Goal: Task Accomplishment & Management: Manage account settings

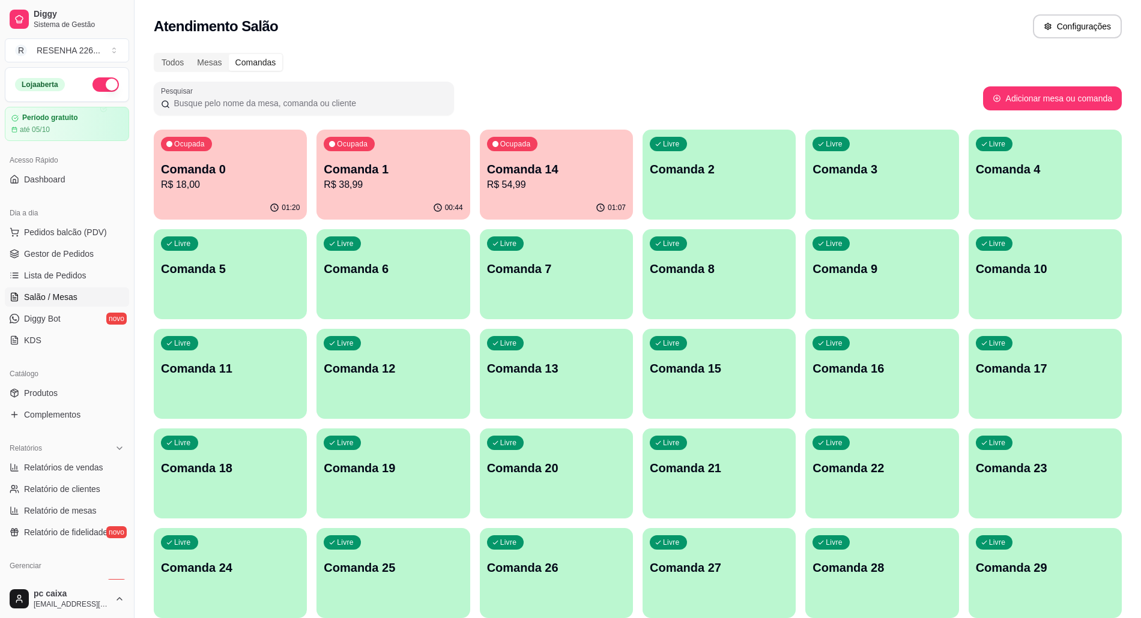
click at [68, 294] on span "Salão / Mesas" at bounding box center [50, 297] width 53 height 12
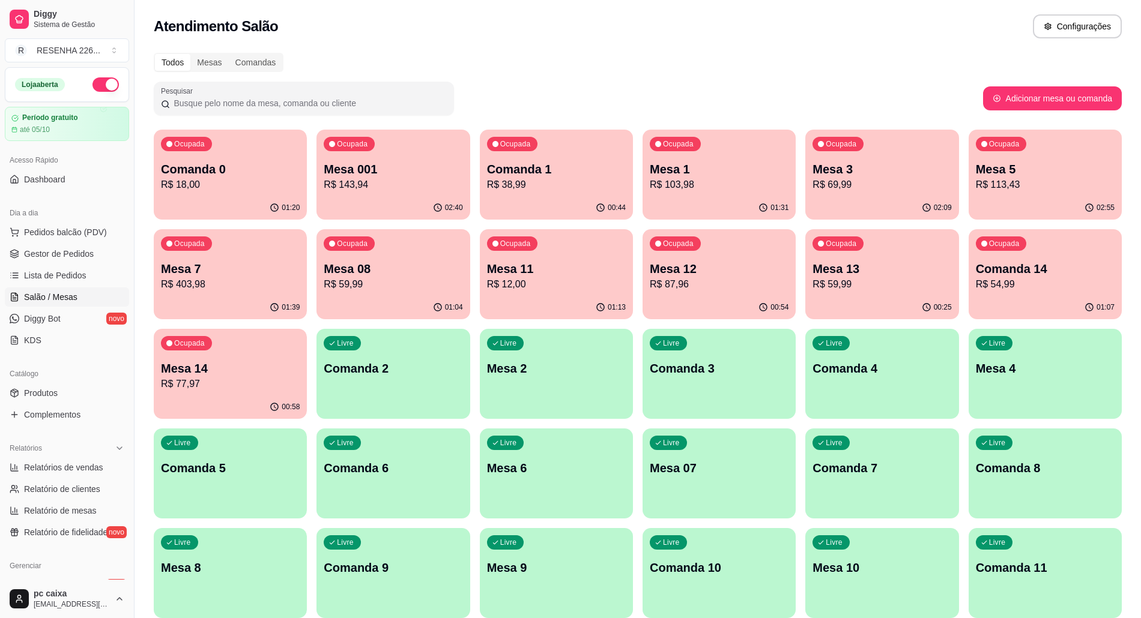
click at [1041, 195] on div "Ocupada Mesa 5 R$ 113,43" at bounding box center [1045, 163] width 153 height 67
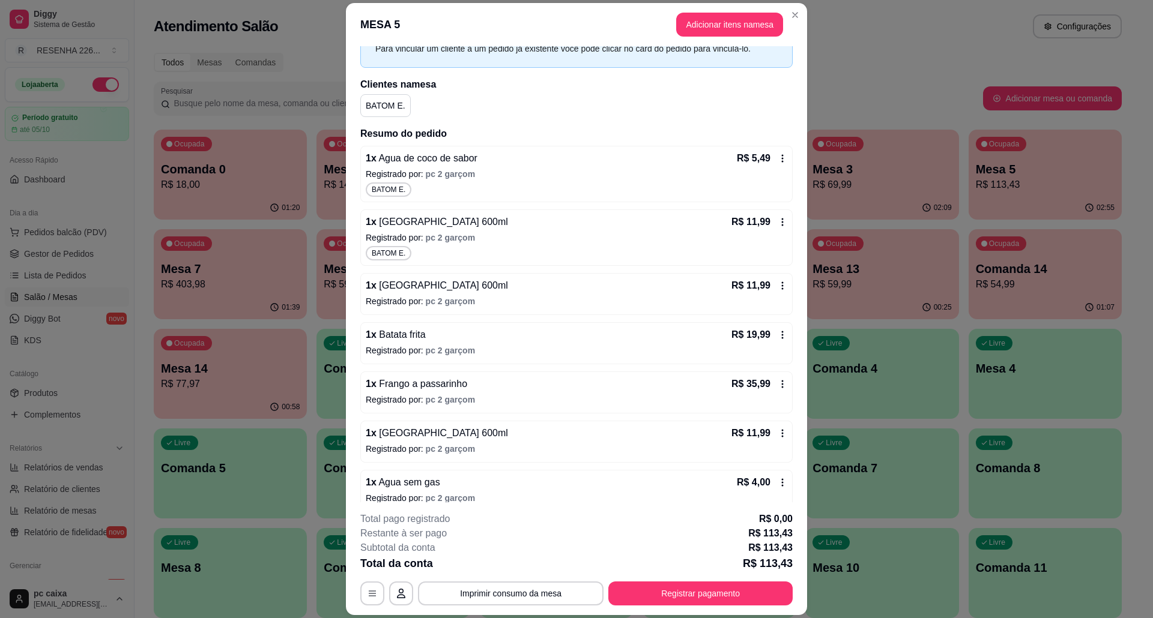
scroll to position [199, 0]
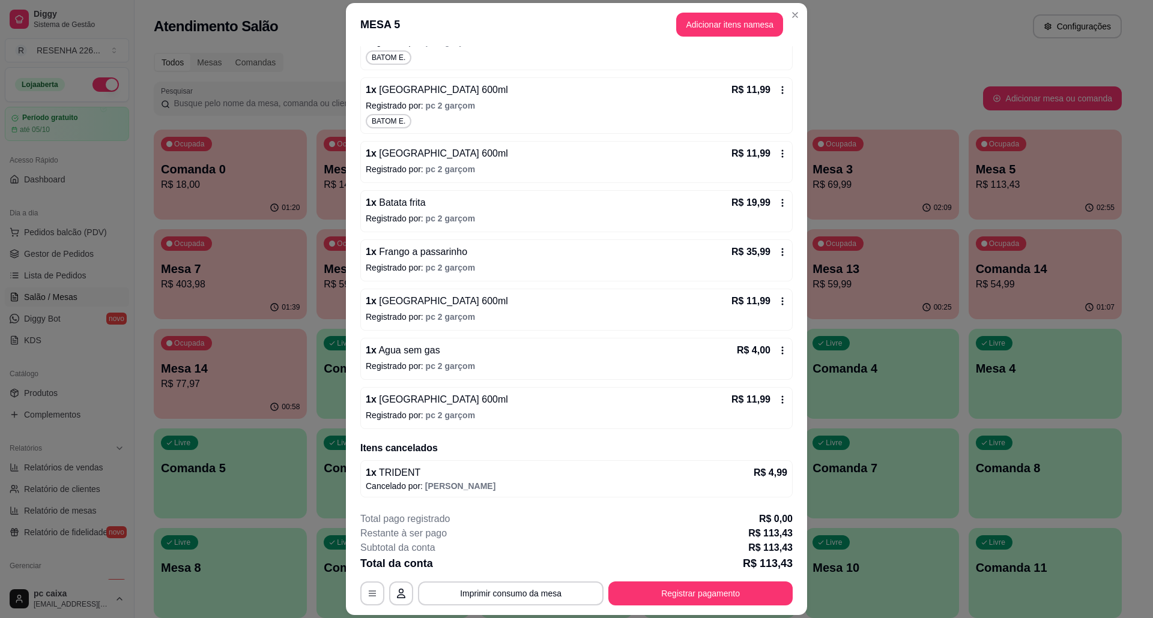
click at [778, 205] on icon at bounding box center [783, 203] width 10 height 10
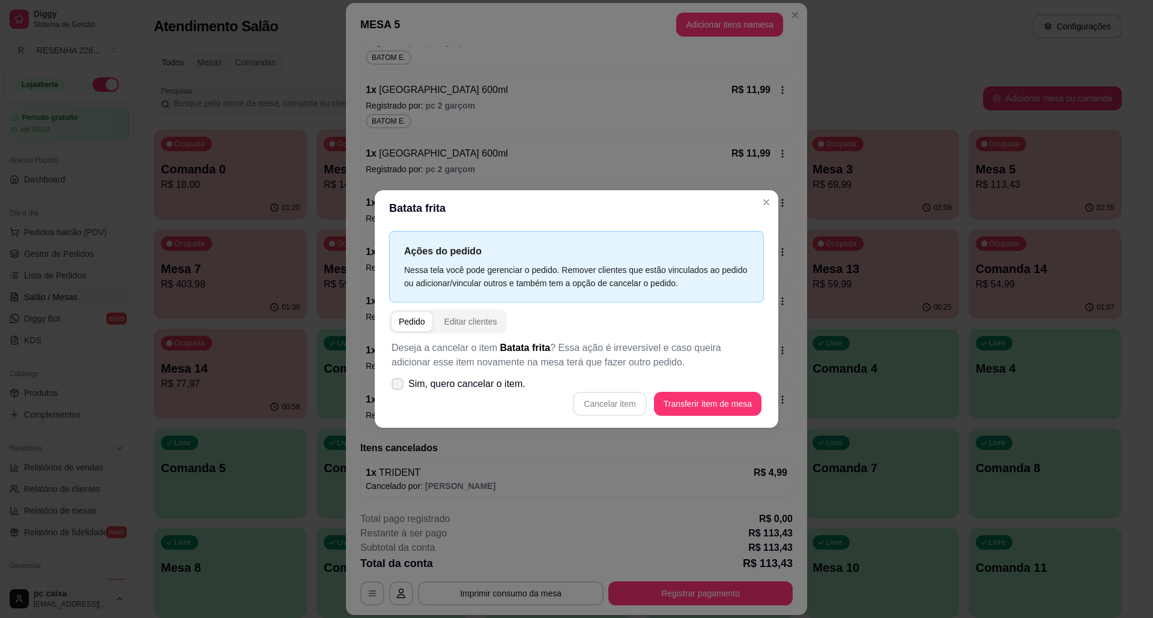
click at [419, 379] on span "Sim, quero cancelar o item." at bounding box center [466, 384] width 117 height 14
click at [399, 387] on input "Sim, quero cancelar o item." at bounding box center [395, 391] width 8 height 8
checkbox input "true"
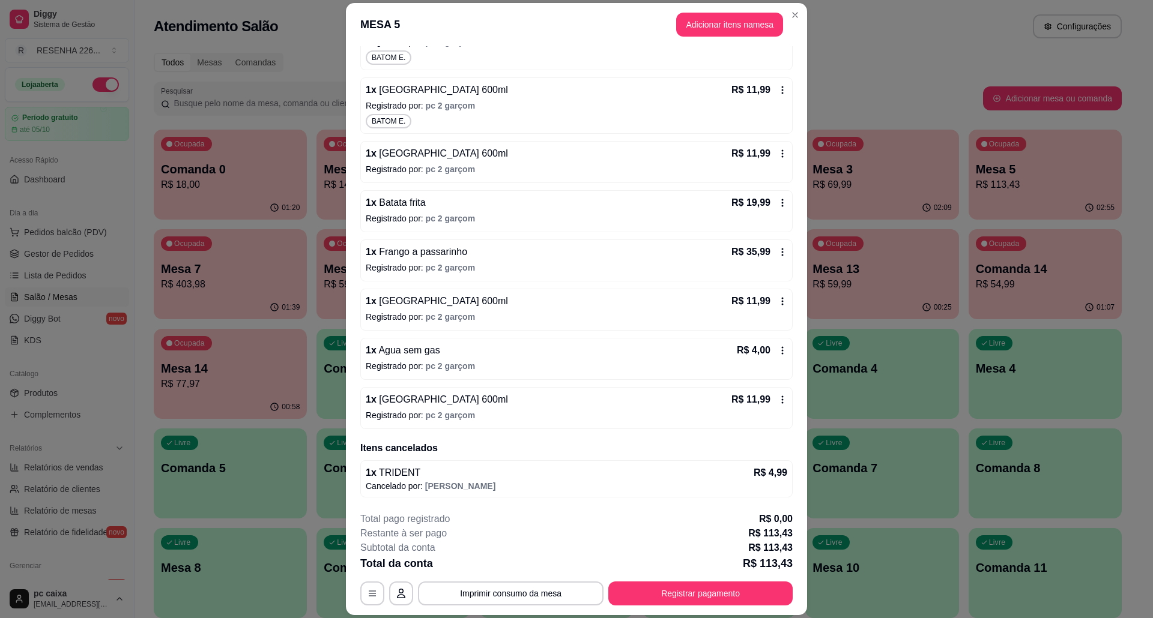
click at [751, 202] on p "R$ 19,99" at bounding box center [750, 203] width 39 height 14
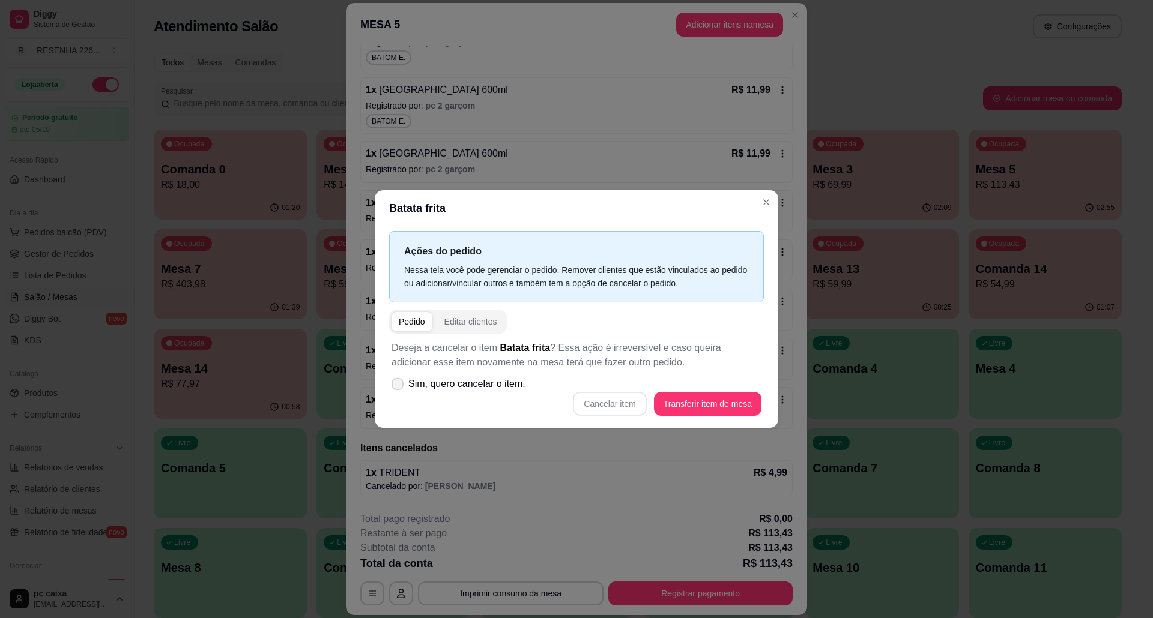
click at [409, 382] on span "Sim, quero cancelar o item." at bounding box center [466, 384] width 117 height 14
click at [399, 387] on input "Sim, quero cancelar o item." at bounding box center [395, 391] width 8 height 8
checkbox input "true"
click at [608, 407] on button "Cancelar item" at bounding box center [609, 404] width 71 height 23
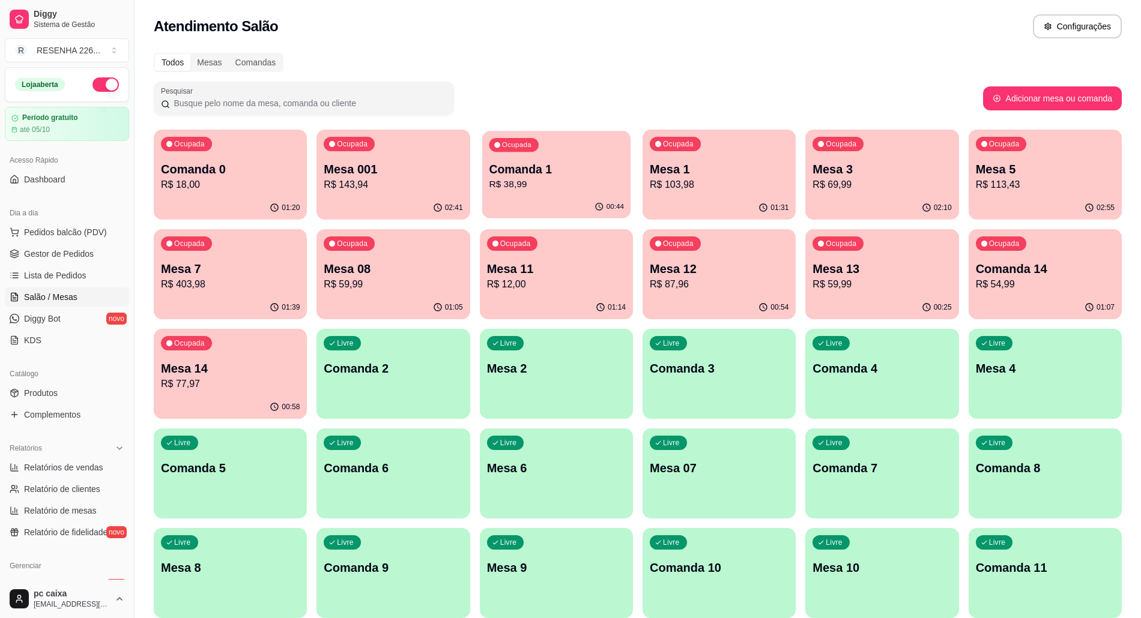
click at [537, 173] on p "Comanda 1" at bounding box center [556, 170] width 135 height 16
click at [707, 190] on p "R$ 103,98" at bounding box center [719, 185] width 135 height 14
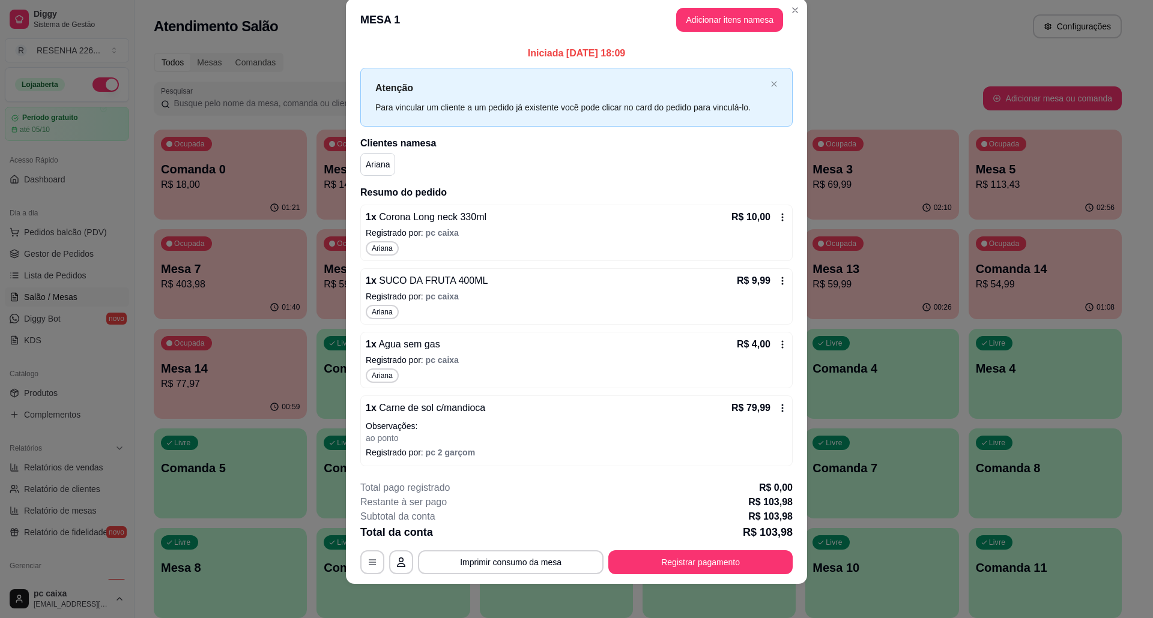
scroll to position [23, 0]
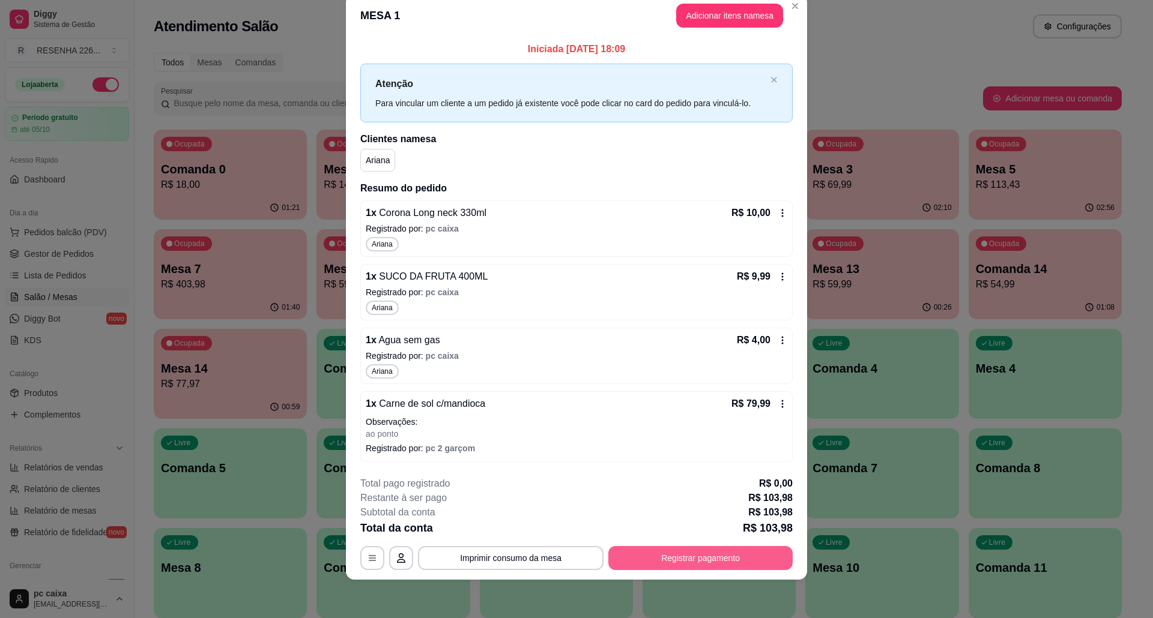
click at [704, 556] on button "Registrar pagamento" at bounding box center [700, 558] width 184 height 24
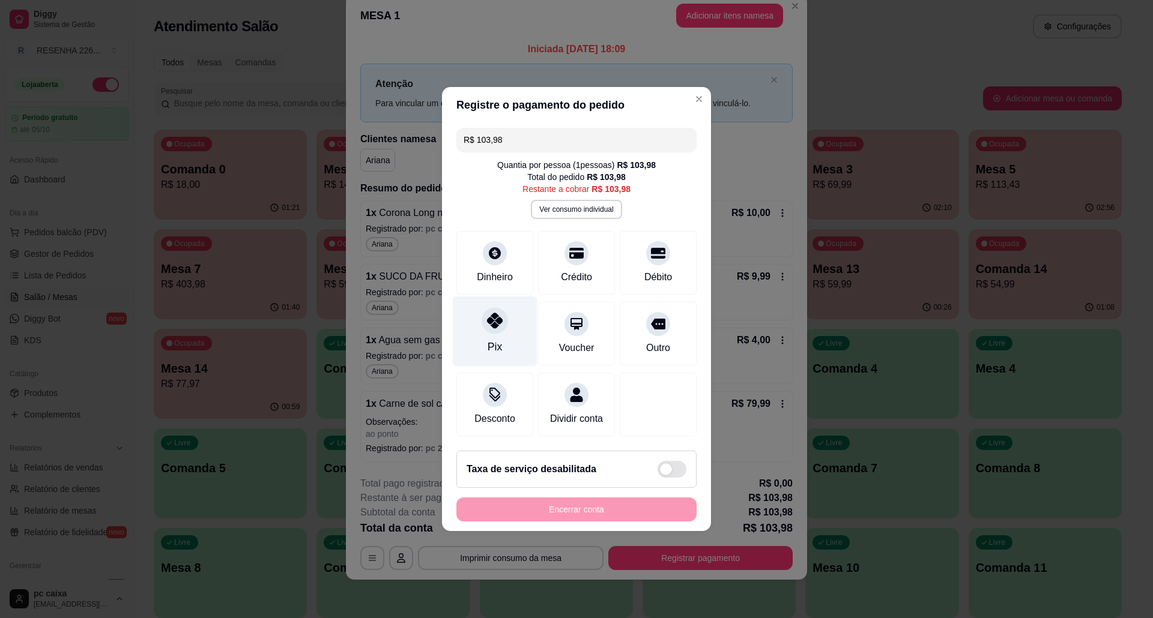
click at [503, 320] on div at bounding box center [495, 320] width 26 height 26
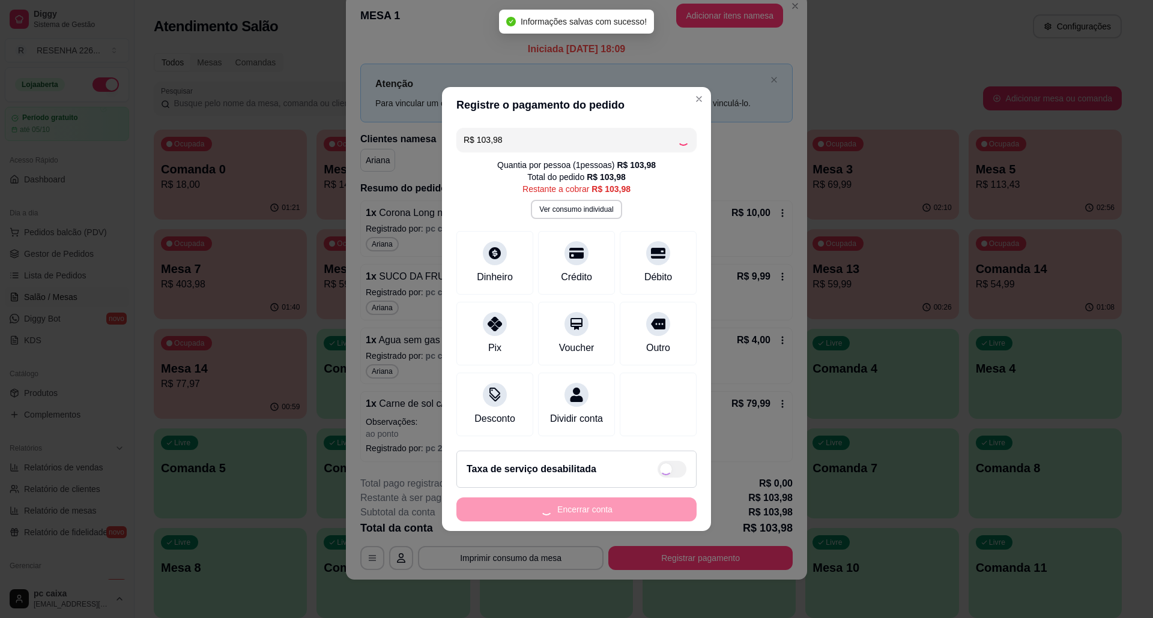
type input "R$ 0,00"
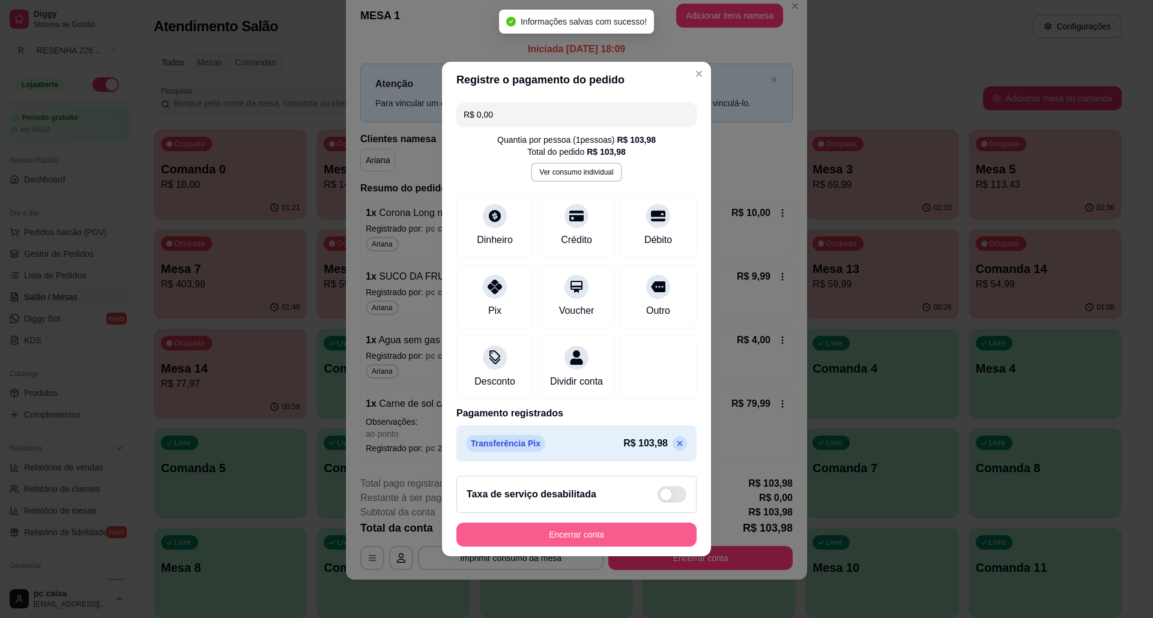
click at [615, 531] on button "Encerrar conta" at bounding box center [576, 535] width 240 height 24
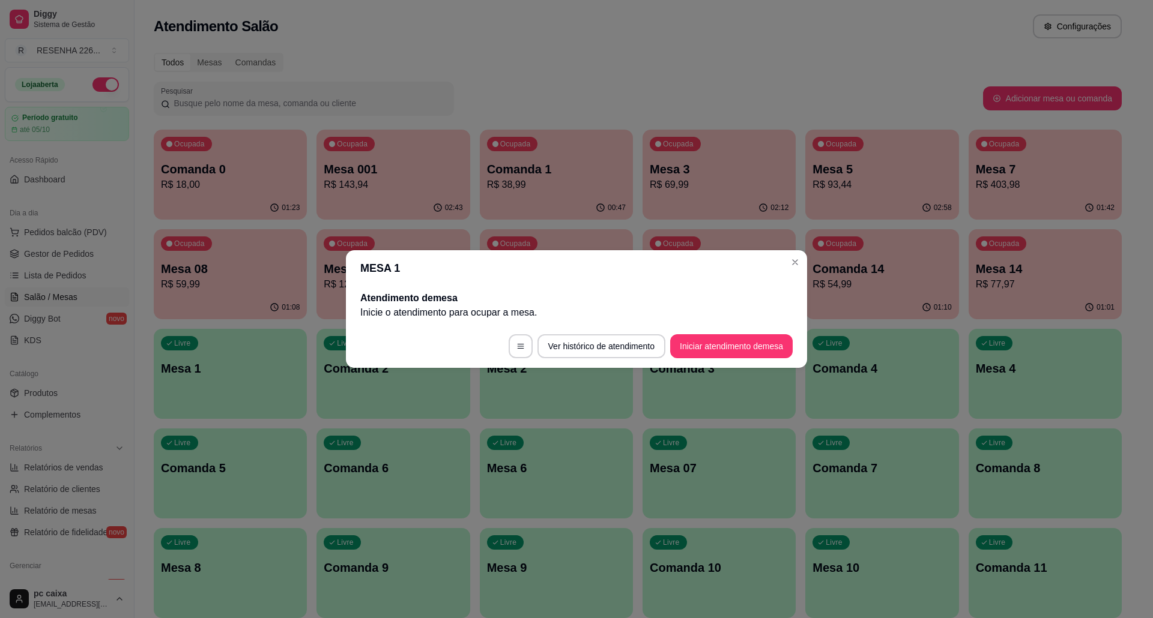
scroll to position [0, 0]
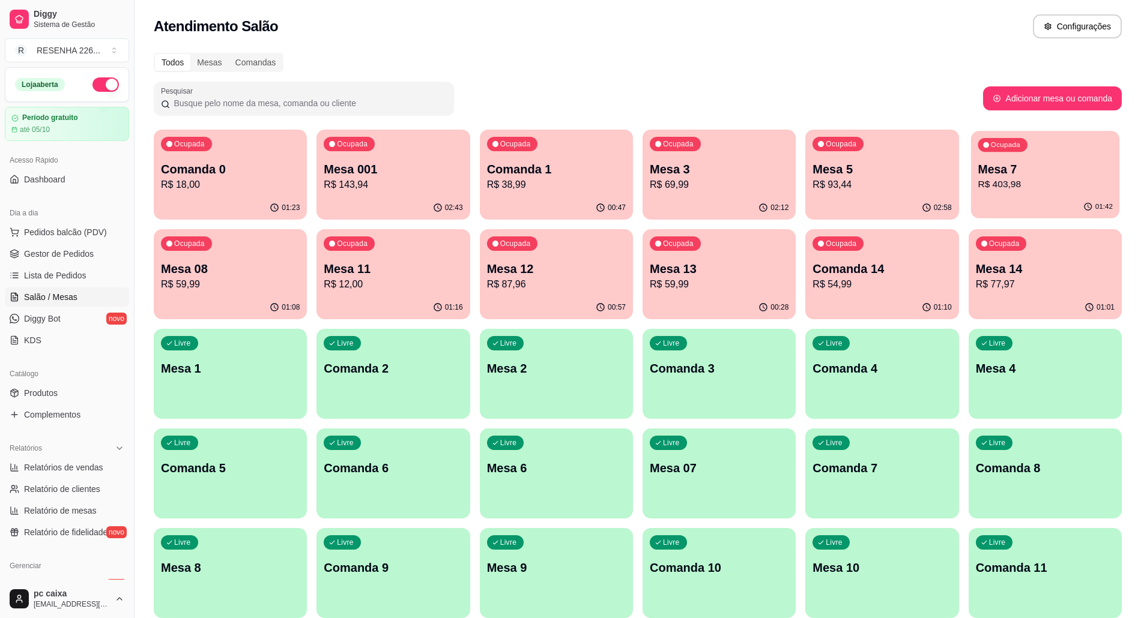
click at [1024, 166] on p "Mesa 7" at bounding box center [1045, 170] width 135 height 16
click at [697, 174] on p "Mesa 3" at bounding box center [719, 169] width 139 height 17
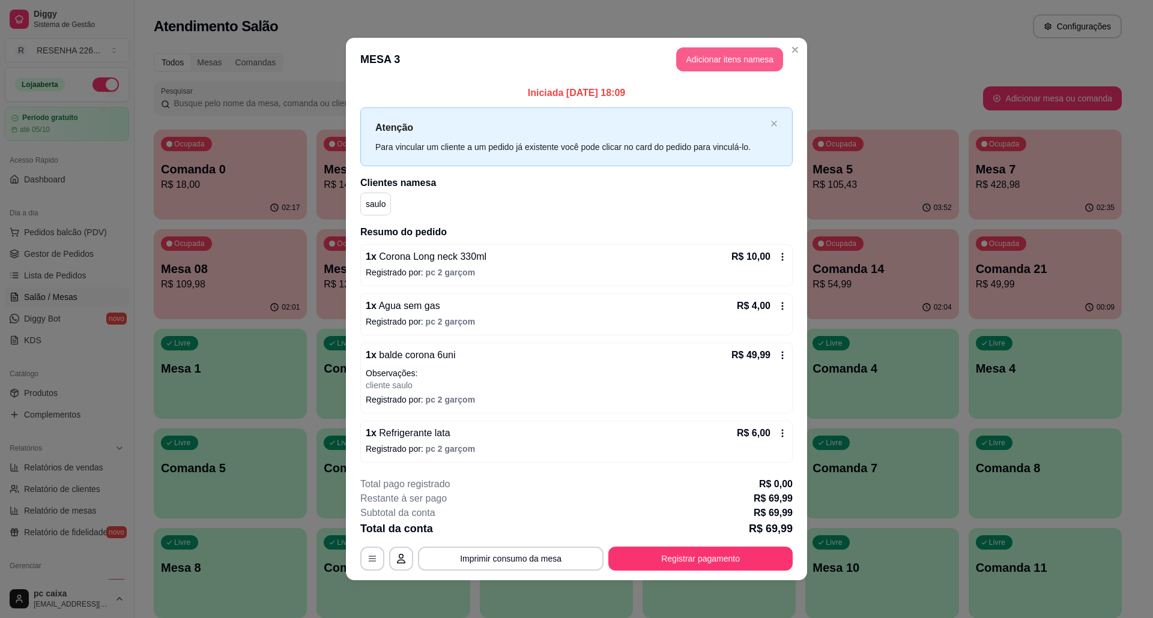
click at [743, 55] on button "Adicionar itens na mesa" at bounding box center [729, 59] width 107 height 24
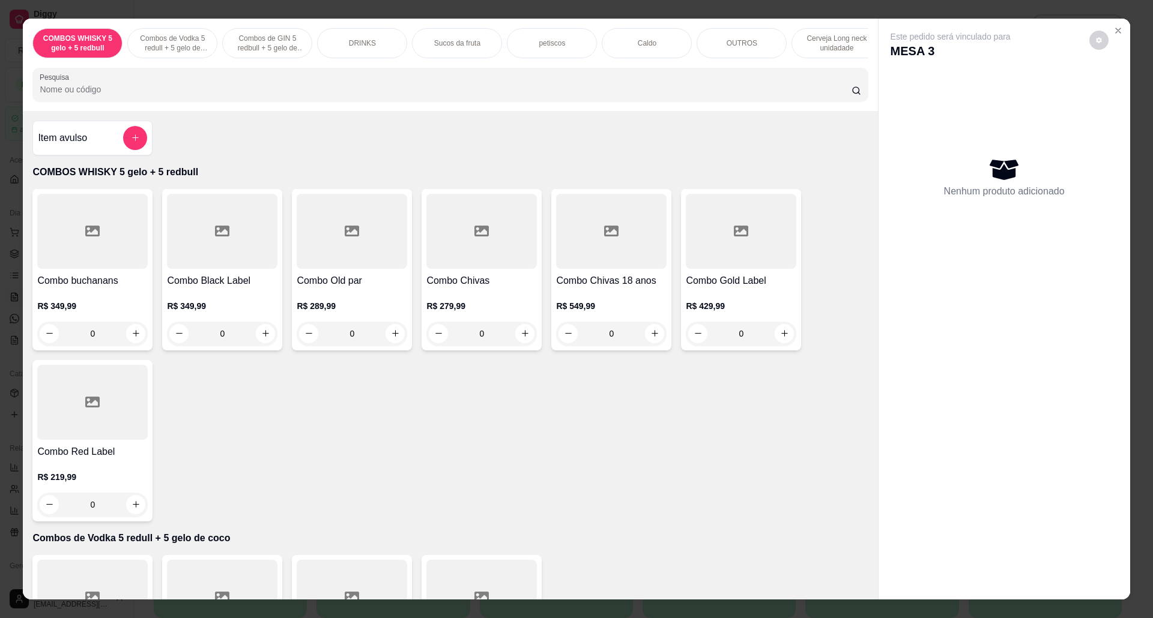
drag, startPoint x: 851, startPoint y: 38, endPoint x: 829, endPoint y: 42, distance: 22.5
click at [851, 38] on p "Cerveja Long neck unidadade" at bounding box center [837, 43] width 70 height 19
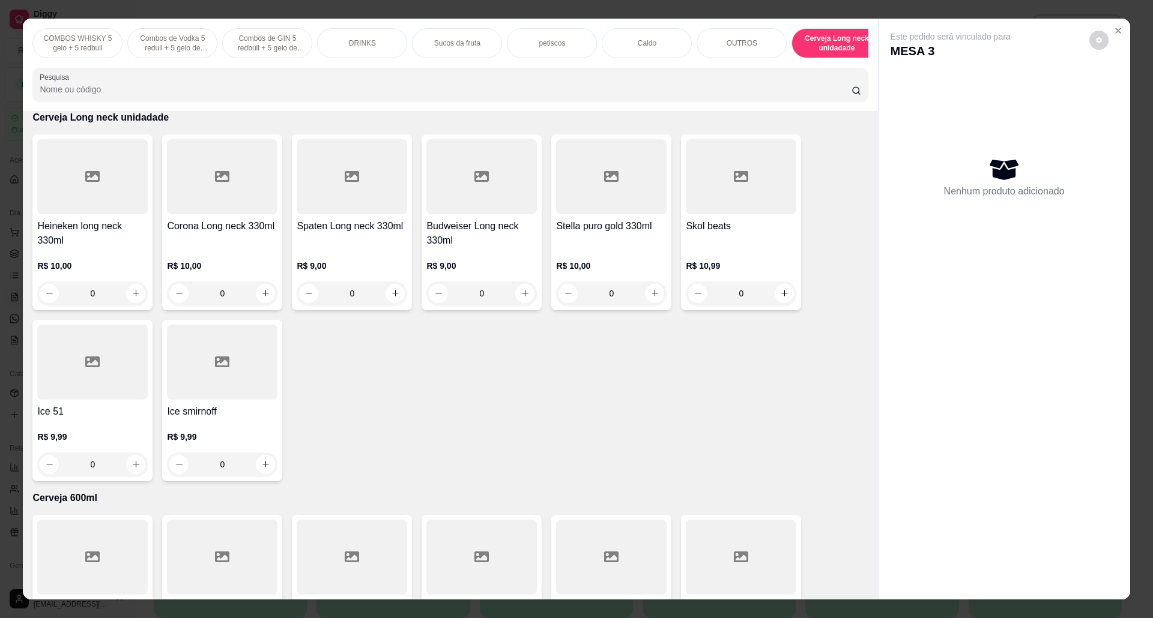
scroll to position [20, 0]
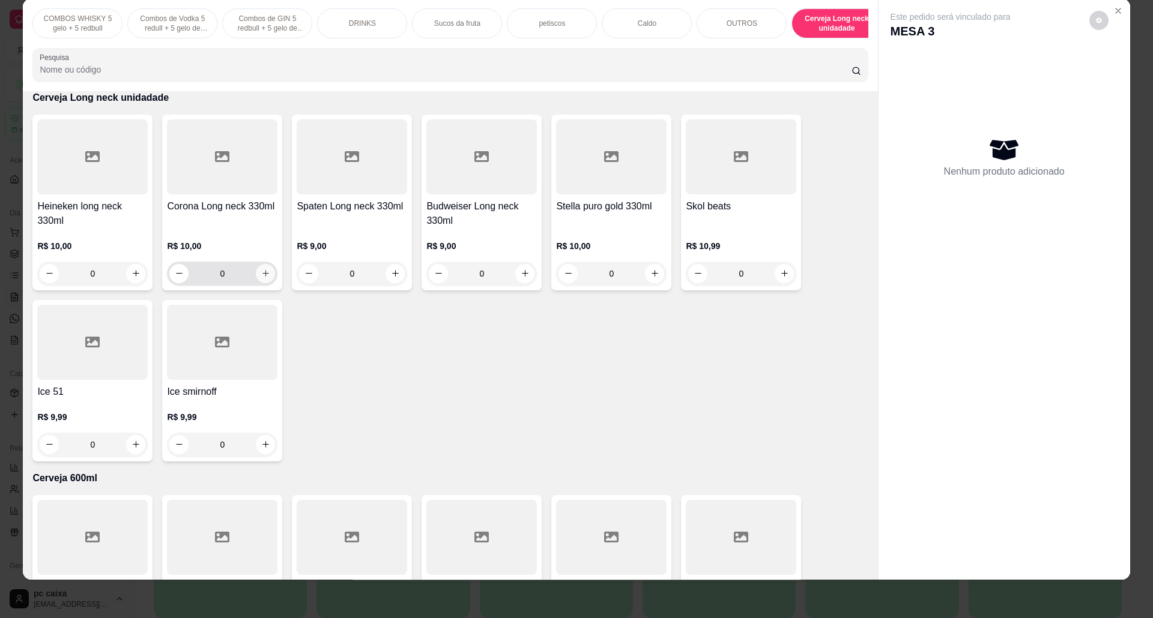
click at [257, 279] on button "increase-product-quantity" at bounding box center [265, 273] width 19 height 19
type input "1"
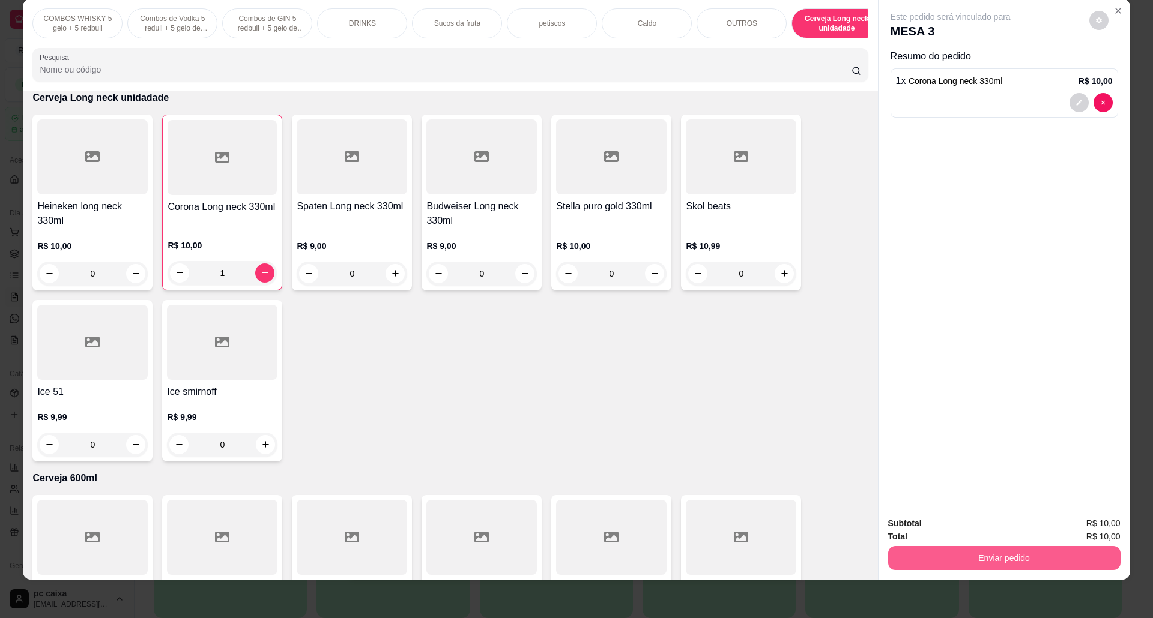
click at [1004, 560] on button "Enviar pedido" at bounding box center [1004, 558] width 232 height 24
click at [1054, 527] on button "Sim, quero registrar" at bounding box center [1076, 529] width 89 height 23
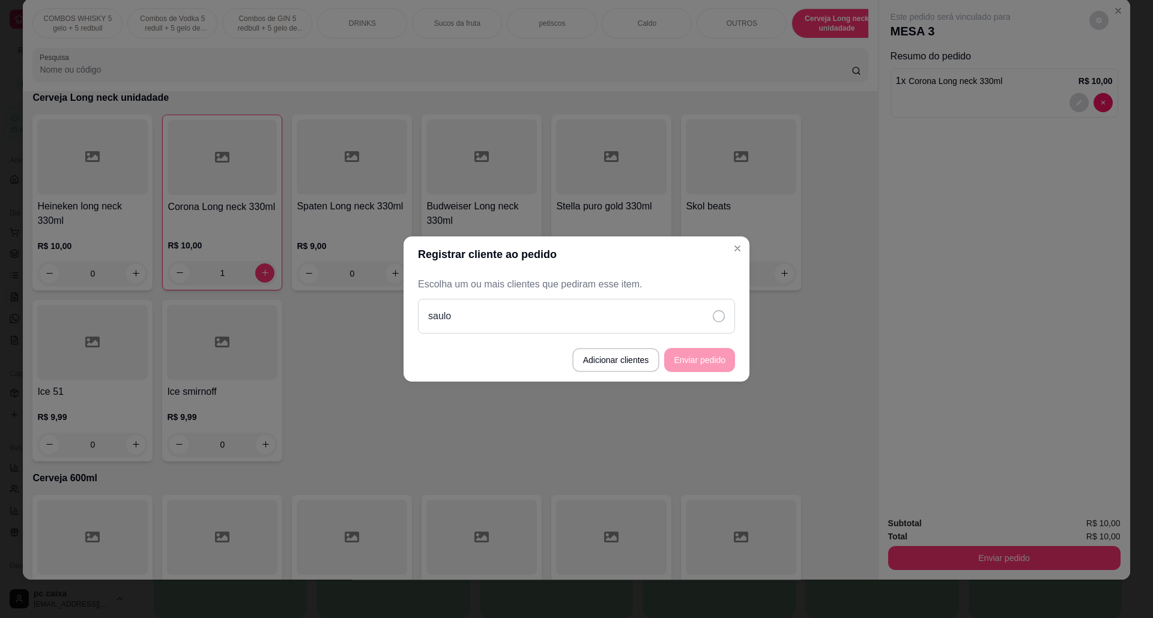
click at [725, 318] on div "saulo" at bounding box center [576, 316] width 317 height 35
click at [721, 349] on button "Enviar pedido" at bounding box center [699, 360] width 71 height 24
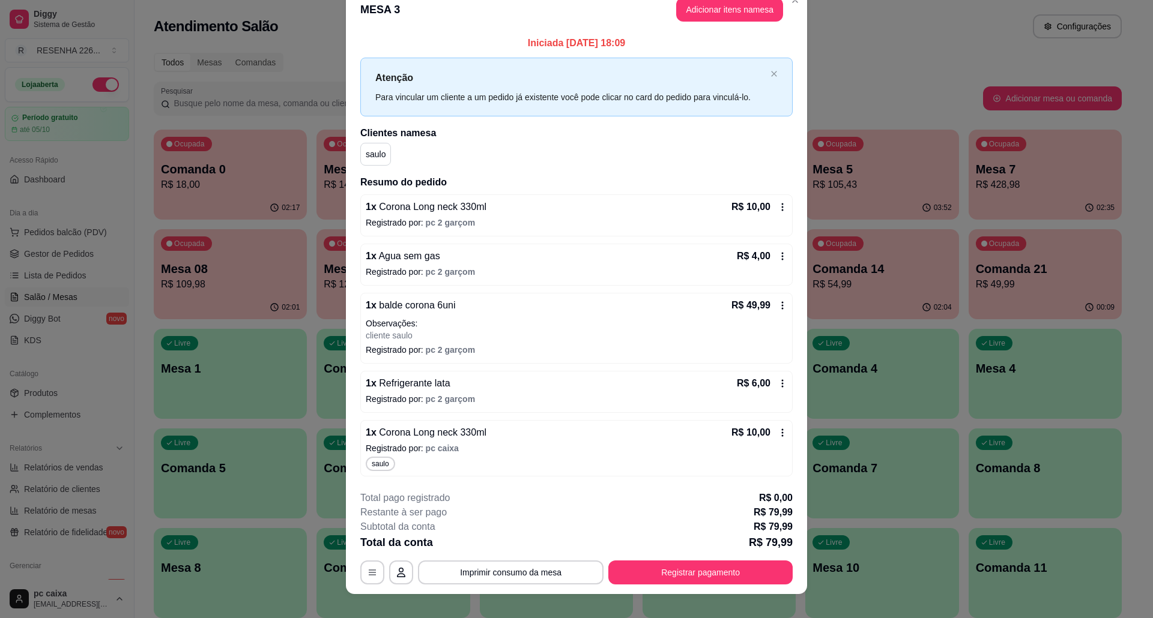
scroll to position [34, 0]
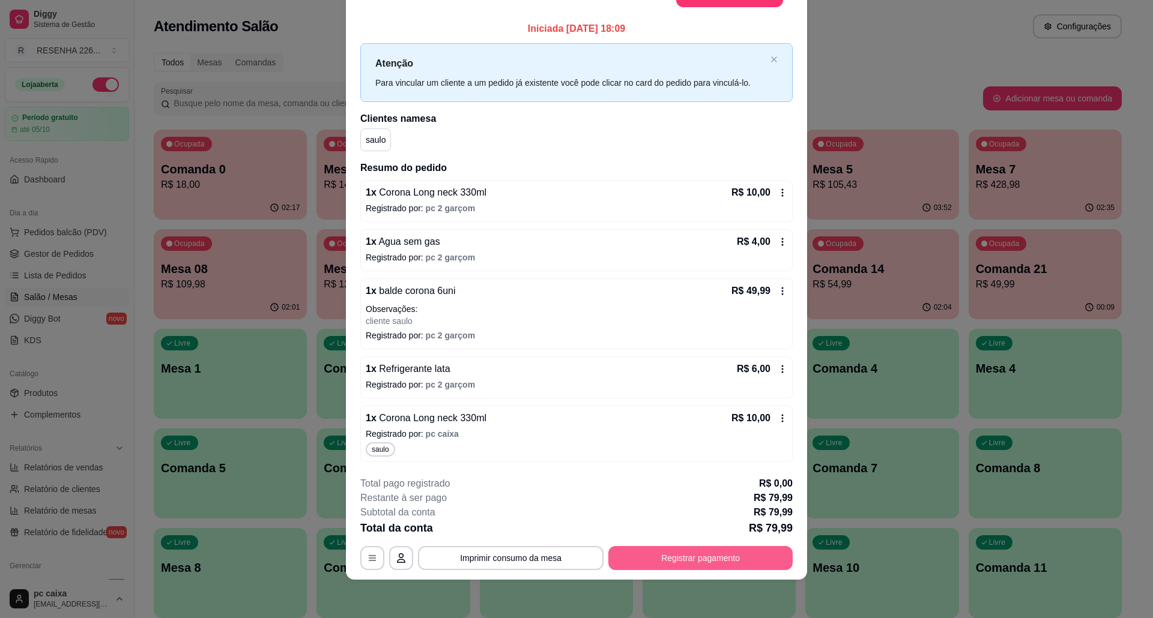
click at [694, 553] on button "Registrar pagamento" at bounding box center [700, 558] width 184 height 24
click at [721, 554] on button "Registrar pagamento" at bounding box center [700, 558] width 184 height 24
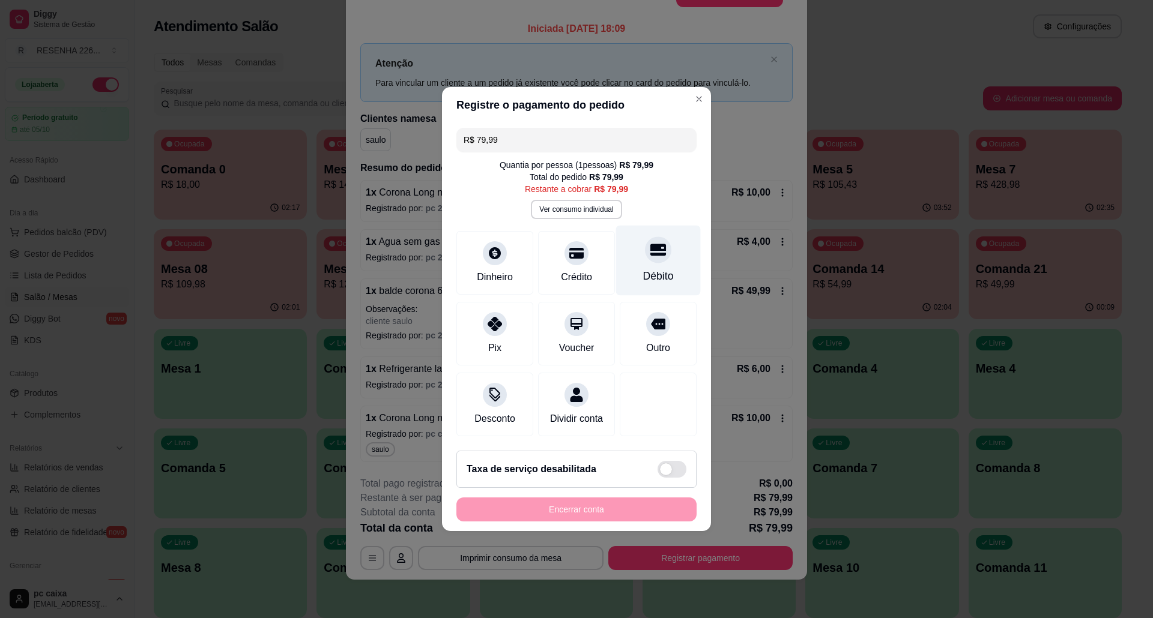
click at [649, 258] on div "Débito" at bounding box center [658, 261] width 85 height 70
type input "R$ 0,00"
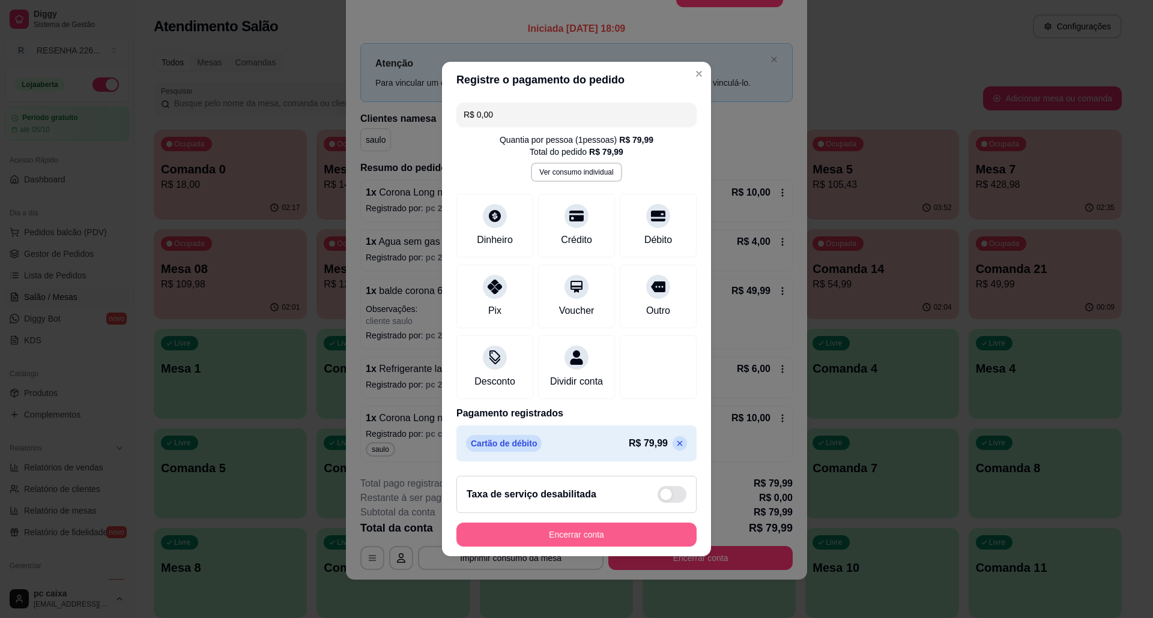
click at [608, 538] on button "Encerrar conta" at bounding box center [576, 535] width 240 height 24
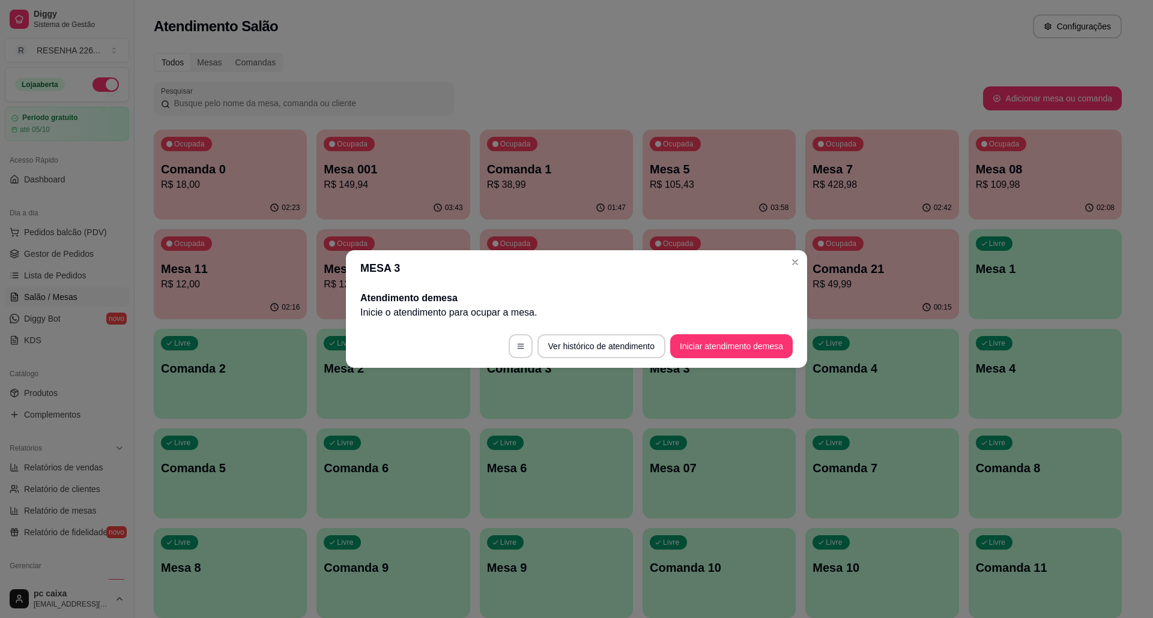
scroll to position [0, 0]
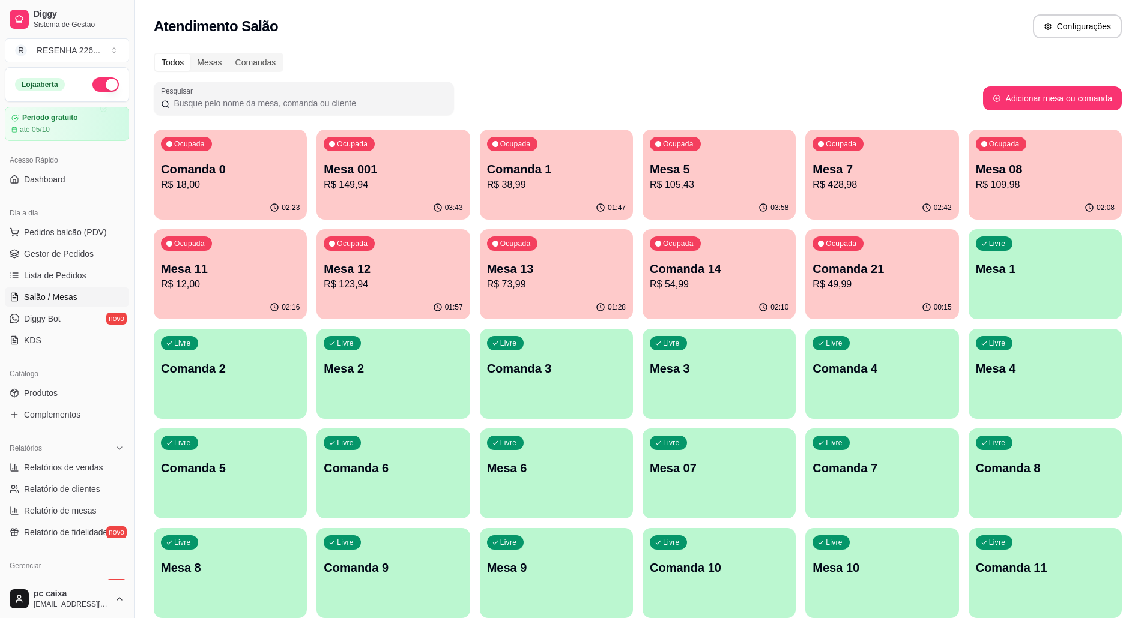
click at [430, 183] on p "R$ 149,94" at bounding box center [393, 185] width 139 height 14
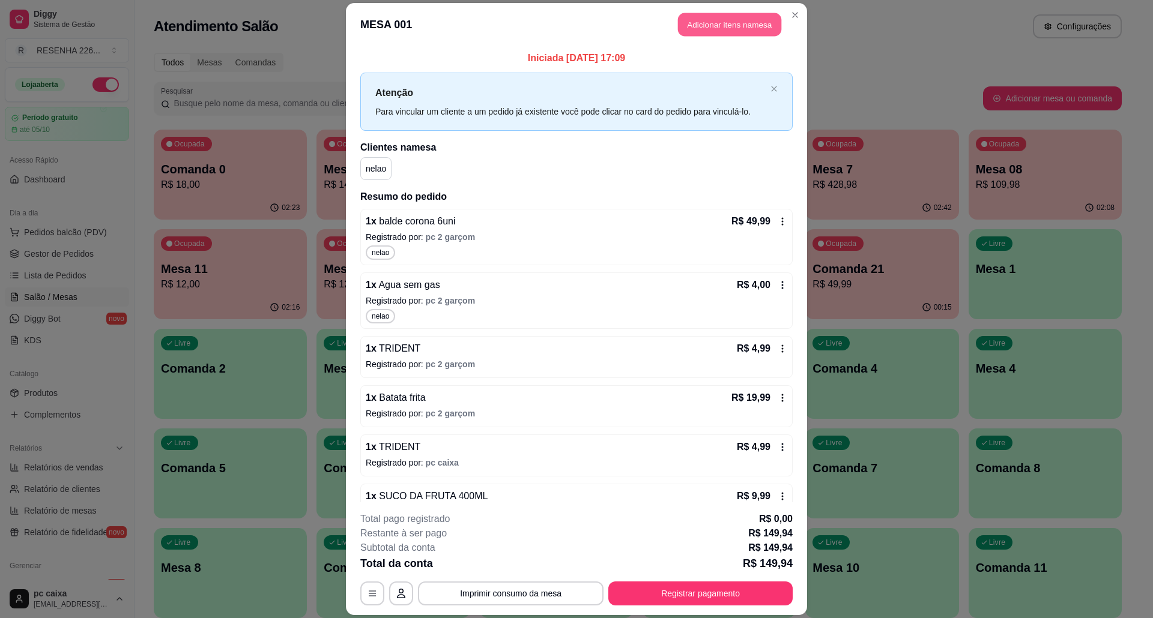
click at [712, 16] on button "Adicionar itens na mesa" at bounding box center [729, 24] width 103 height 23
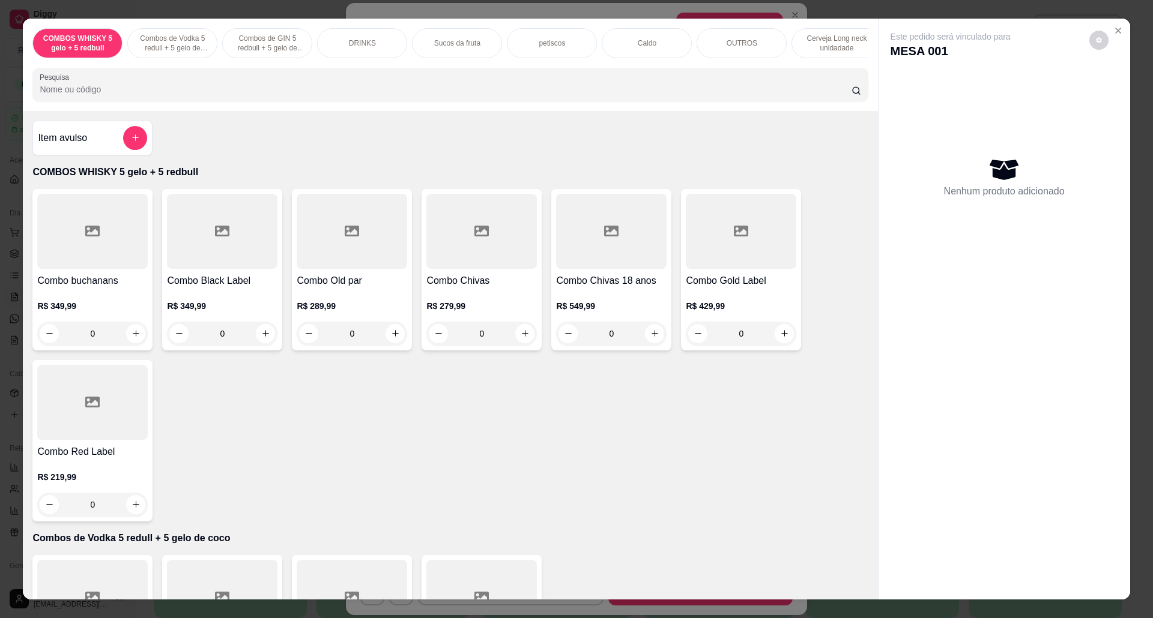
click at [79, 95] on input "Pesquisa" at bounding box center [445, 89] width 811 height 12
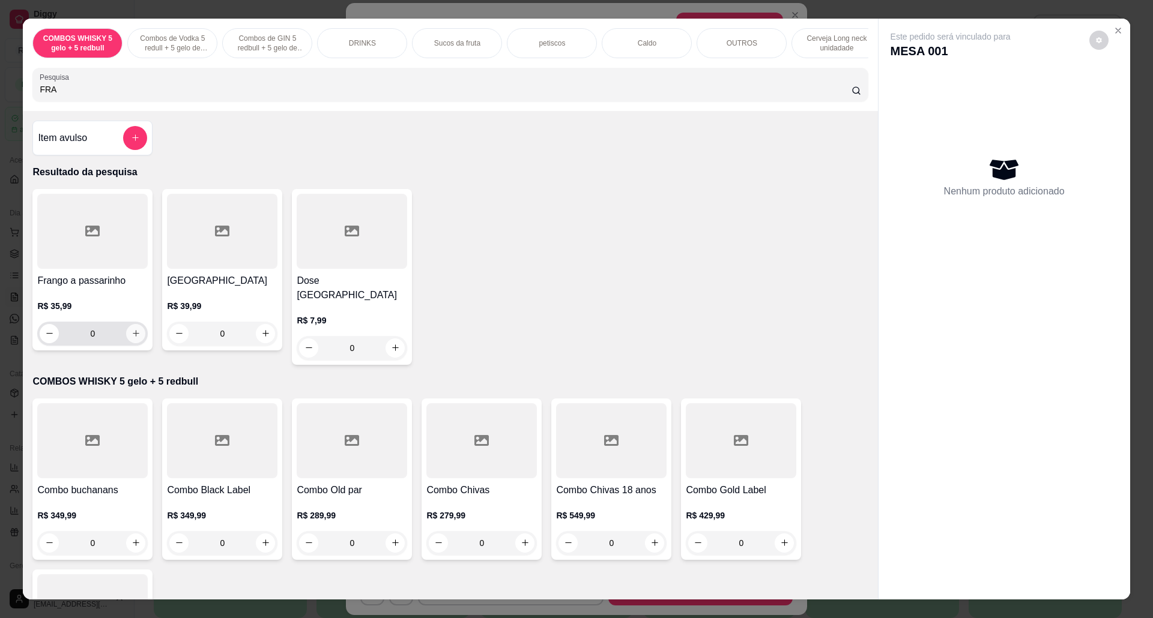
type input "FRA"
click at [133, 337] on icon "increase-product-quantity" at bounding box center [136, 334] width 6 height 6
type input "1"
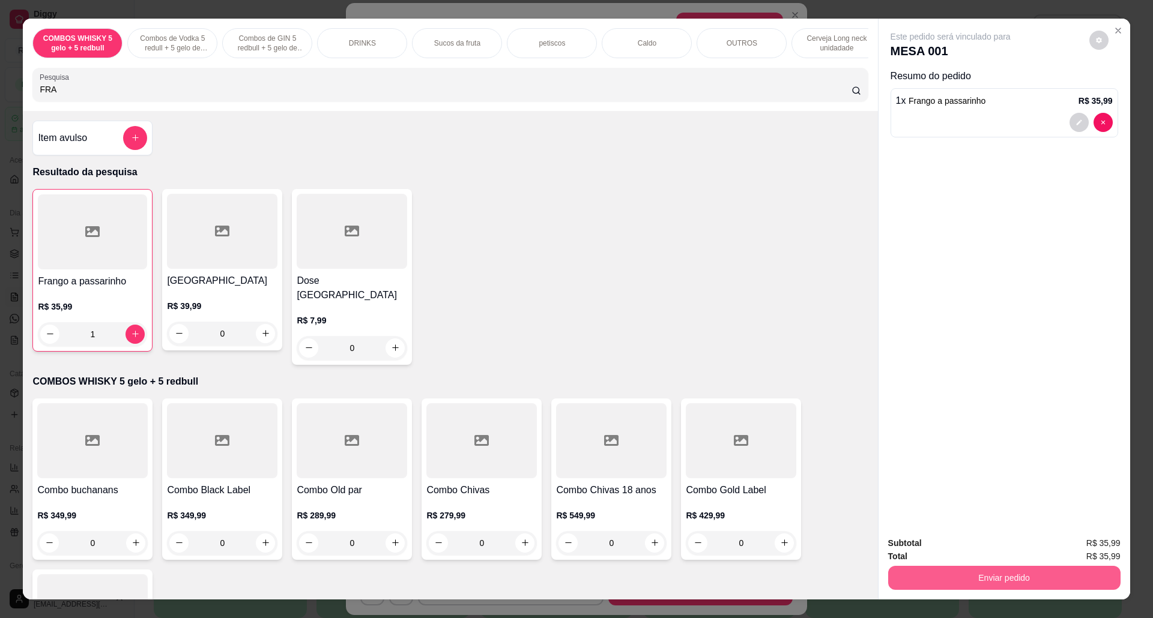
click at [948, 568] on button "Enviar pedido" at bounding box center [1004, 578] width 232 height 24
click at [1090, 555] on button "Sim, quero registrar" at bounding box center [1076, 549] width 86 height 22
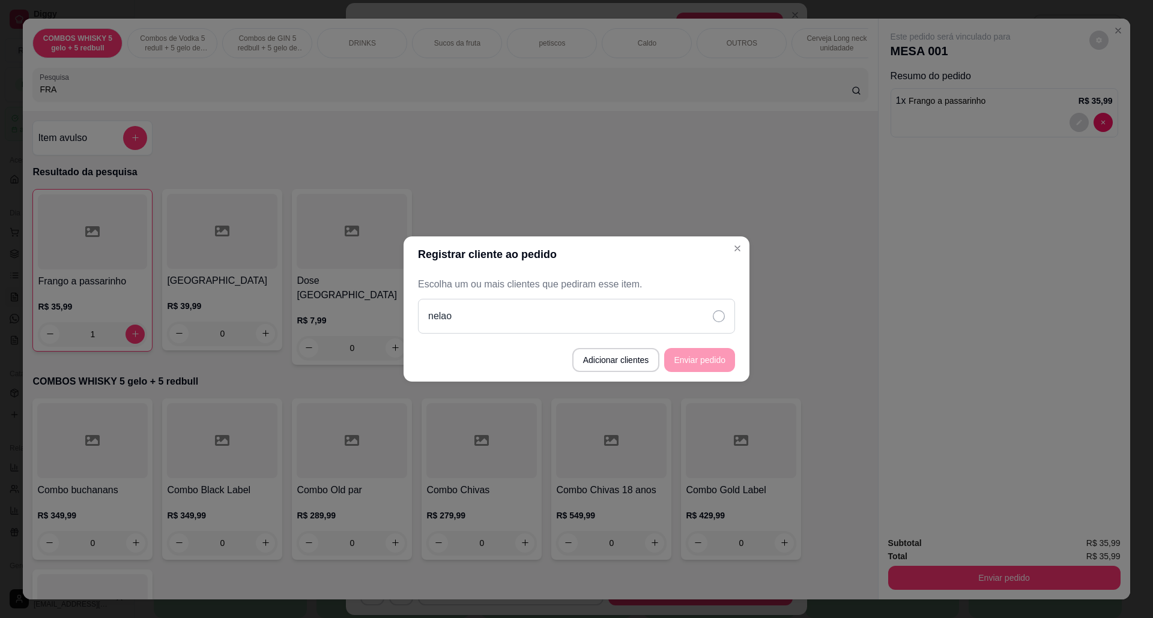
click at [722, 316] on icon at bounding box center [719, 316] width 12 height 12
click at [723, 358] on button "Enviar pedido" at bounding box center [699, 360] width 71 height 24
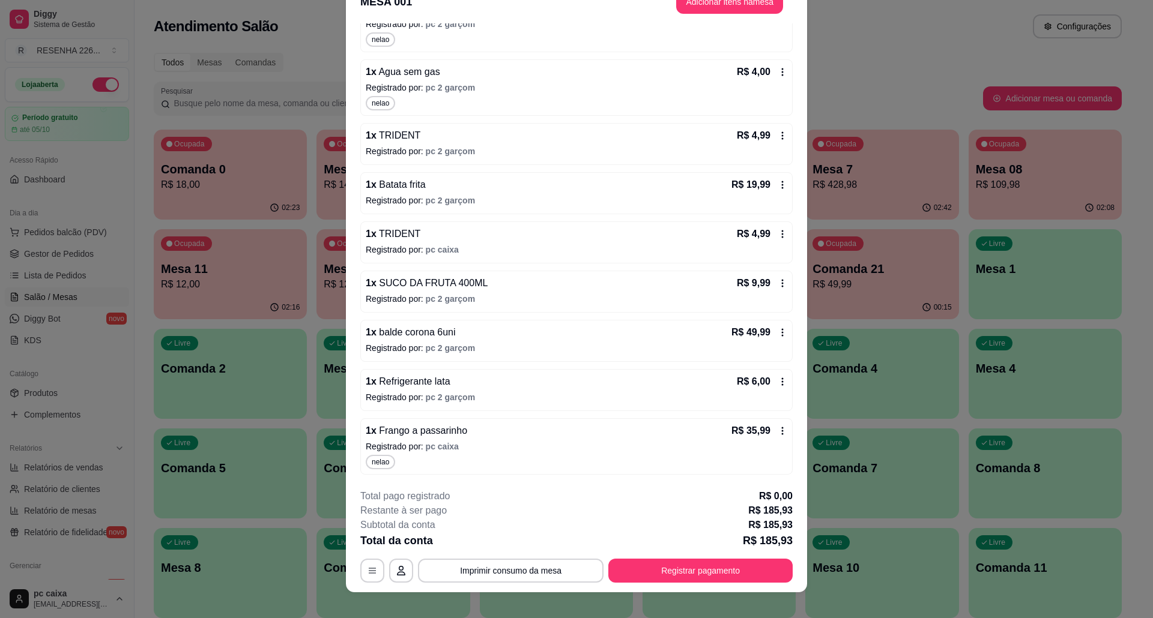
scroll to position [35, 0]
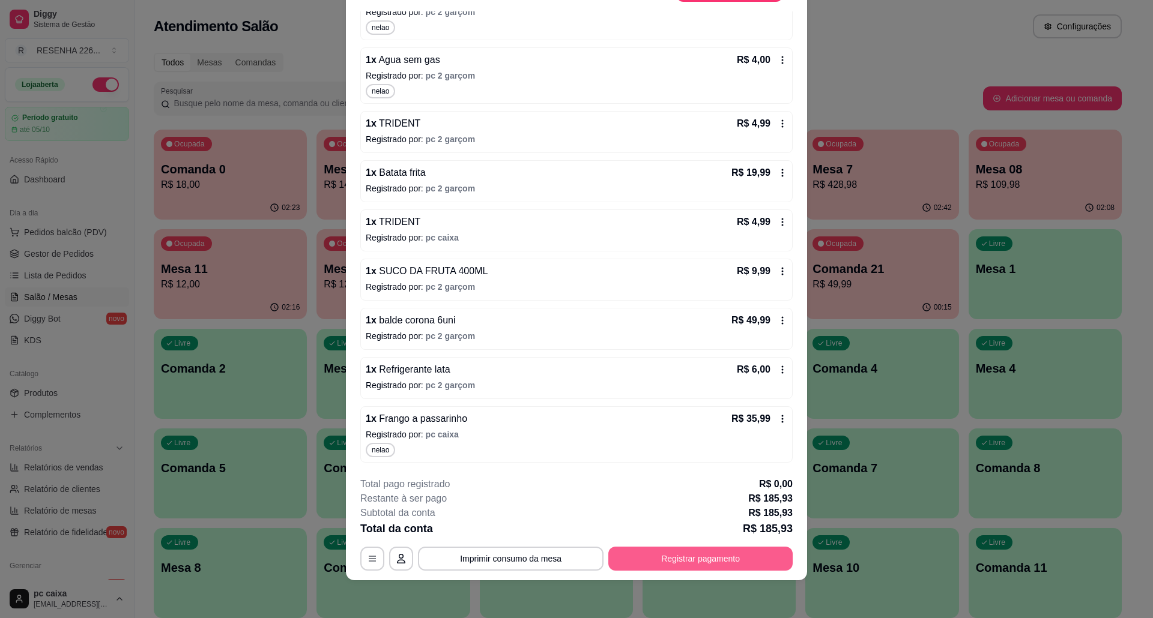
click at [685, 555] on button "Registrar pagamento" at bounding box center [700, 559] width 184 height 24
click at [692, 555] on button "Registrar pagamento" at bounding box center [700, 558] width 179 height 23
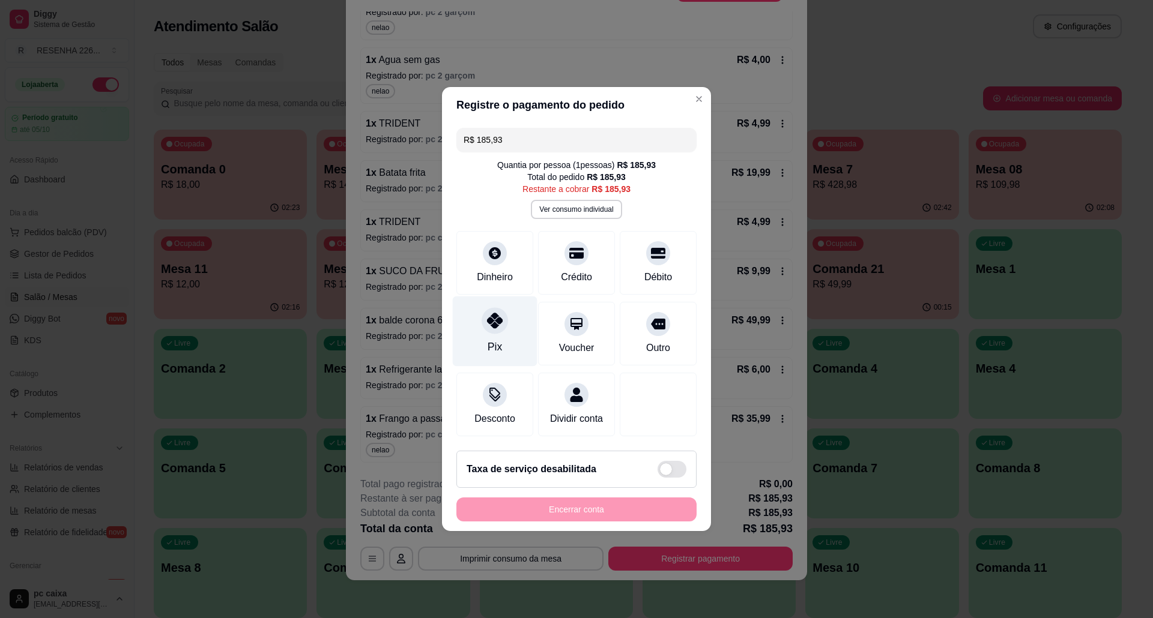
click at [507, 325] on div "Pix" at bounding box center [495, 332] width 85 height 70
type input "R$ 0,00"
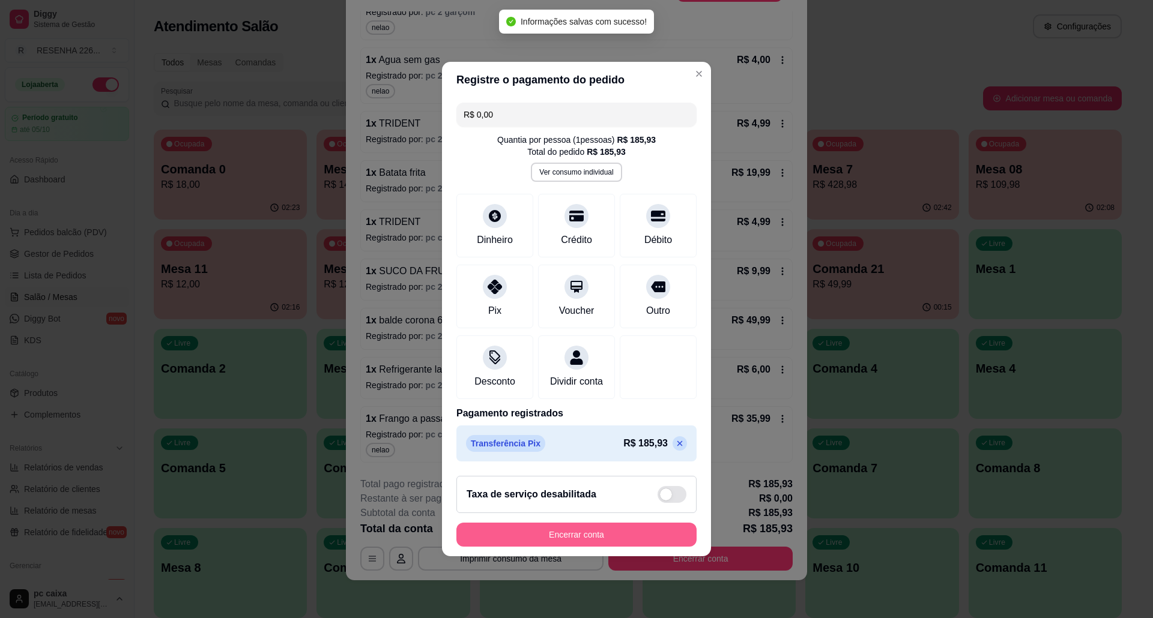
click at [591, 537] on button "Encerrar conta" at bounding box center [576, 535] width 240 height 24
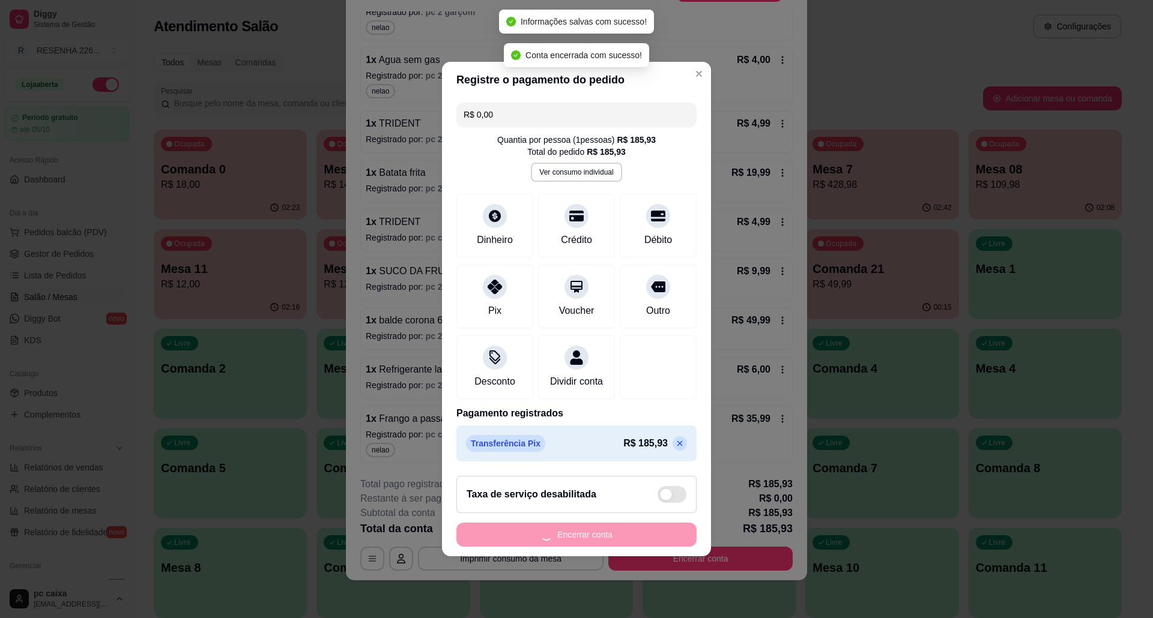
scroll to position [0, 0]
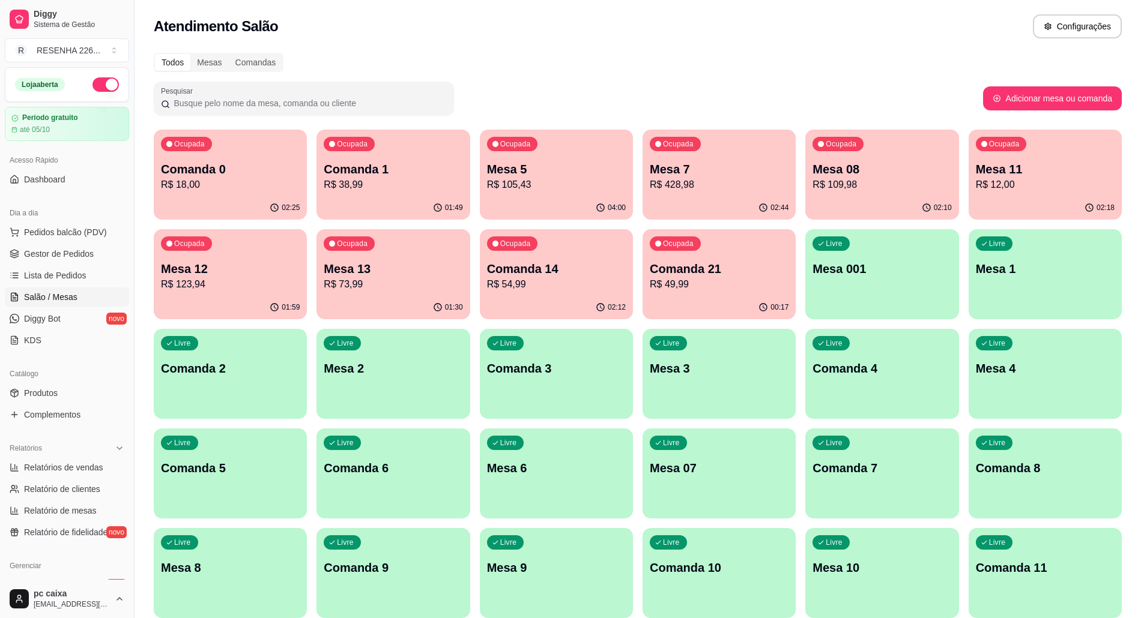
click at [551, 183] on p "R$ 105,43" at bounding box center [556, 185] width 139 height 14
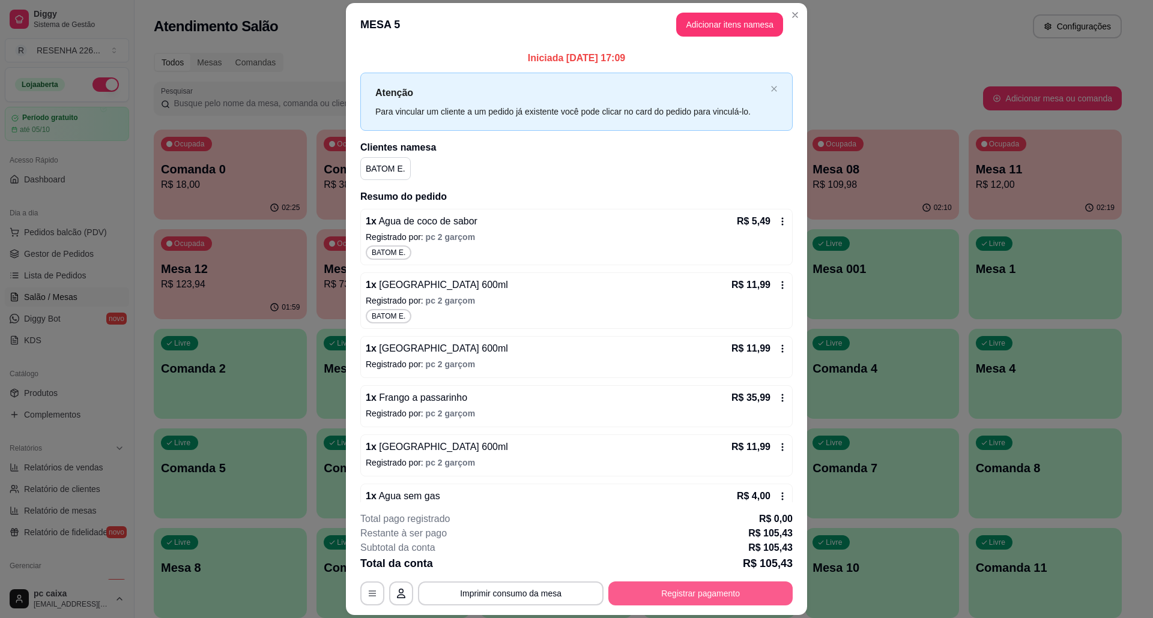
click at [733, 594] on button "Registrar pagamento" at bounding box center [700, 594] width 184 height 24
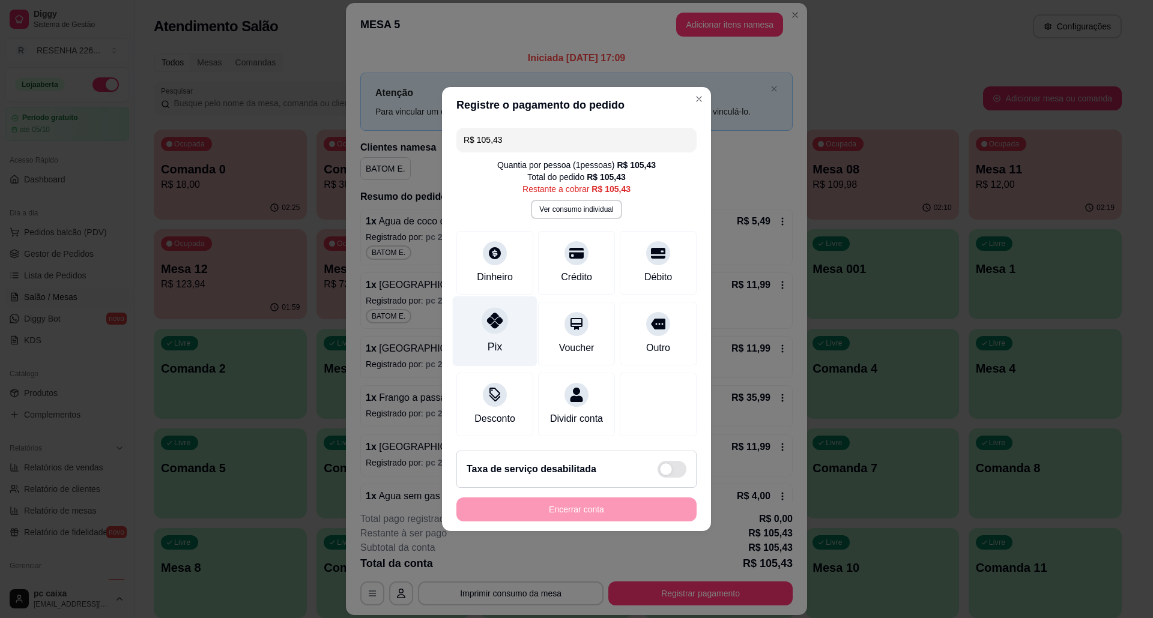
click at [505, 329] on div "Pix" at bounding box center [495, 332] width 85 height 70
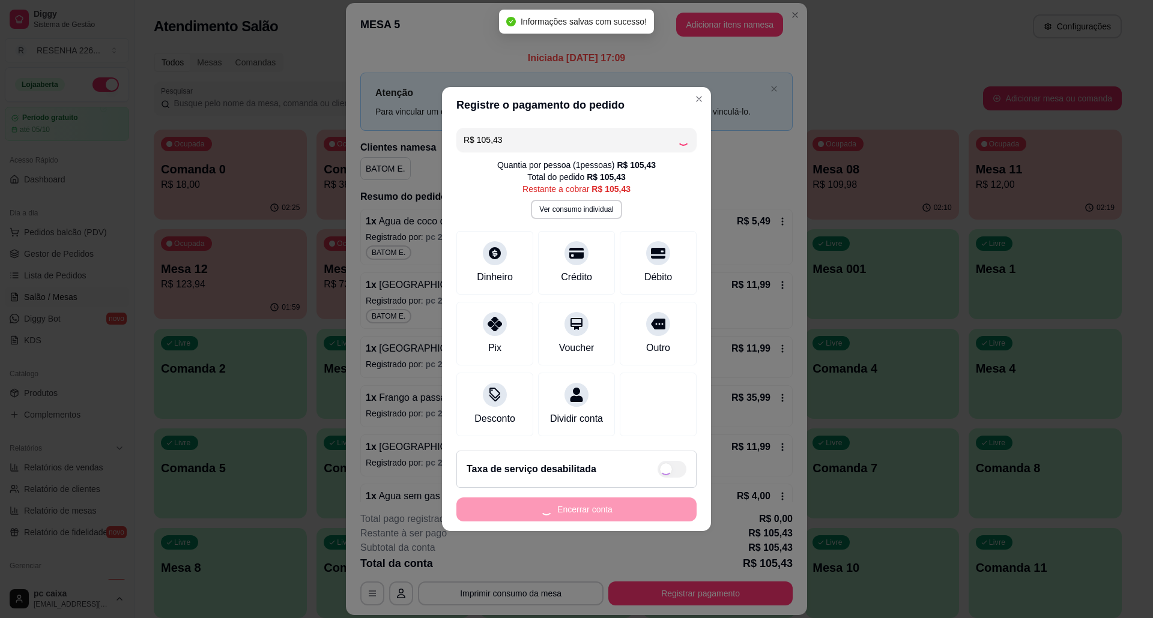
type input "R$ 0,00"
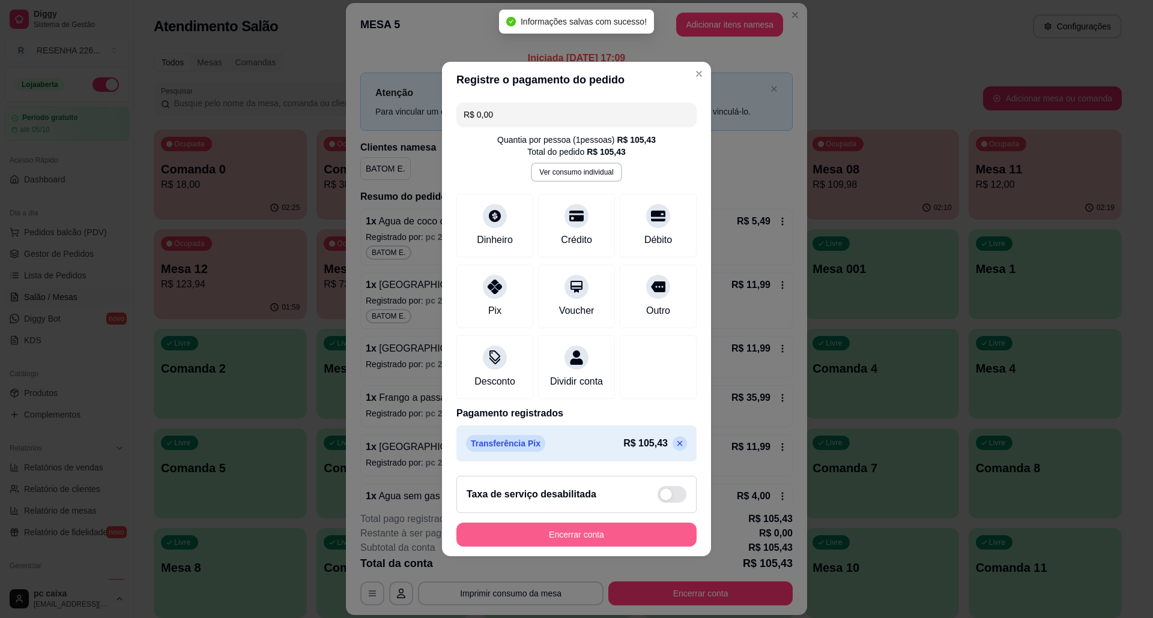
click at [572, 538] on button "Encerrar conta" at bounding box center [576, 535] width 240 height 24
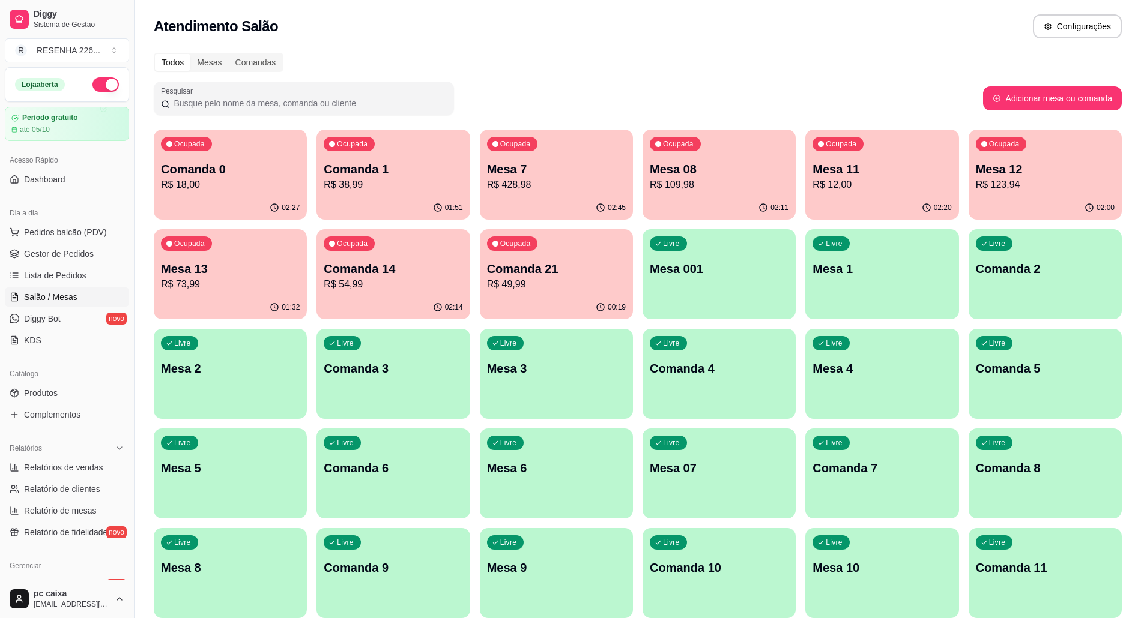
click at [585, 177] on div "Mesa 7 R$ 428,98" at bounding box center [556, 176] width 139 height 31
click at [563, 186] on p "R$ 428,98" at bounding box center [556, 185] width 135 height 14
click at [866, 189] on p "R$ 12,00" at bounding box center [882, 185] width 135 height 14
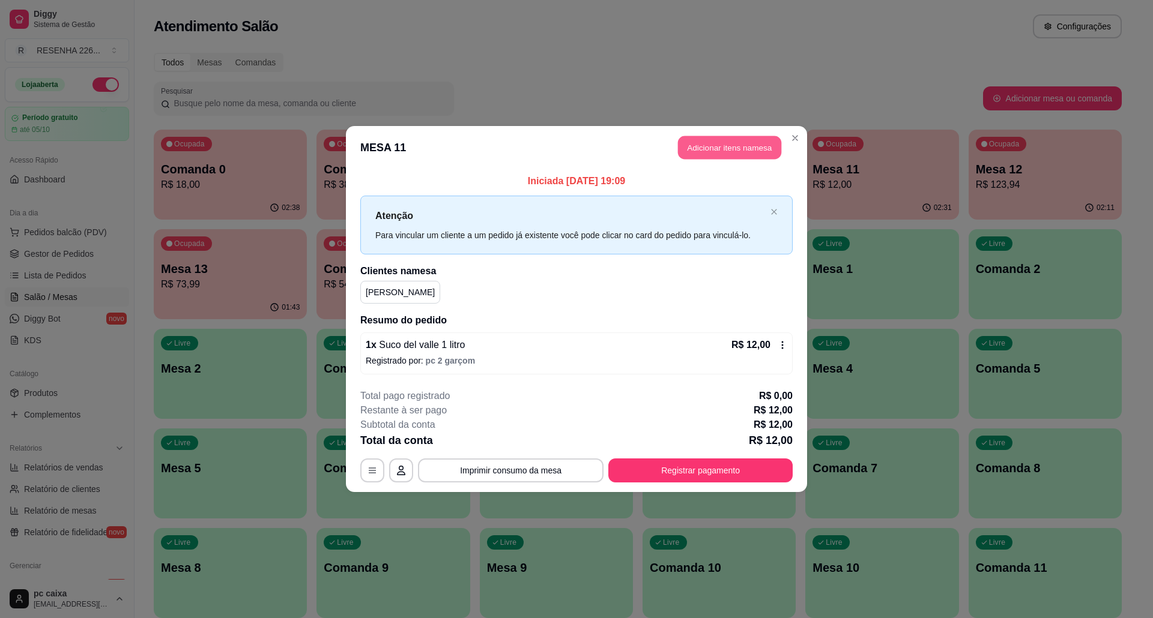
click at [742, 143] on button "Adicionar itens na mesa" at bounding box center [729, 147] width 103 height 23
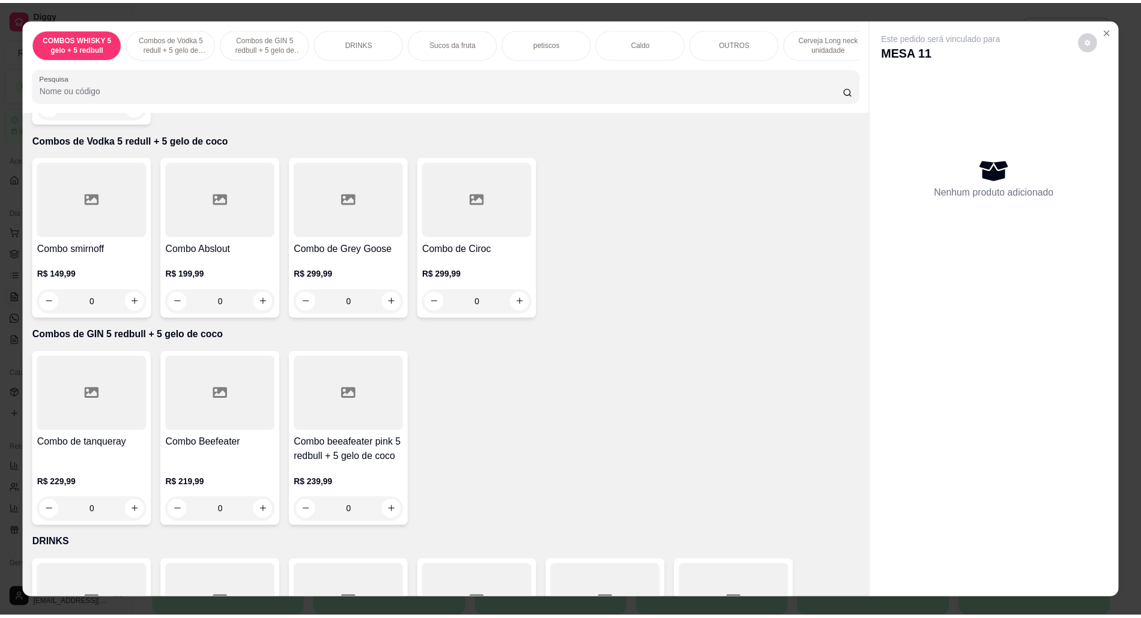
scroll to position [400, 0]
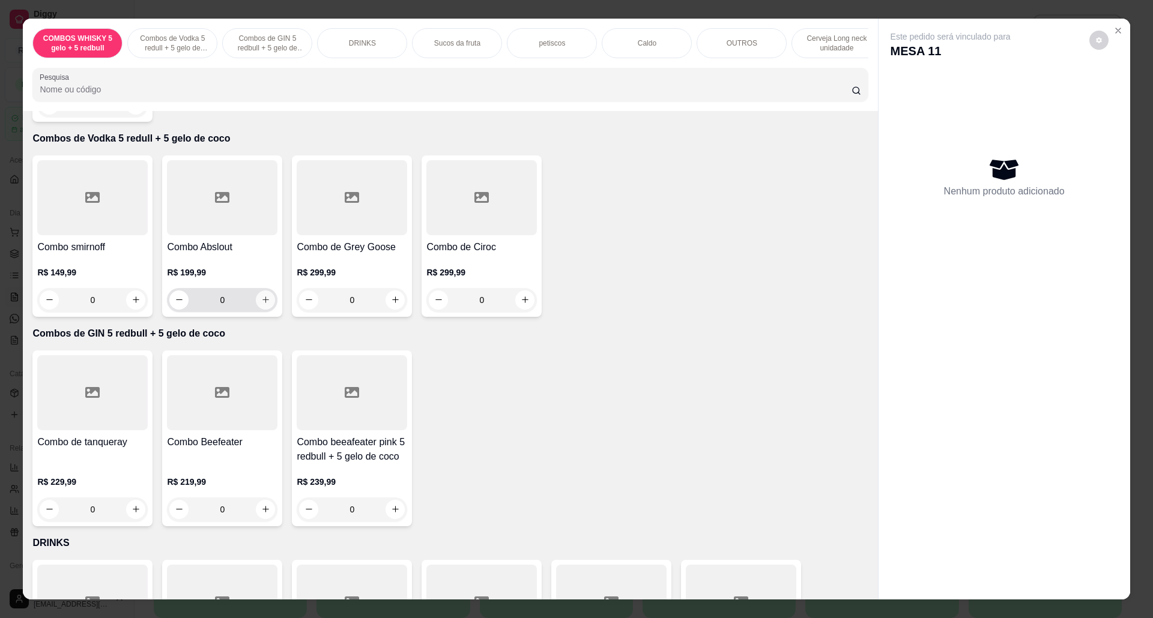
click at [261, 304] on icon "increase-product-quantity" at bounding box center [265, 299] width 9 height 9
type input "1"
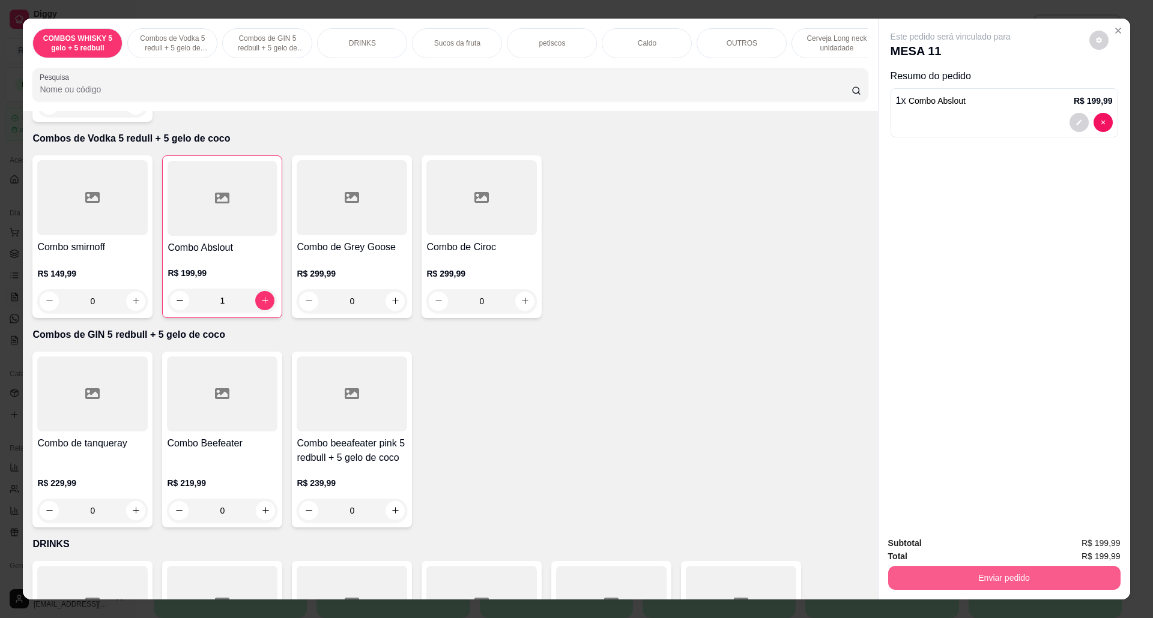
click at [1019, 587] on button "Enviar pedido" at bounding box center [1004, 578] width 232 height 24
click at [1101, 544] on button "Sim, quero registrar" at bounding box center [1076, 549] width 89 height 23
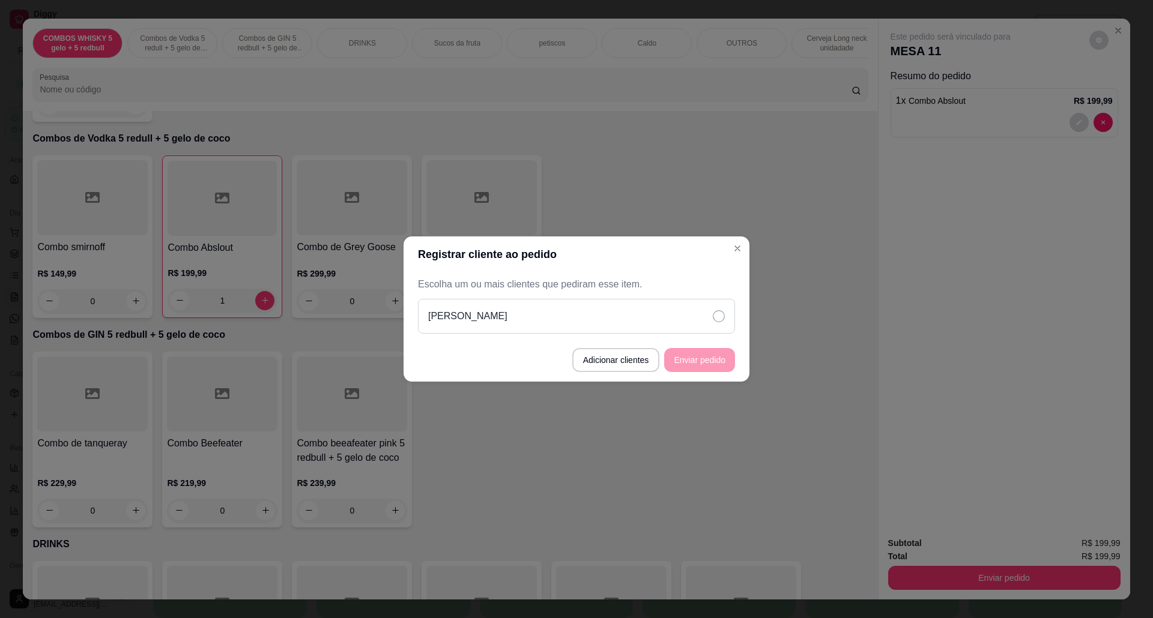
click at [717, 310] on icon at bounding box center [719, 316] width 12 height 12
click at [709, 352] on button "Enviar pedido" at bounding box center [699, 360] width 71 height 24
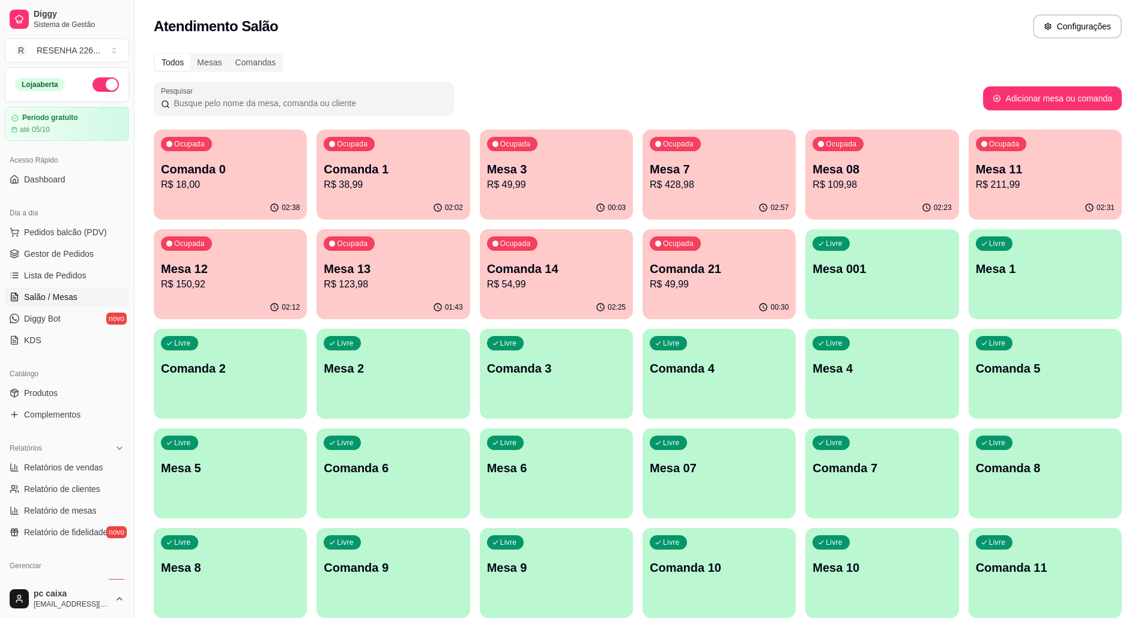
click at [867, 159] on div "Ocupada Mesa 08 R$ 109,98" at bounding box center [881, 163] width 153 height 67
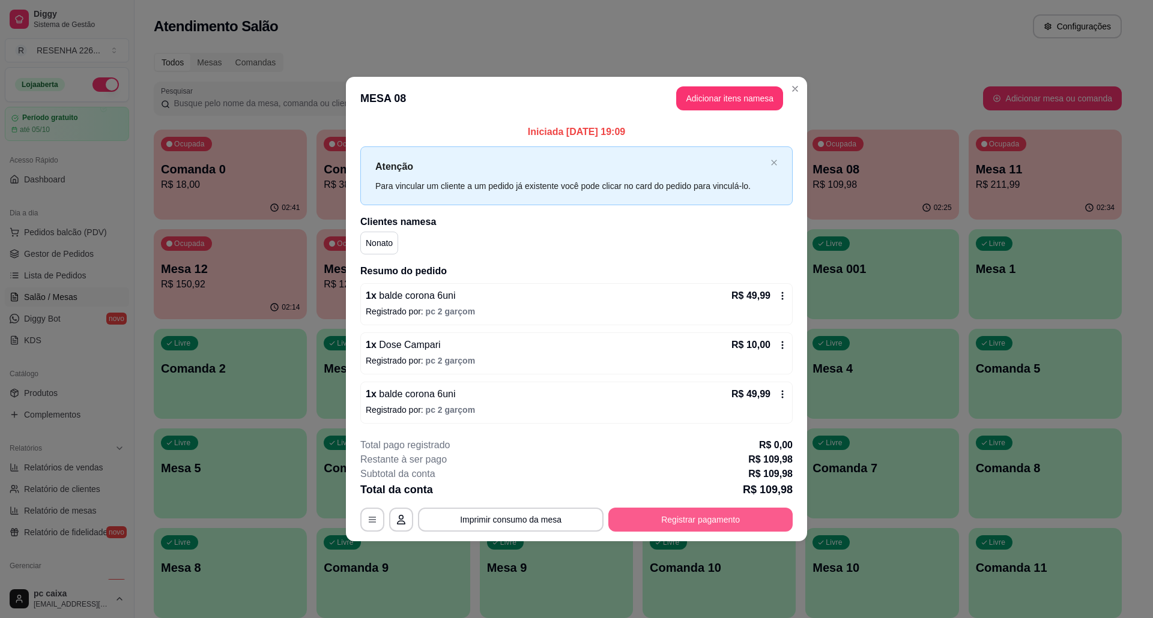
click at [692, 510] on button "Registrar pagamento" at bounding box center [700, 520] width 184 height 24
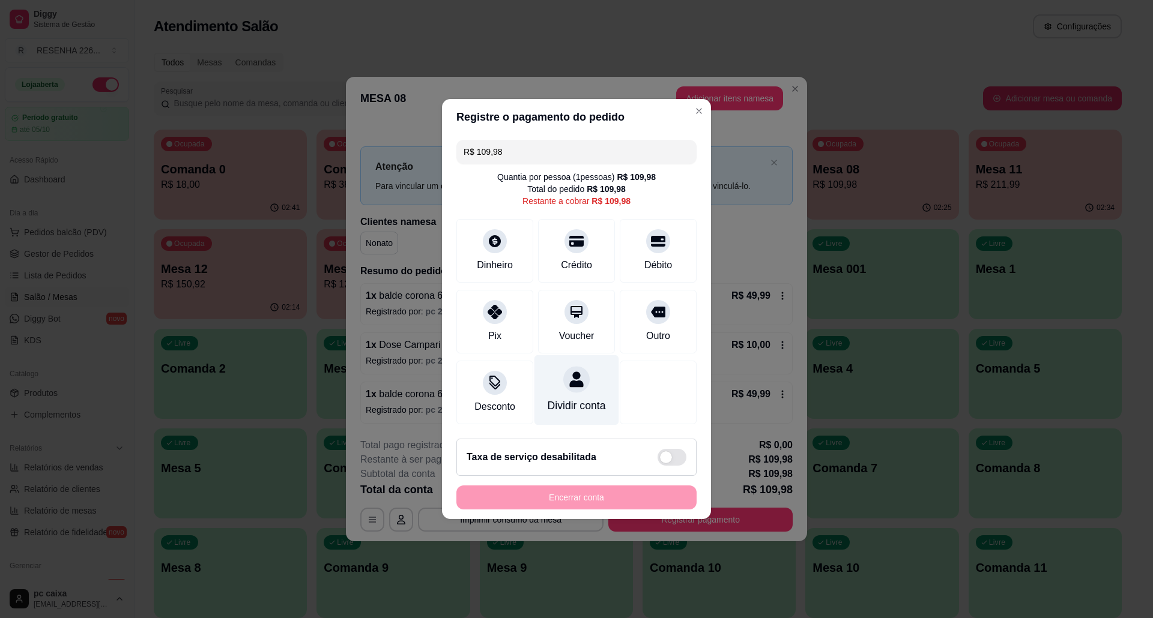
click at [560, 382] on div "Dividir conta" at bounding box center [576, 390] width 85 height 70
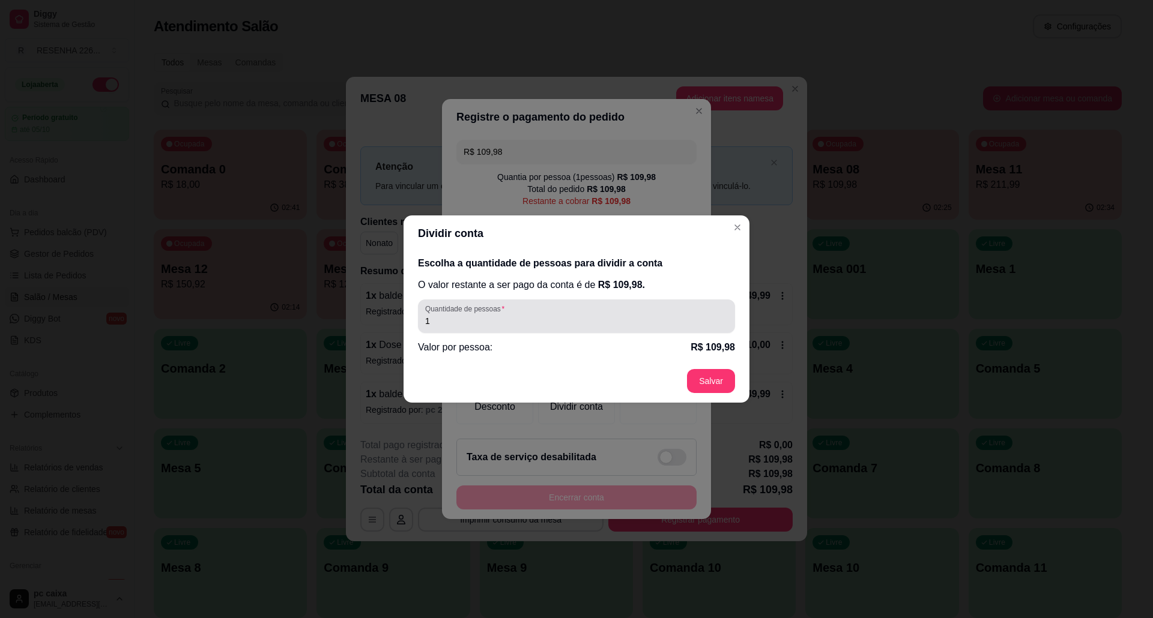
click at [531, 313] on div "1" at bounding box center [576, 316] width 303 height 24
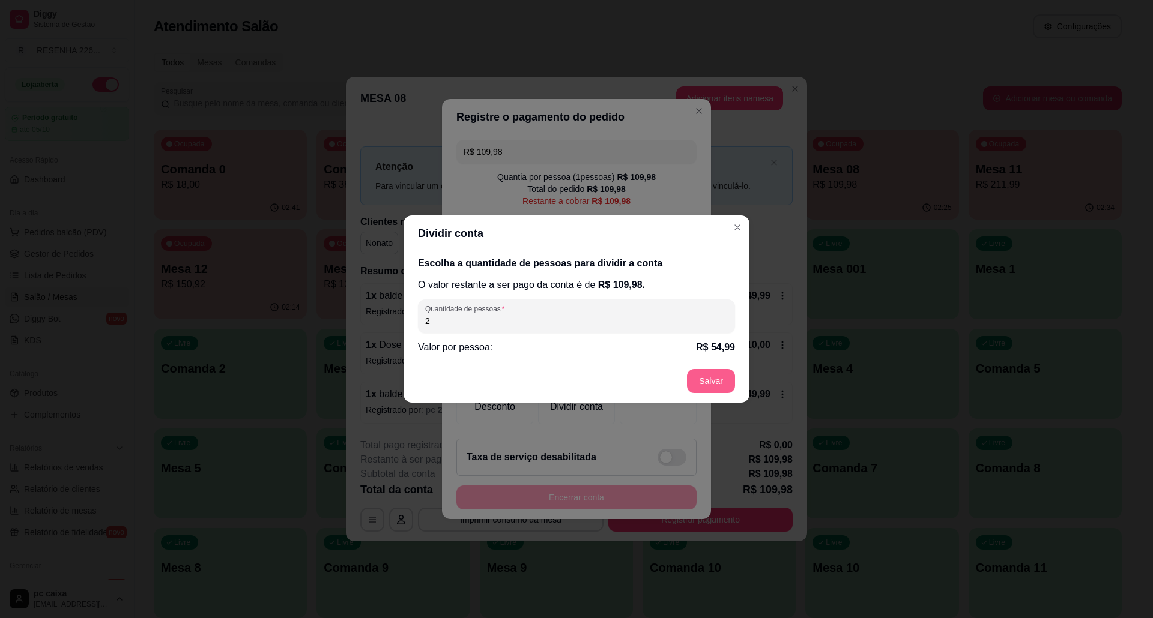
type input "2"
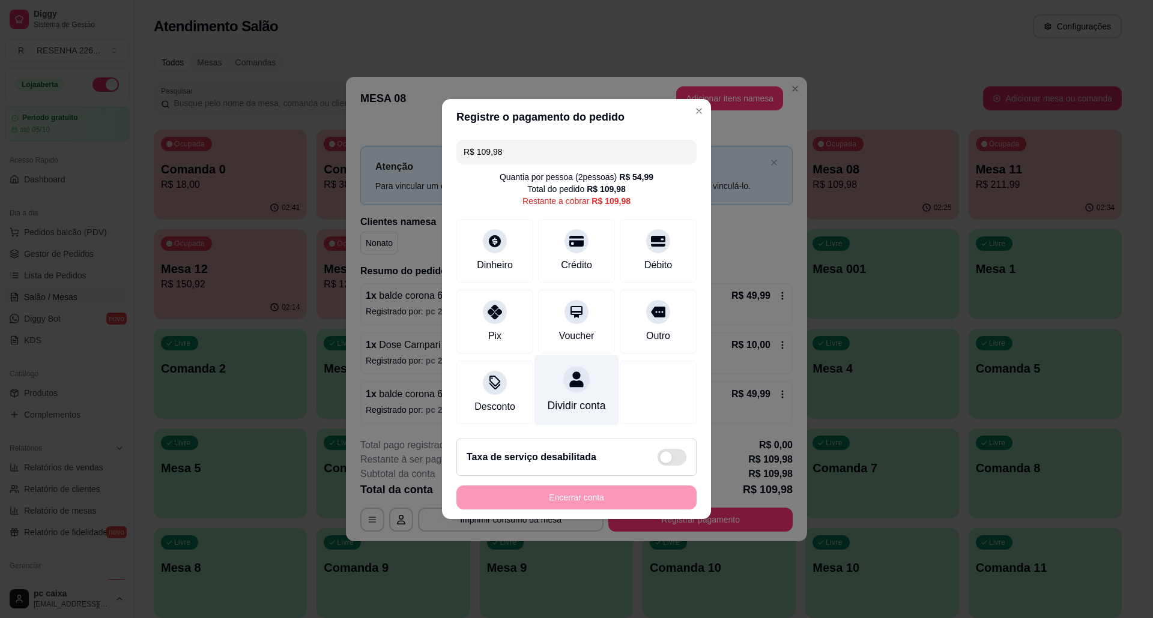
click at [541, 376] on div "Dividir conta" at bounding box center [576, 390] width 85 height 70
click at [554, 390] on div "Dividir conta" at bounding box center [576, 390] width 85 height 70
click at [484, 325] on div "Pix" at bounding box center [495, 320] width 85 height 70
type input "R$ 0,00"
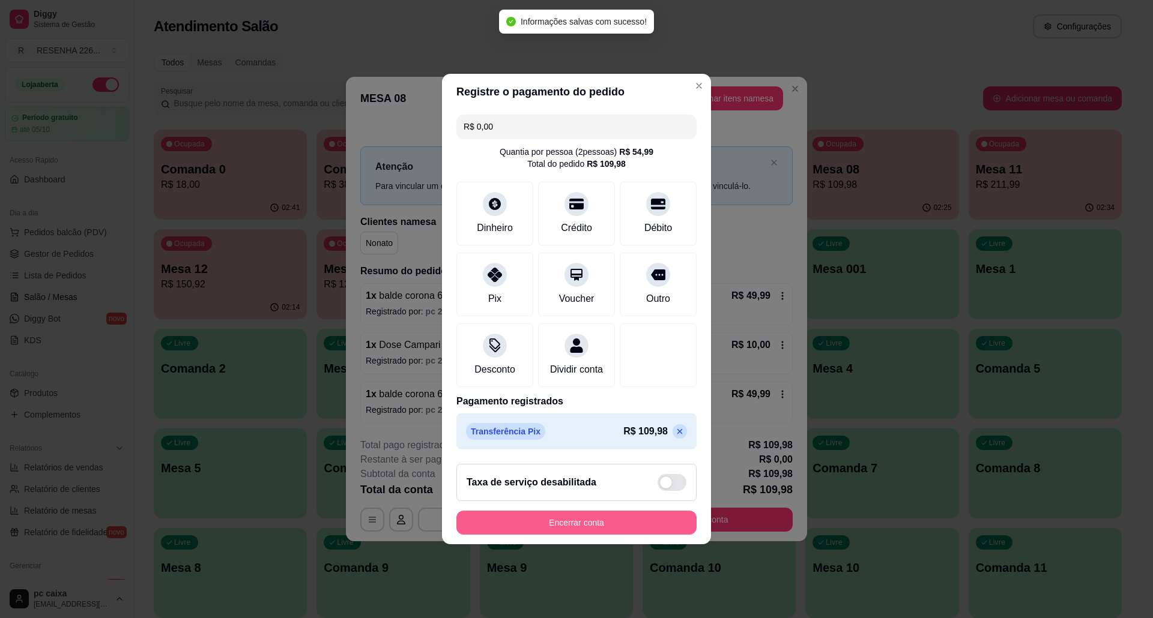
click at [630, 526] on button "Encerrar conta" at bounding box center [576, 523] width 240 height 24
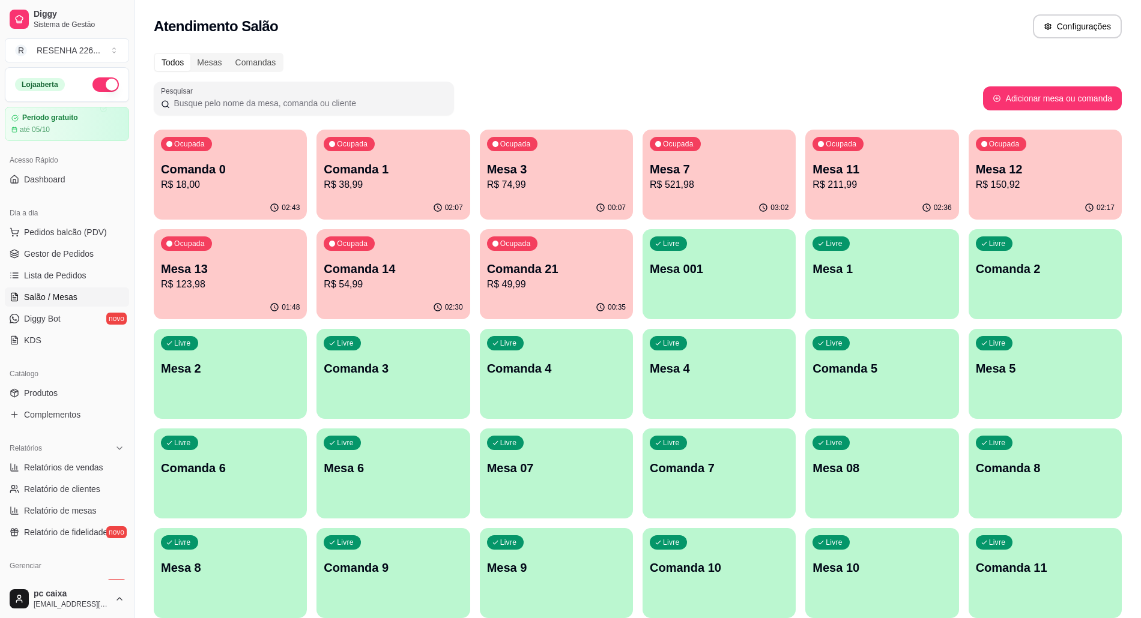
click at [714, 195] on div "Ocupada Mesa 7 R$ 521,98" at bounding box center [718, 163] width 153 height 67
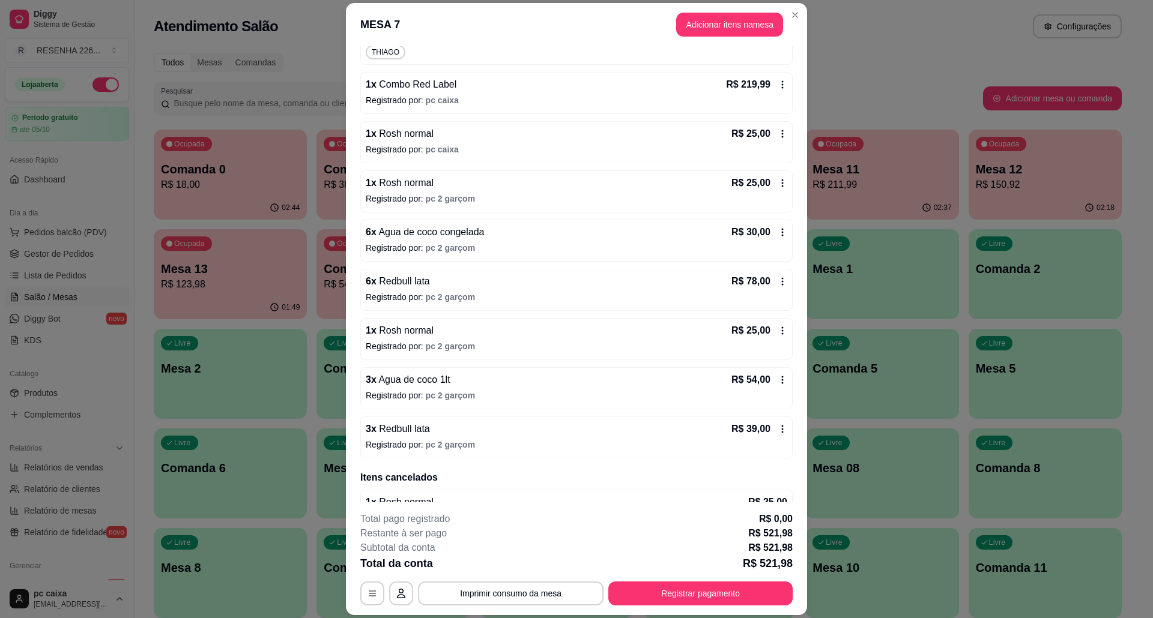
scroll to position [234, 0]
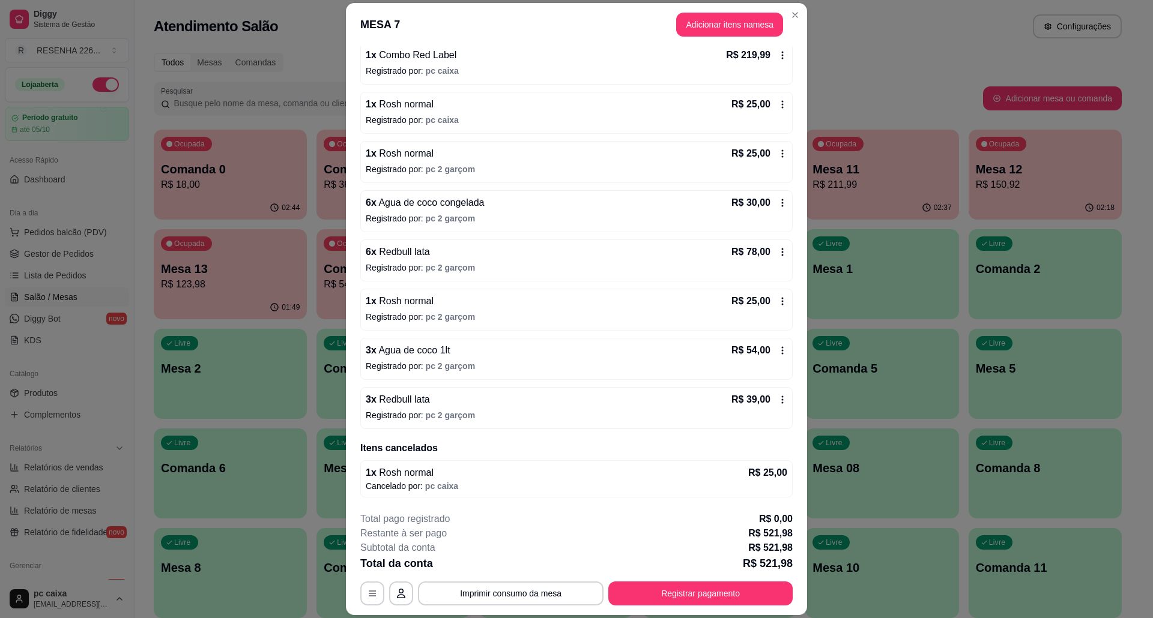
click at [773, 414] on div "3 x Redbull lata R$ 39,00 Registrado por: pc 2 garçom" at bounding box center [576, 408] width 432 height 42
click at [782, 352] on icon at bounding box center [783, 351] width 2 height 8
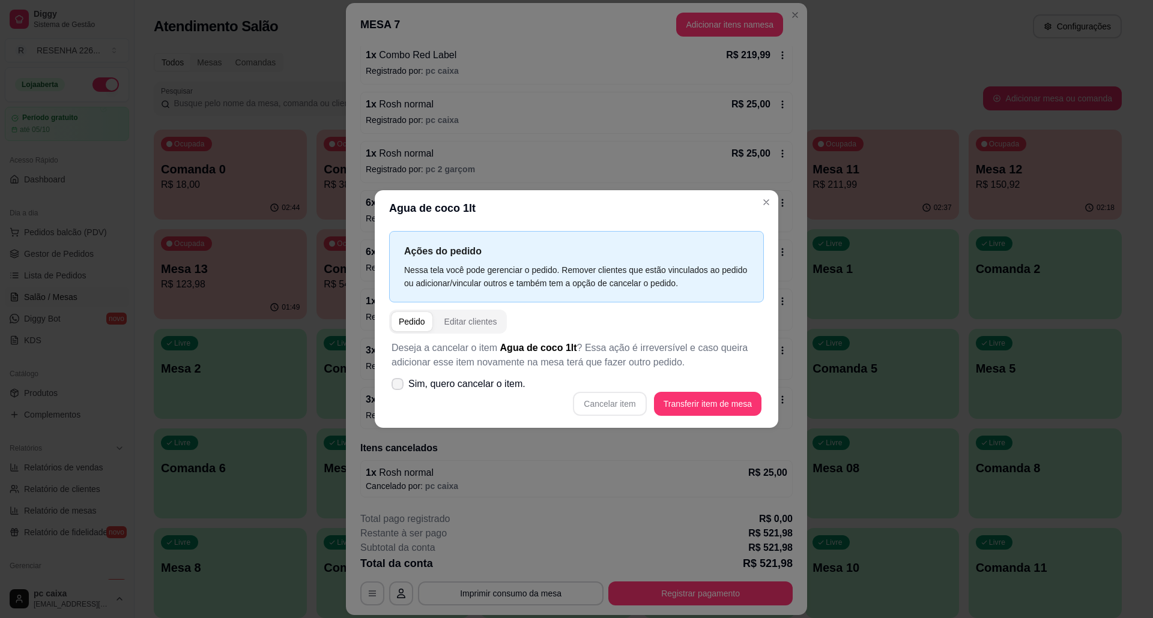
click at [497, 390] on span "Sim, quero cancelar o item." at bounding box center [466, 384] width 117 height 14
click at [399, 390] on input "Sim, quero cancelar o item." at bounding box center [395, 391] width 8 height 8
checkbox input "true"
click at [616, 408] on button "Cancelar item" at bounding box center [609, 404] width 73 height 24
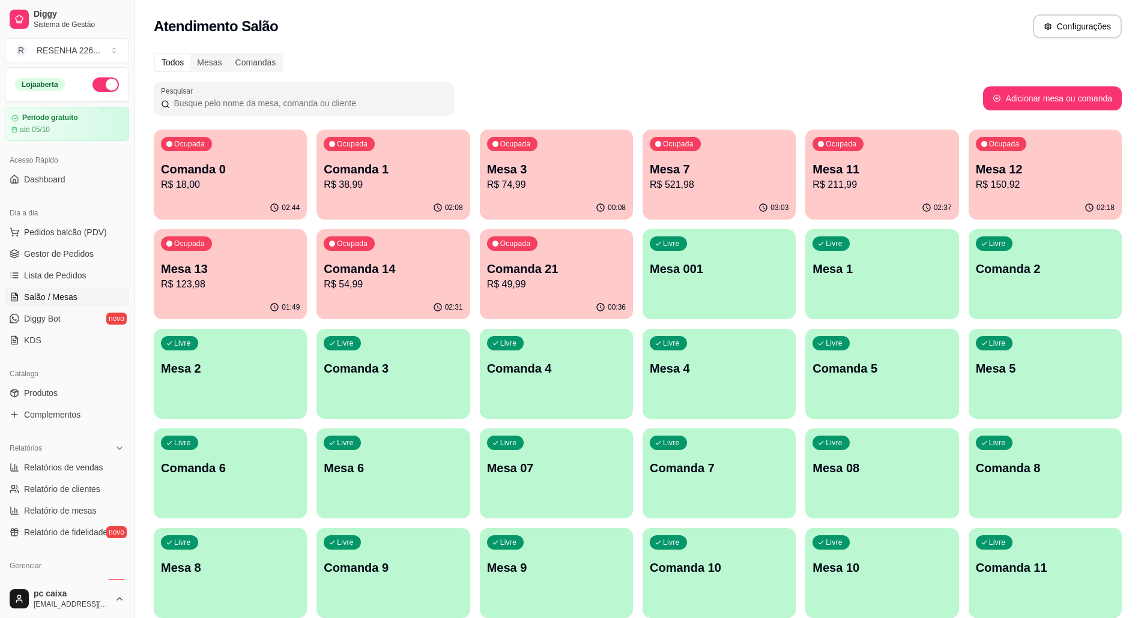
click at [683, 192] on div "Ocupada Mesa 7 R$ 521,98" at bounding box center [718, 163] width 153 height 67
click at [243, 258] on div "Ocupada Mesa 13 R$ 123,98" at bounding box center [230, 262] width 153 height 67
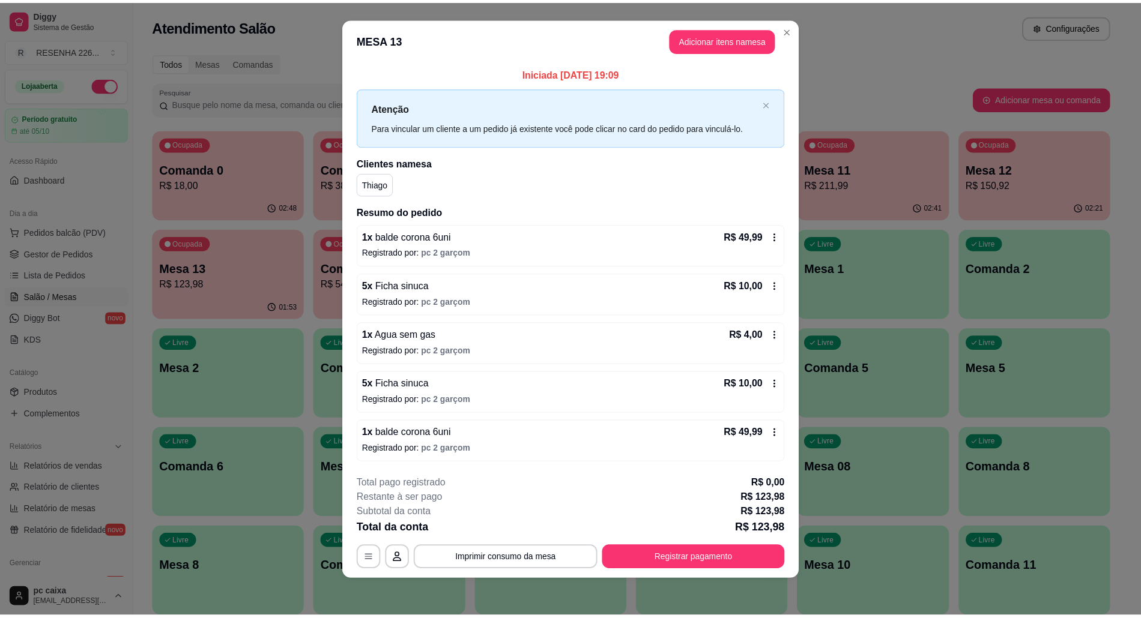
scroll to position [12, 0]
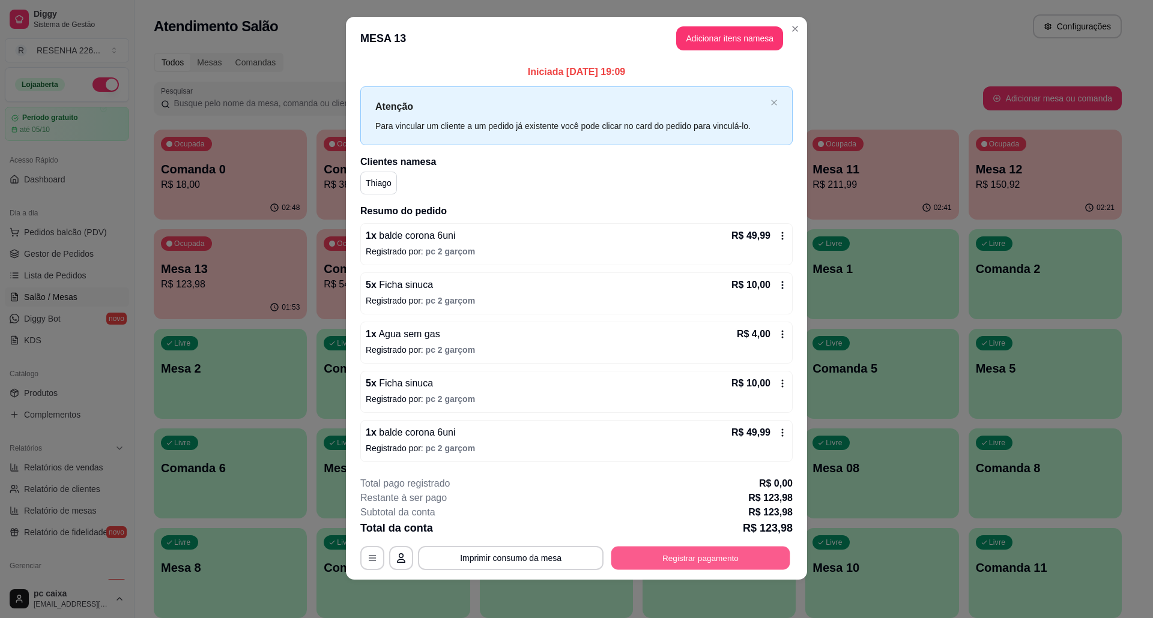
click at [712, 560] on button "Registrar pagamento" at bounding box center [700, 557] width 179 height 23
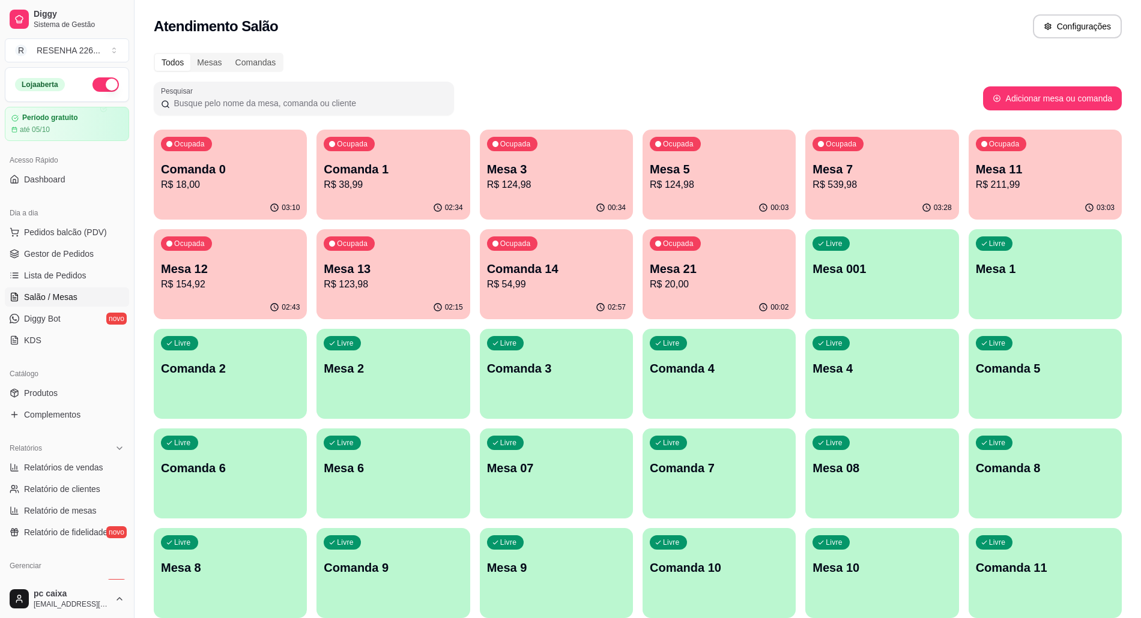
click at [745, 86] on div "Pesquisar" at bounding box center [568, 99] width 829 height 34
click at [972, 53] on div "Todos Mesas Comandas" at bounding box center [638, 62] width 968 height 19
click at [909, 56] on div "Todos Mesas Comandas" at bounding box center [638, 62] width 968 height 19
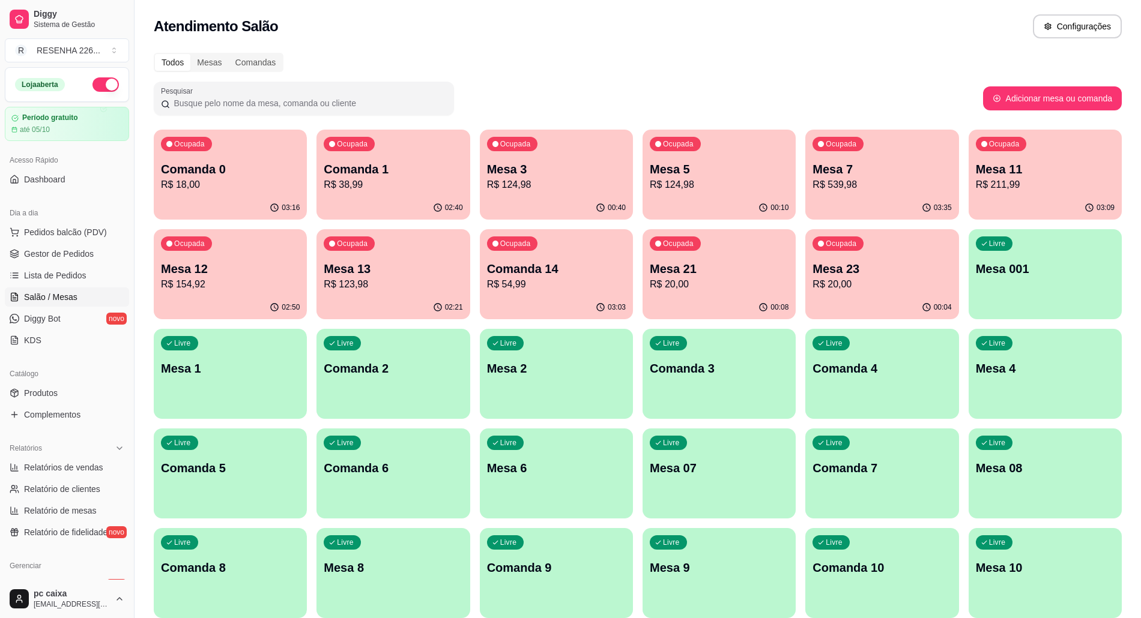
click at [844, 289] on p "R$ 20,00" at bounding box center [881, 284] width 139 height 14
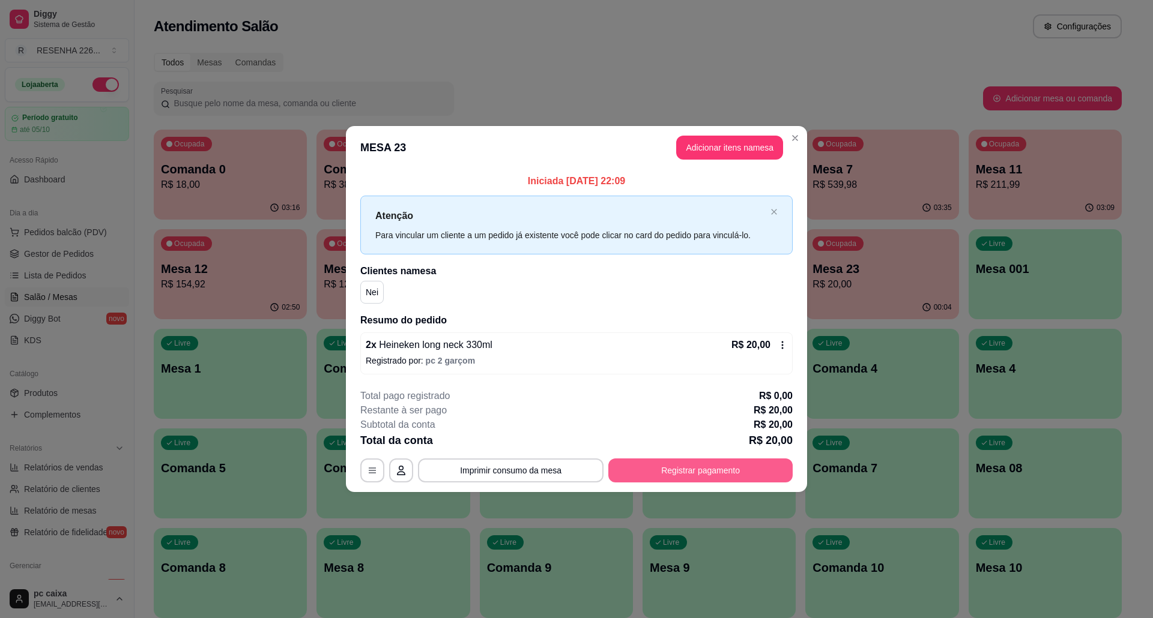
click at [704, 473] on button "Registrar pagamento" at bounding box center [700, 471] width 184 height 24
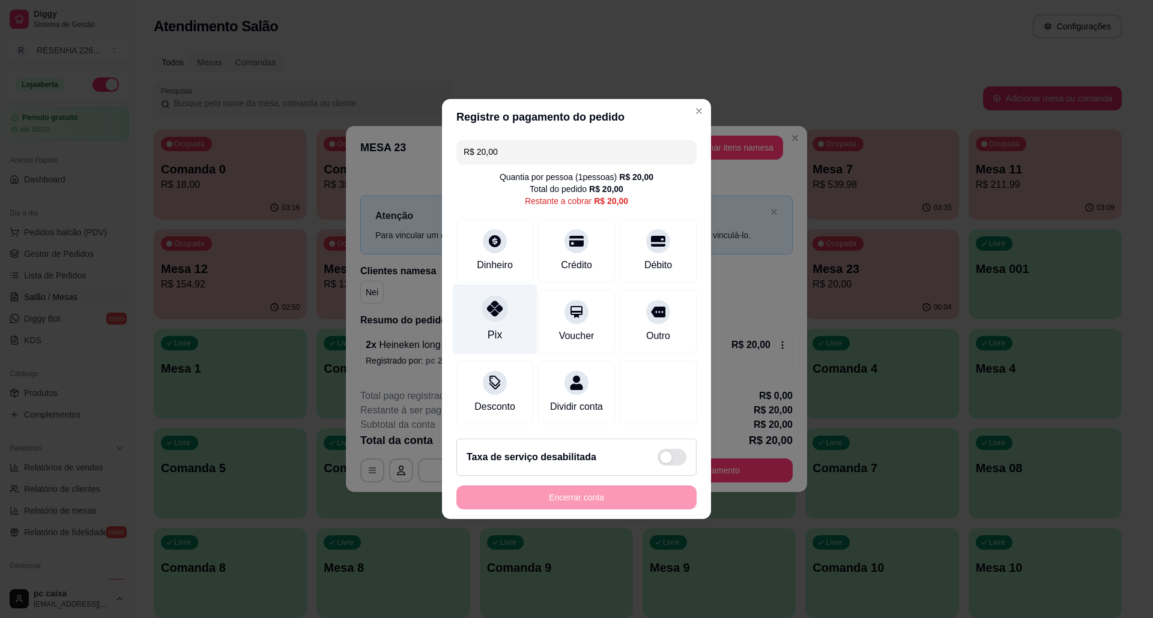
click at [490, 309] on icon at bounding box center [495, 309] width 16 height 16
type input "R$ 0,00"
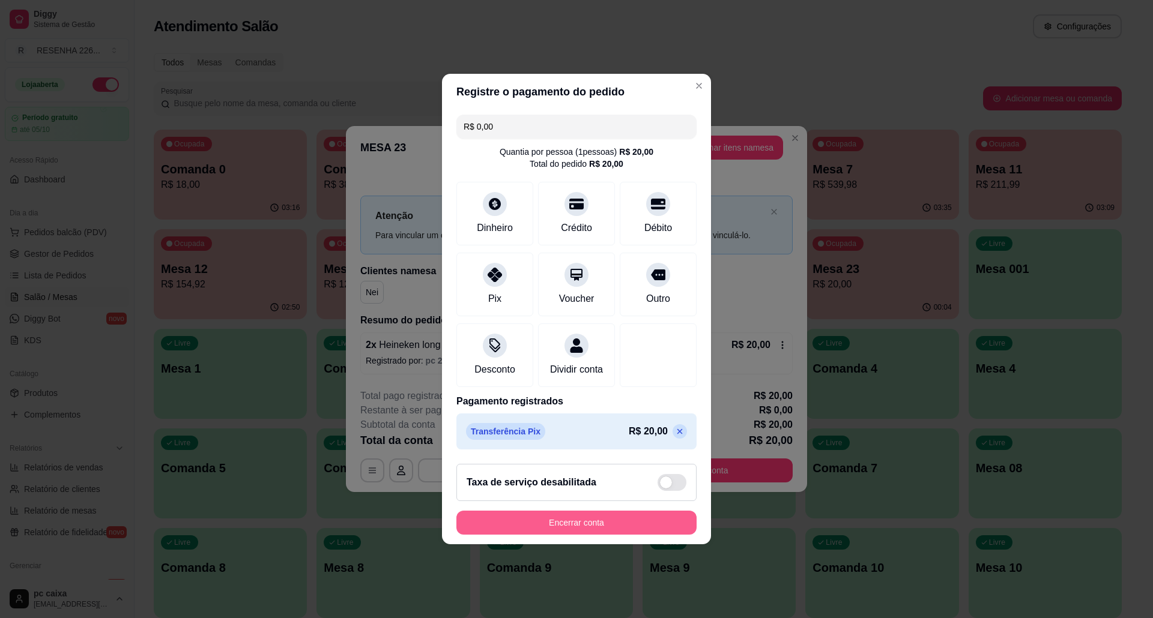
click at [562, 527] on button "Encerrar conta" at bounding box center [576, 523] width 240 height 24
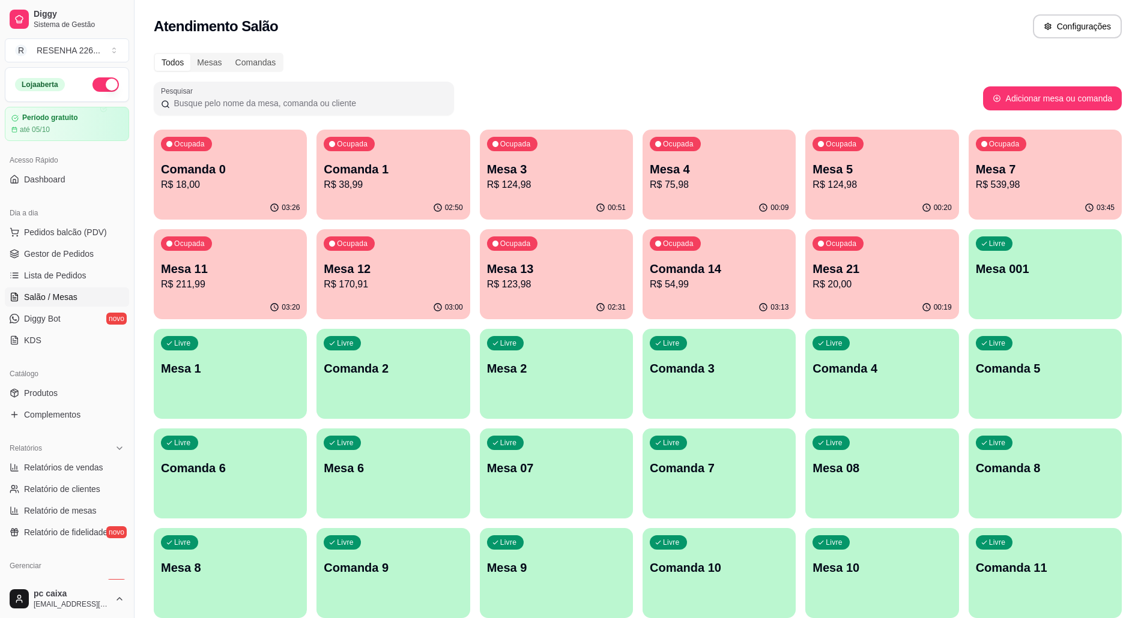
drag, startPoint x: 820, startPoint y: 35, endPoint x: 820, endPoint y: 72, distance: 37.2
click at [820, 38] on div "Atendimento Salão Configurações" at bounding box center [638, 23] width 1006 height 46
click at [1006, 168] on p "Mesa 7" at bounding box center [1045, 170] width 135 height 16
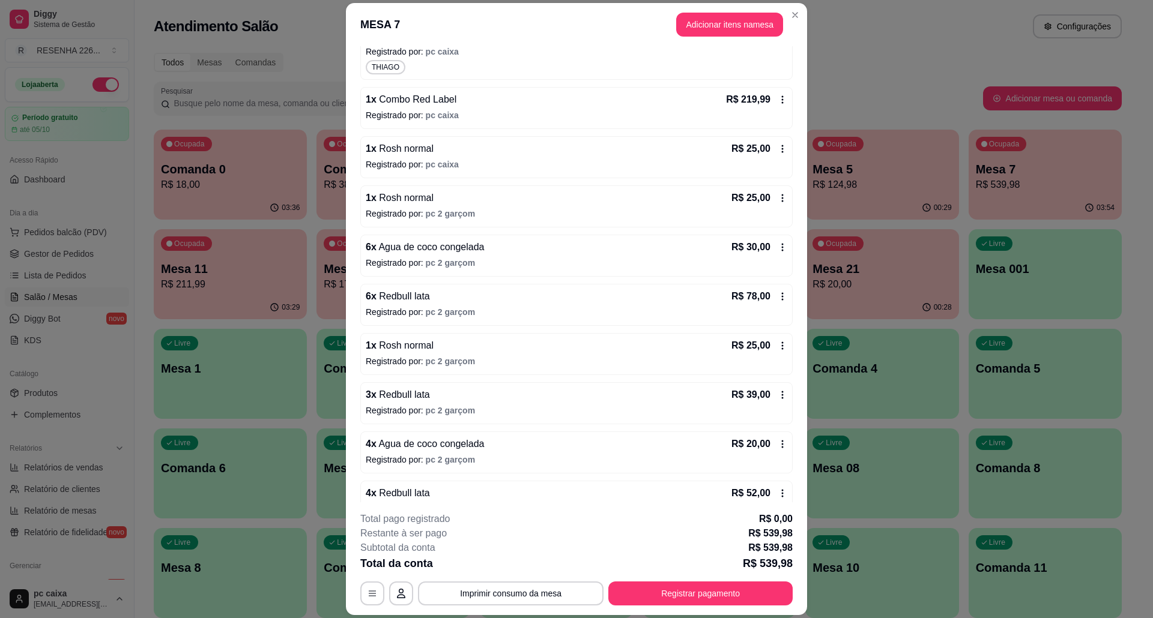
scroll to position [329, 0]
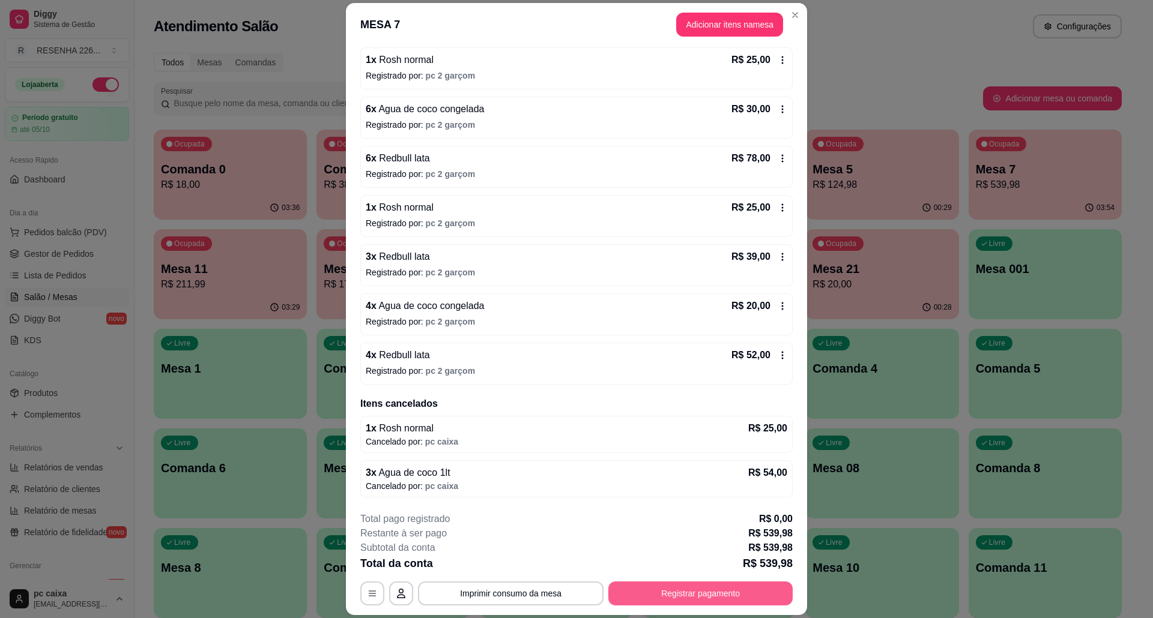
click at [688, 594] on button "Registrar pagamento" at bounding box center [700, 594] width 184 height 24
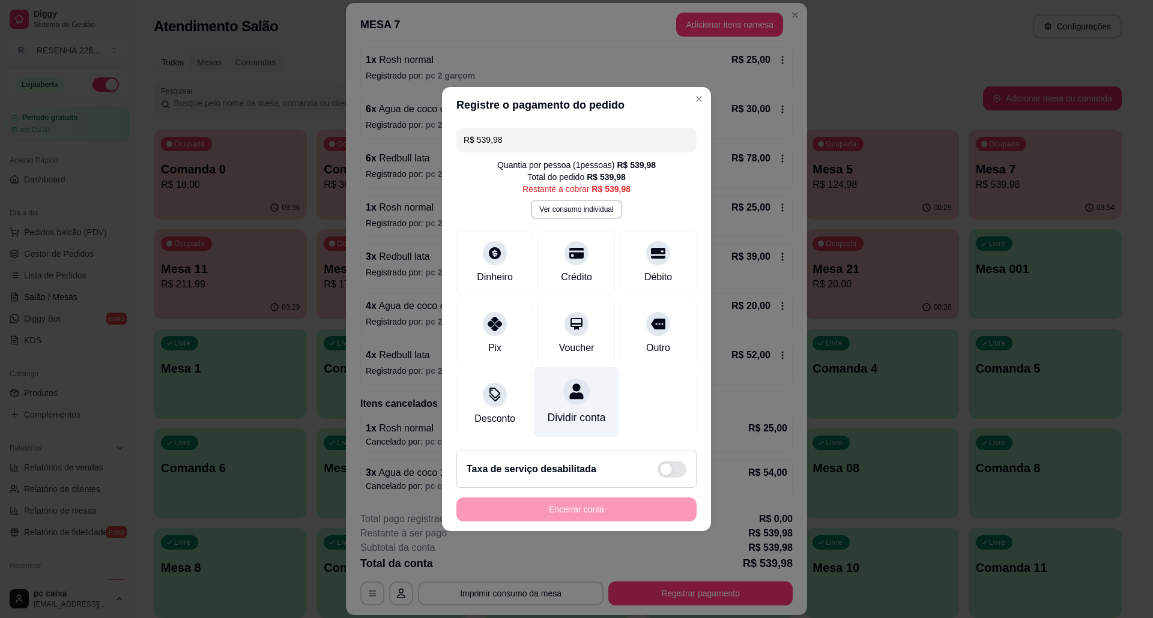
click at [567, 398] on div "Dividir conta" at bounding box center [576, 402] width 85 height 70
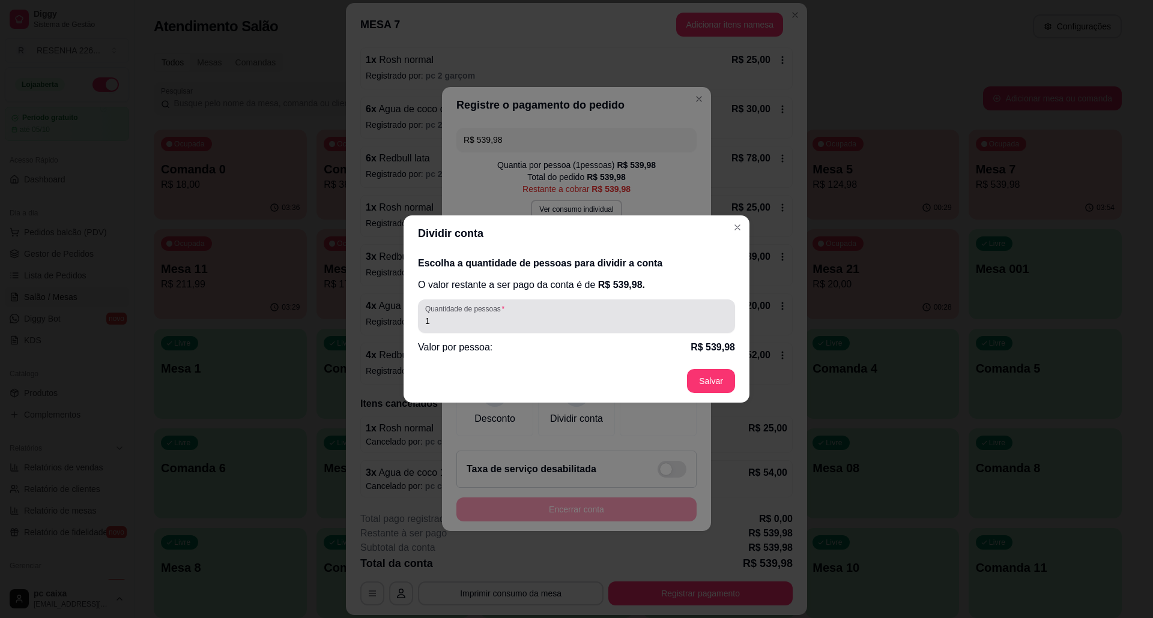
click at [509, 327] on div "1" at bounding box center [576, 316] width 303 height 24
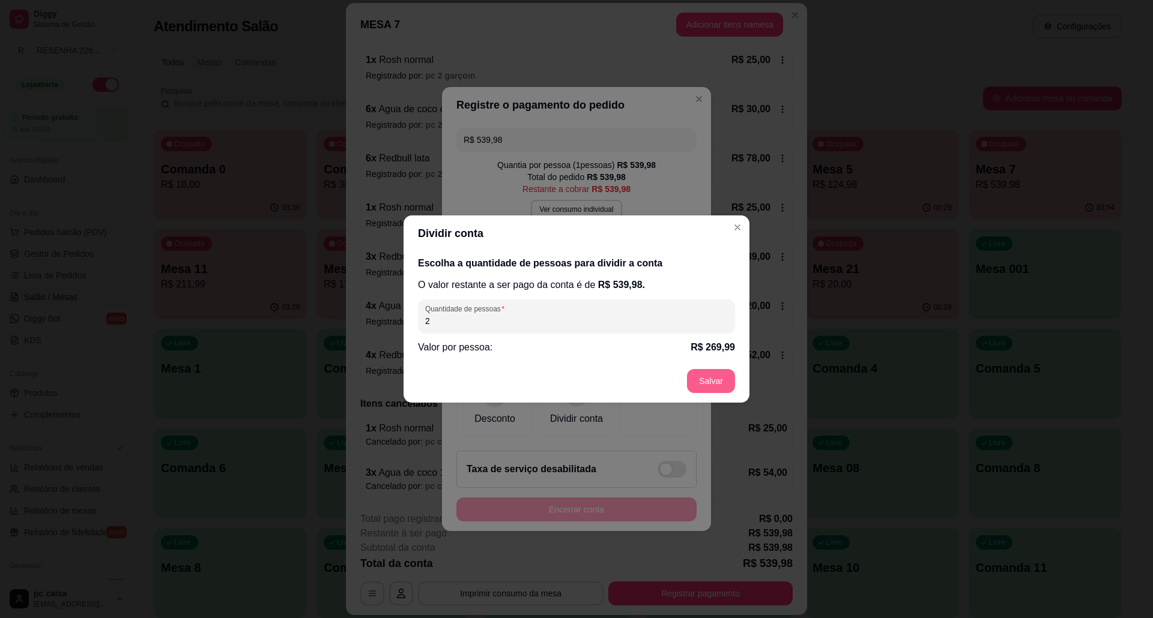
type input "2"
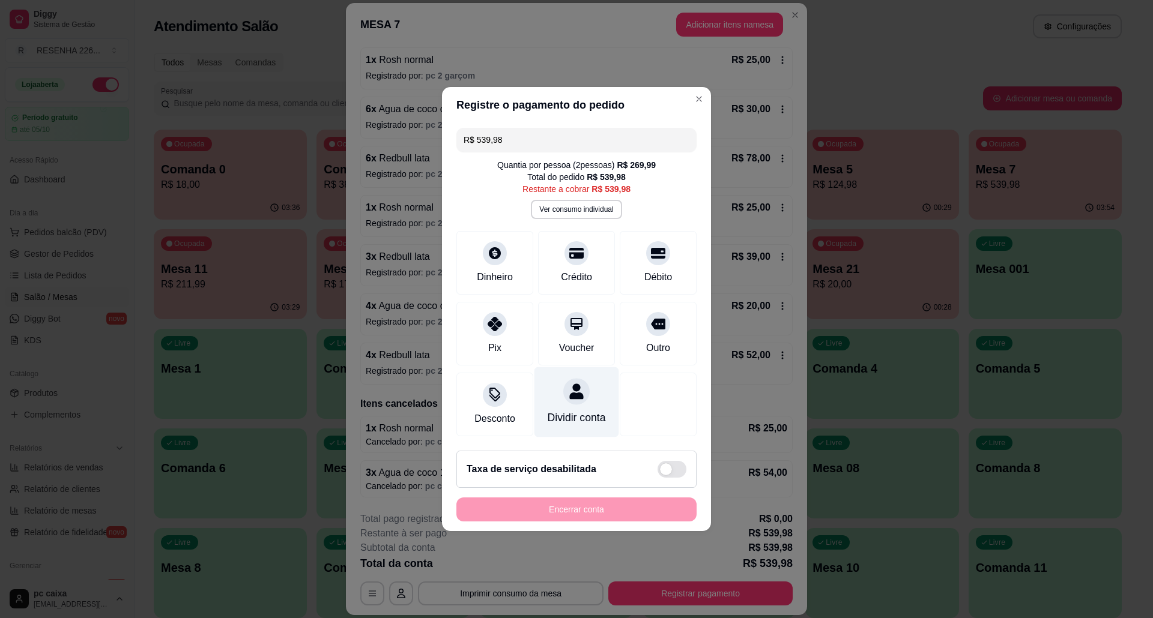
click at [572, 399] on div "Dividir conta" at bounding box center [576, 402] width 85 height 70
click at [498, 324] on div at bounding box center [495, 320] width 26 height 26
type input "R$ 0,00"
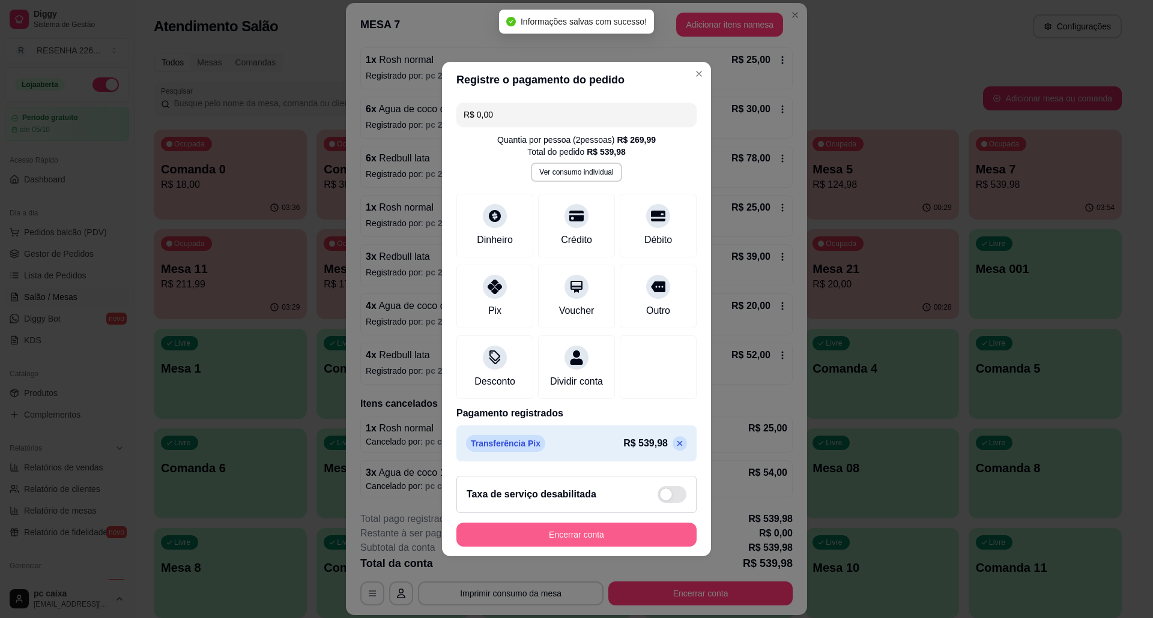
click at [640, 547] on button "Encerrar conta" at bounding box center [576, 535] width 240 height 24
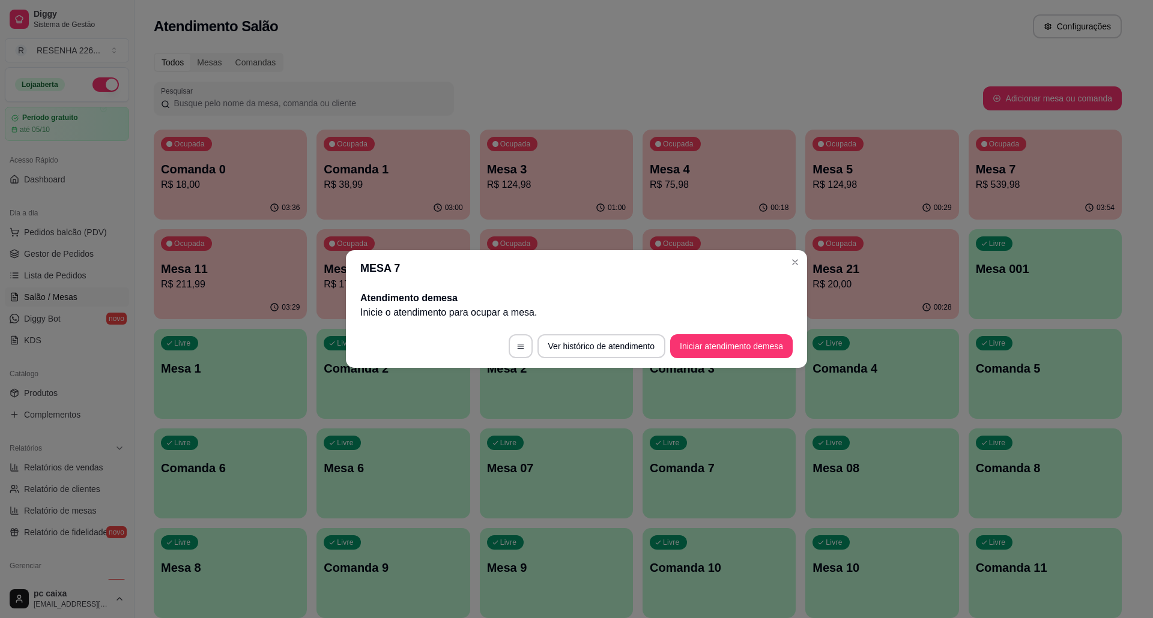
scroll to position [0, 0]
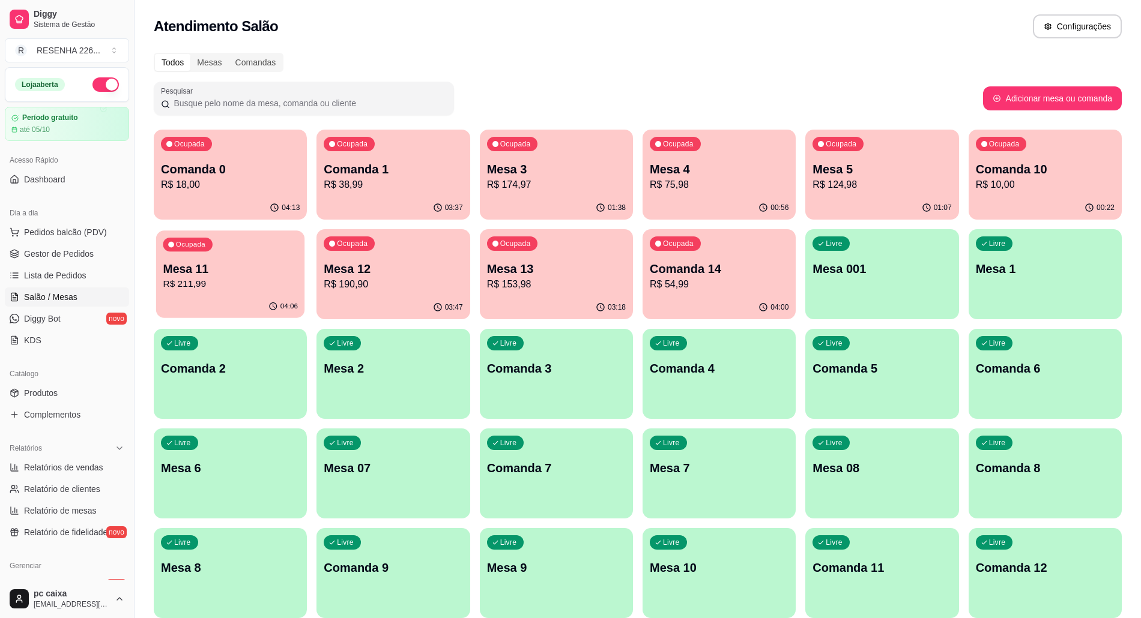
click at [243, 291] on p "R$ 211,99" at bounding box center [230, 284] width 135 height 14
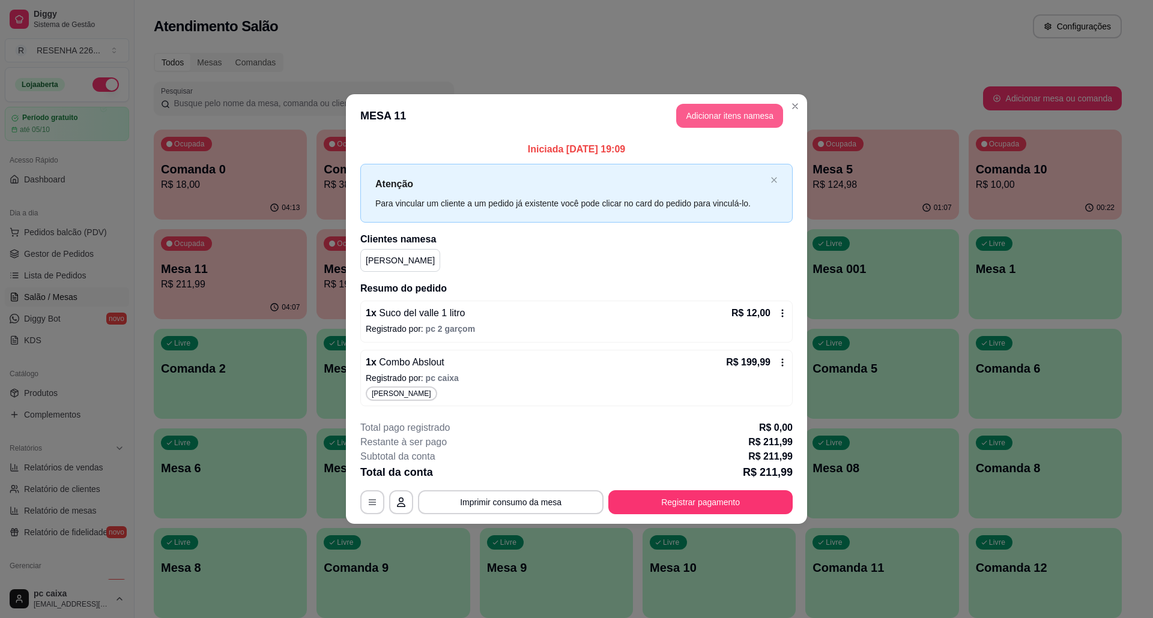
click at [751, 120] on button "Adicionar itens na mesa" at bounding box center [729, 116] width 107 height 24
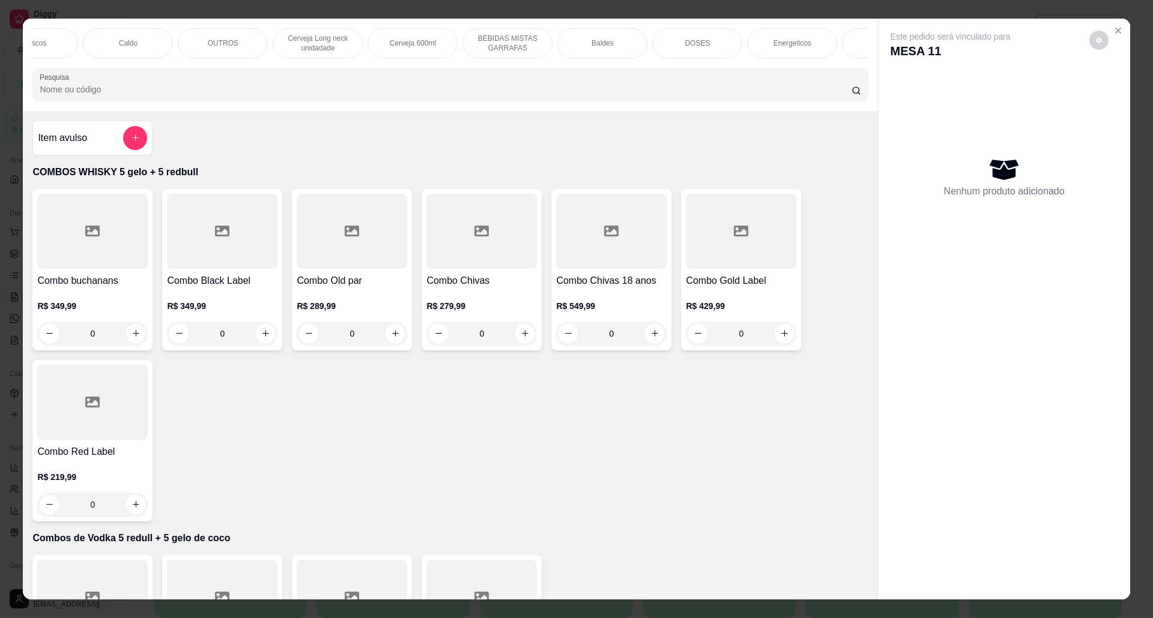
scroll to position [0, 582]
click at [0, 155] on div "COMBOS WHISKY 5 gelo + 5 redbull Combos de Vodka 5 redull + 5 gelo de coco Comb…" at bounding box center [576, 309] width 1153 height 618
click at [135, 46] on div "OUTROS" at bounding box center [159, 43] width 90 height 30
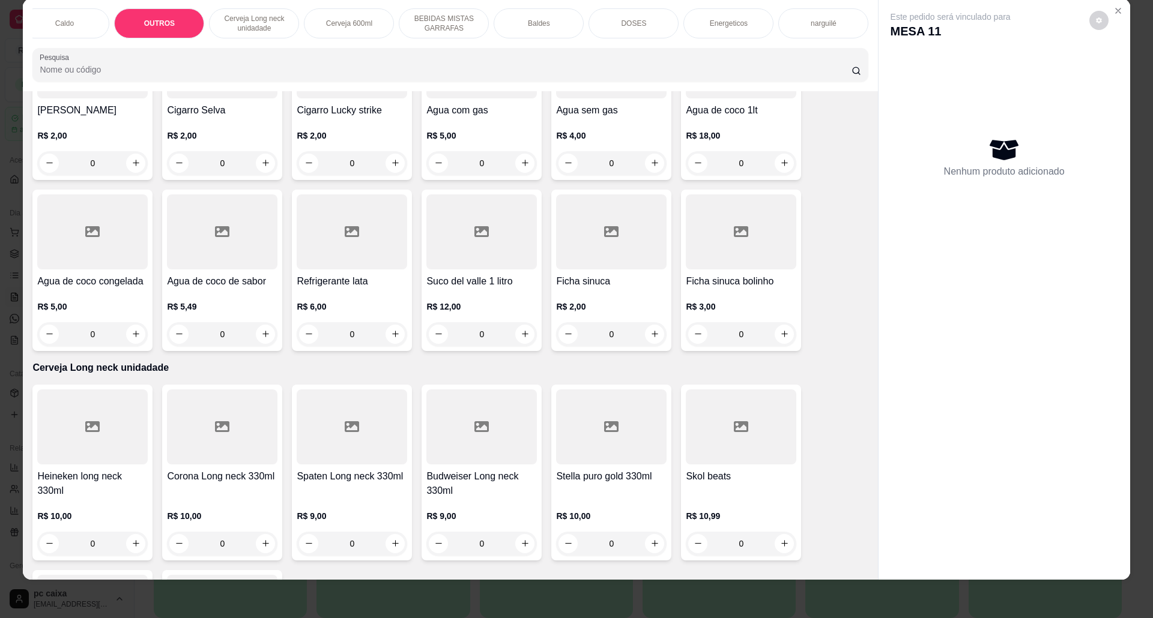
scroll to position [2218, 0]
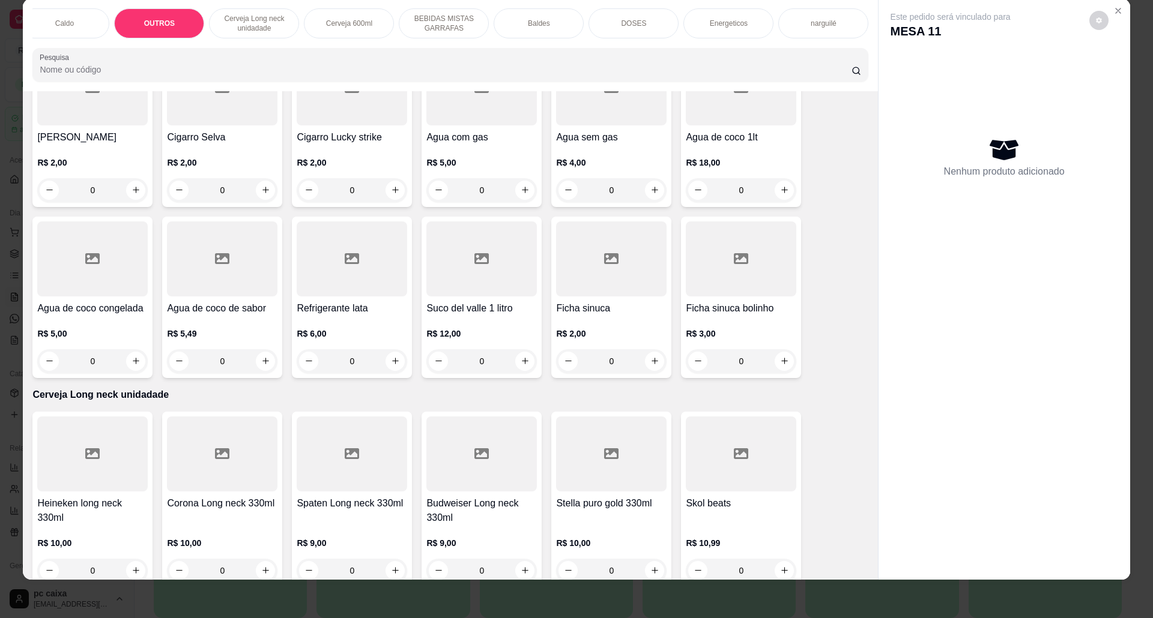
click at [106, 335] on div "R$ 5,00 0" at bounding box center [92, 345] width 110 height 58
click at [249, 336] on div "R$ 5,49 0" at bounding box center [222, 345] width 110 height 58
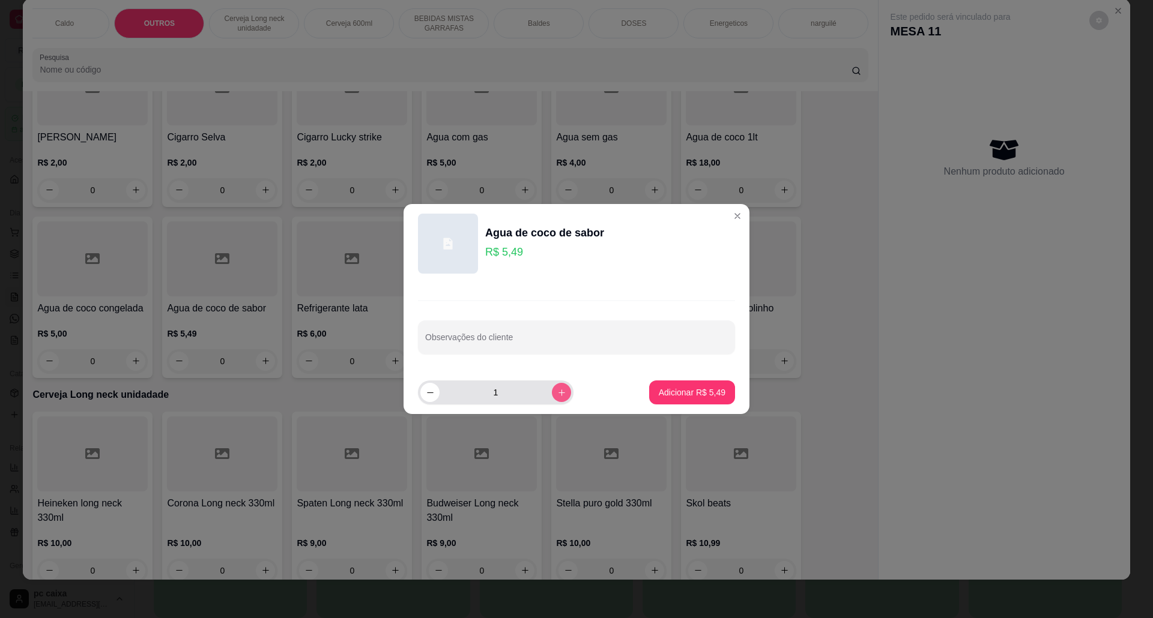
click at [558, 393] on icon "increase-product-quantity" at bounding box center [561, 393] width 9 height 9
type input "2"
click at [690, 382] on button "Adicionar R$ 10,98" at bounding box center [690, 392] width 88 height 23
type input "2"
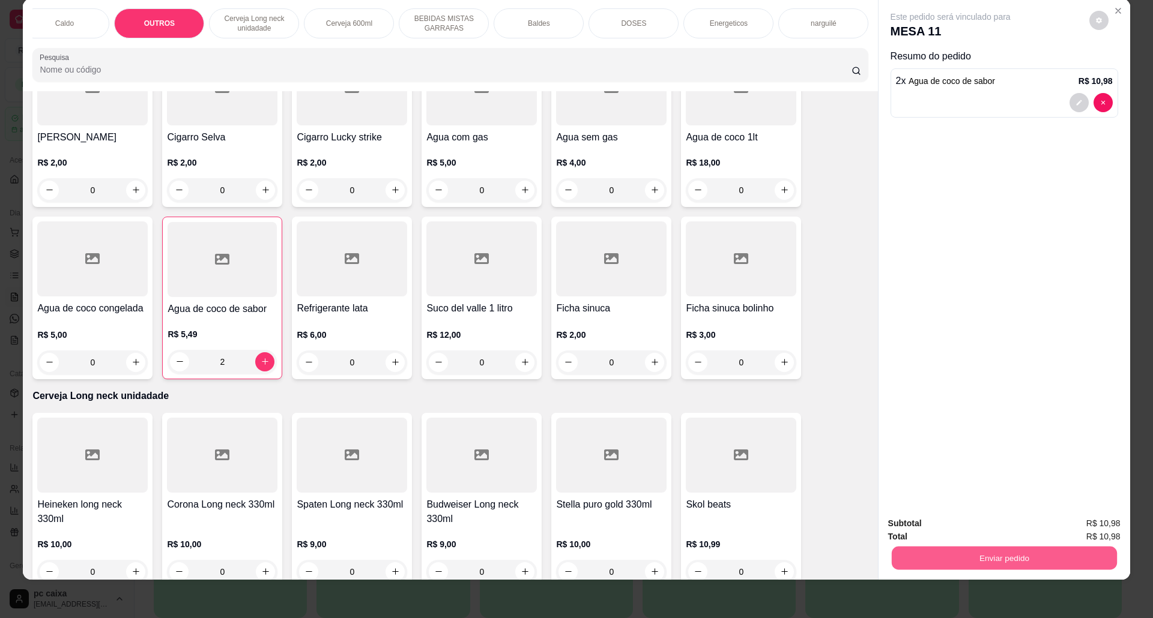
click at [1055, 564] on button "Enviar pedido" at bounding box center [1003, 558] width 225 height 23
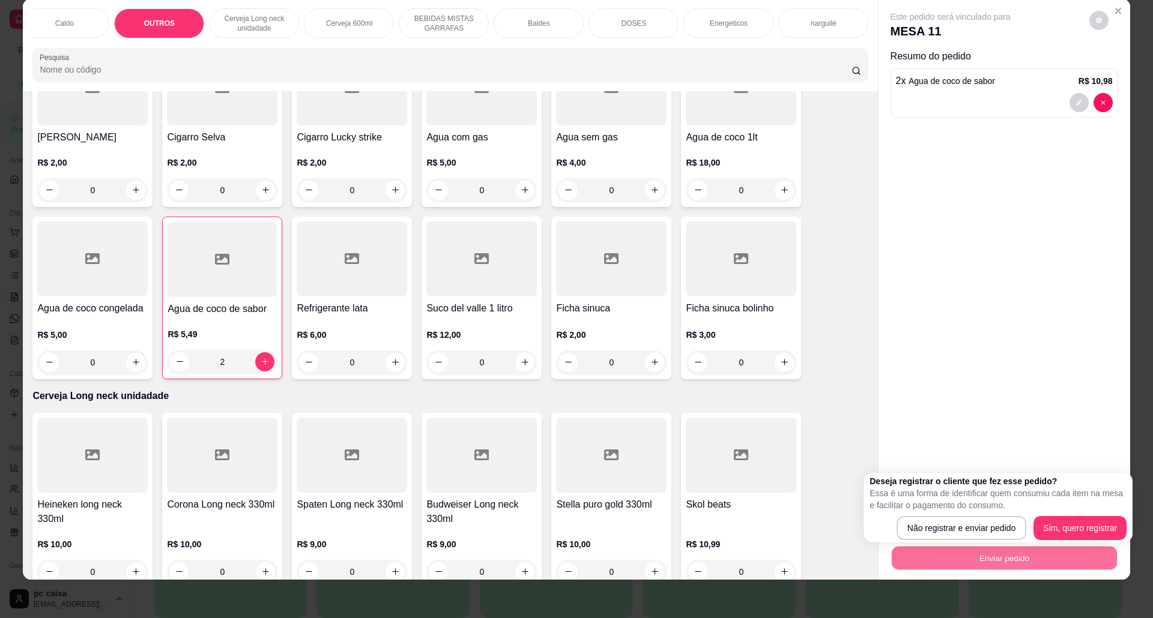
click at [774, 617] on div "COMBOS WHISKY 5 gelo + 5 redbull Combos de Vodka 5 redull + 5 gelo de coco Comb…" at bounding box center [576, 309] width 1153 height 618
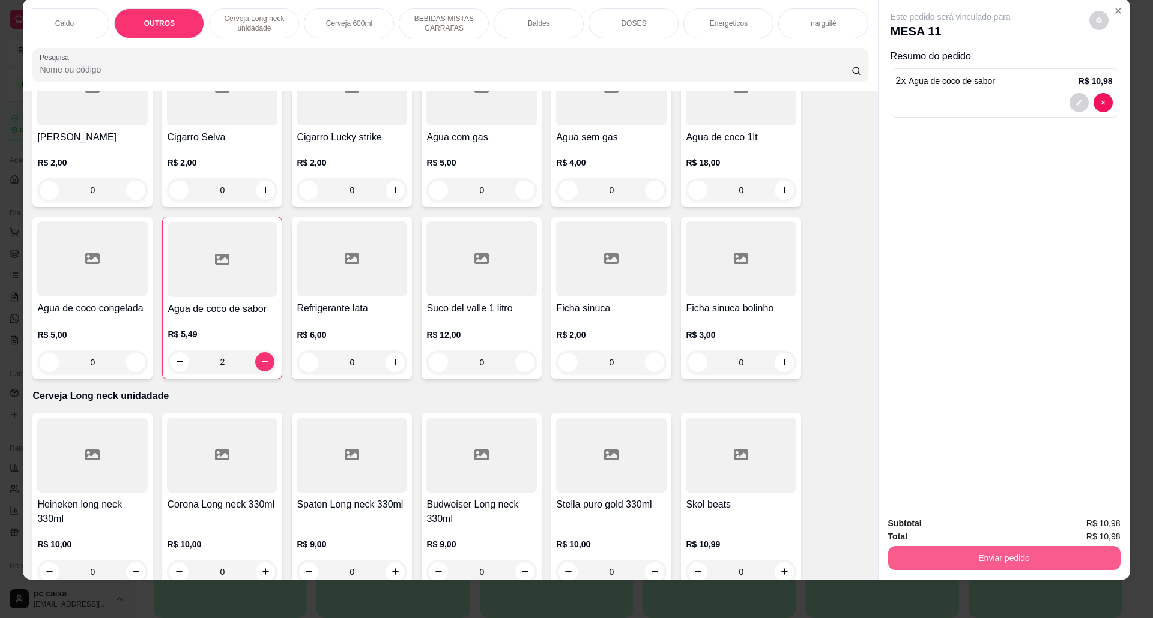
click at [955, 553] on button "Enviar pedido" at bounding box center [1004, 558] width 232 height 24
click at [957, 524] on button "Não registrar e enviar pedido" at bounding box center [963, 529] width 121 height 22
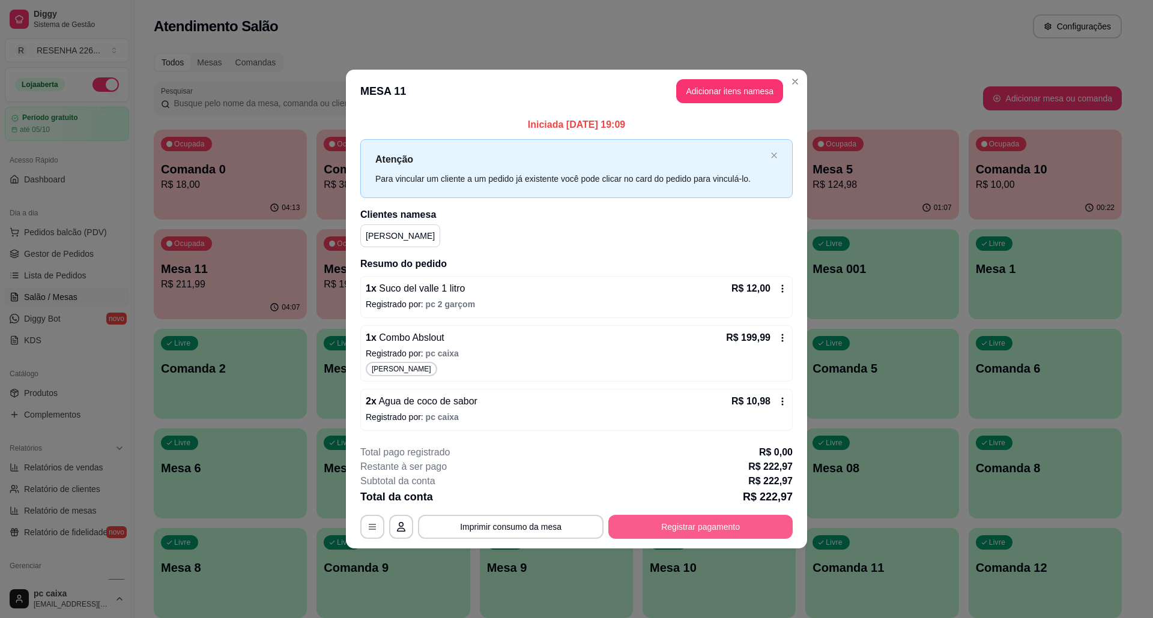
click at [714, 530] on button "Registrar pagamento" at bounding box center [700, 527] width 184 height 24
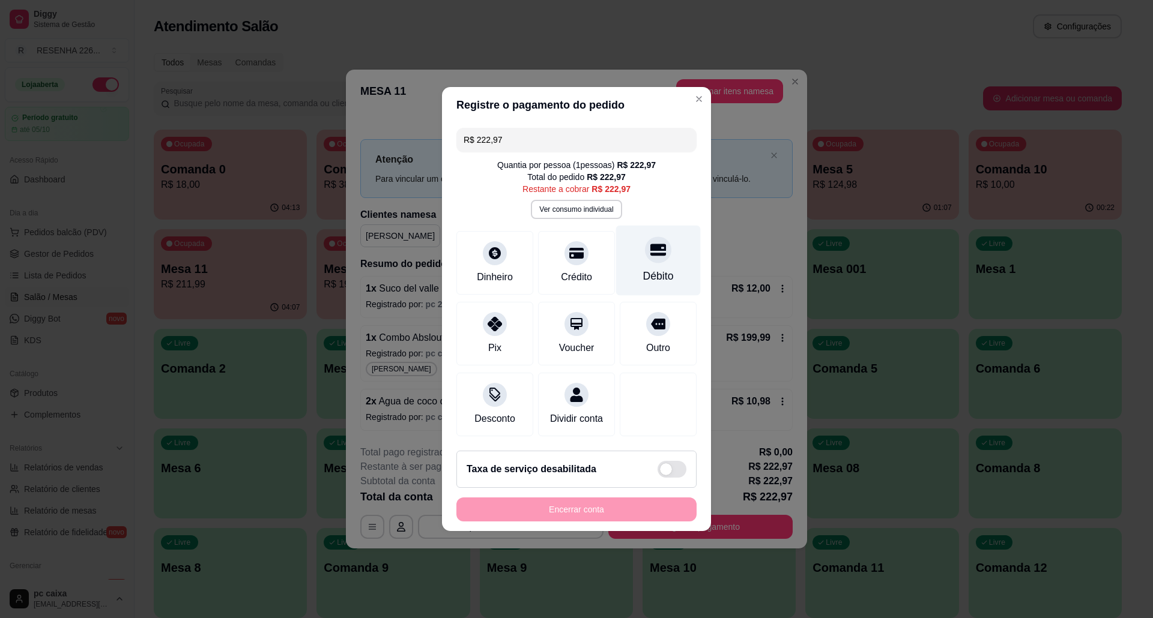
click at [649, 259] on div "Débito" at bounding box center [658, 261] width 85 height 70
type input "R$ 0,00"
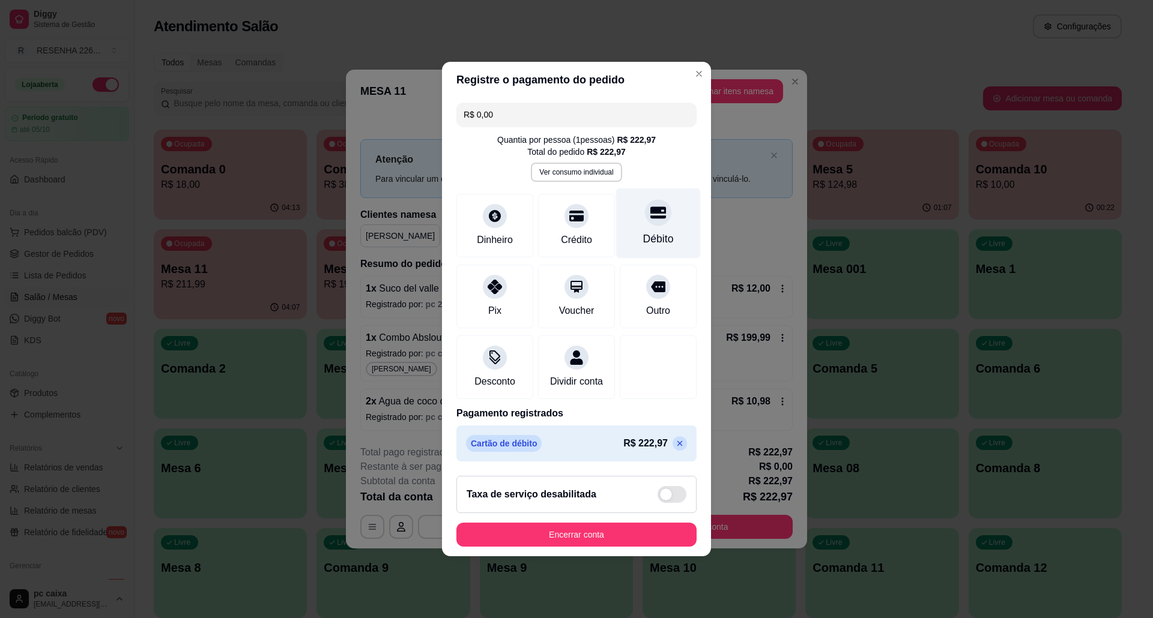
click at [649, 231] on div "Débito" at bounding box center [658, 239] width 31 height 16
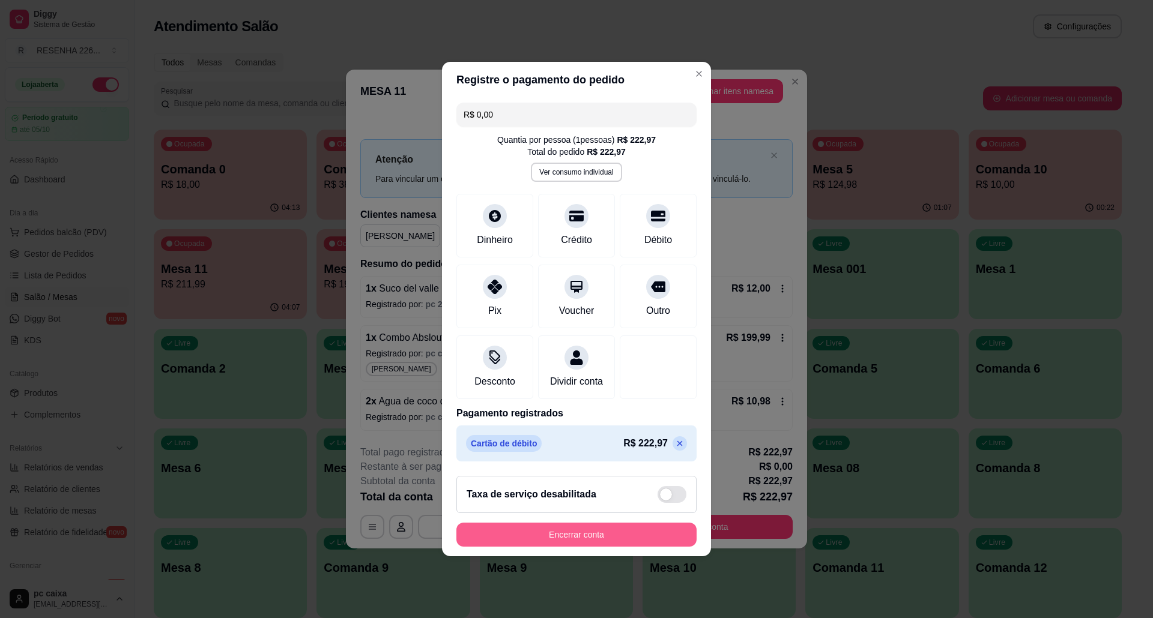
click at [594, 547] on button "Encerrar conta" at bounding box center [576, 535] width 240 height 24
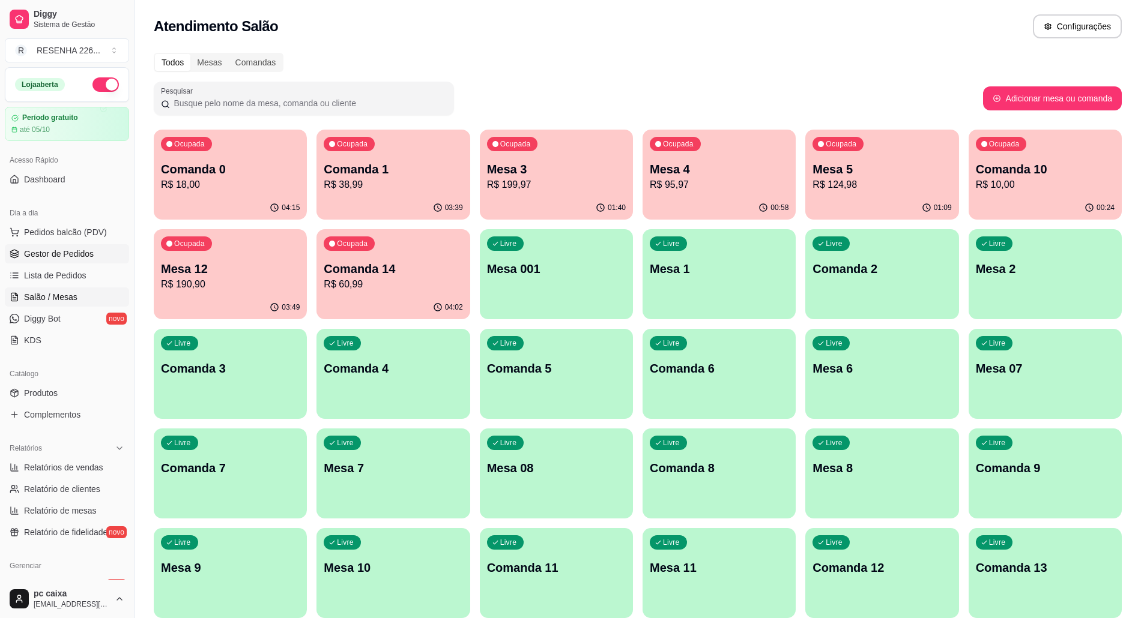
click at [59, 256] on span "Gestor de Pedidos" at bounding box center [59, 254] width 70 height 12
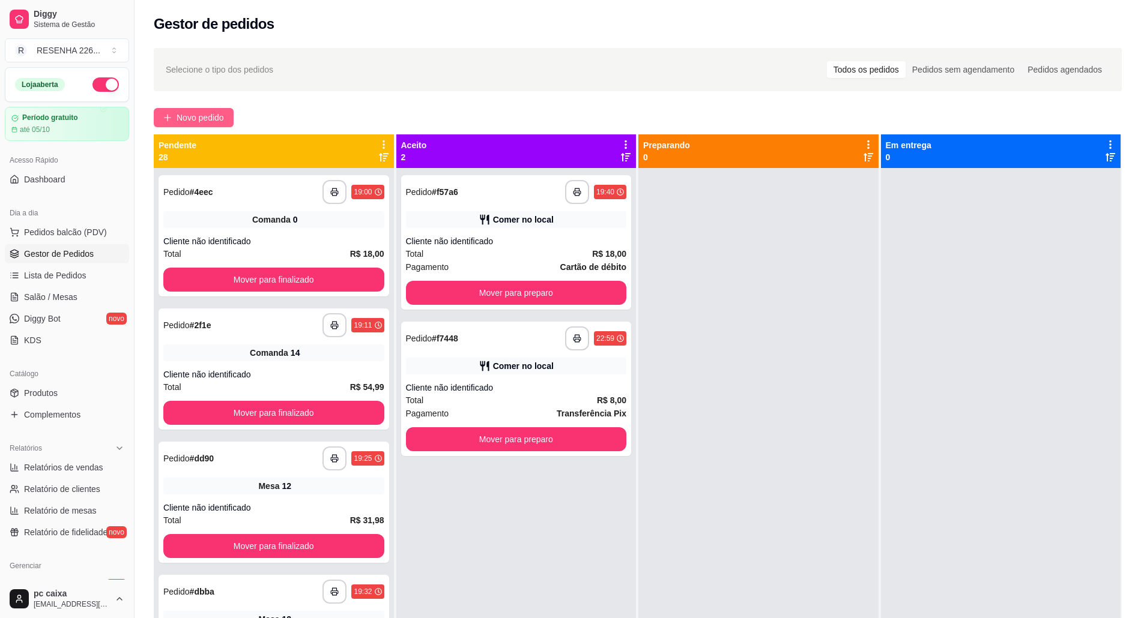
click at [224, 116] on span "Novo pedido" at bounding box center [200, 117] width 47 height 13
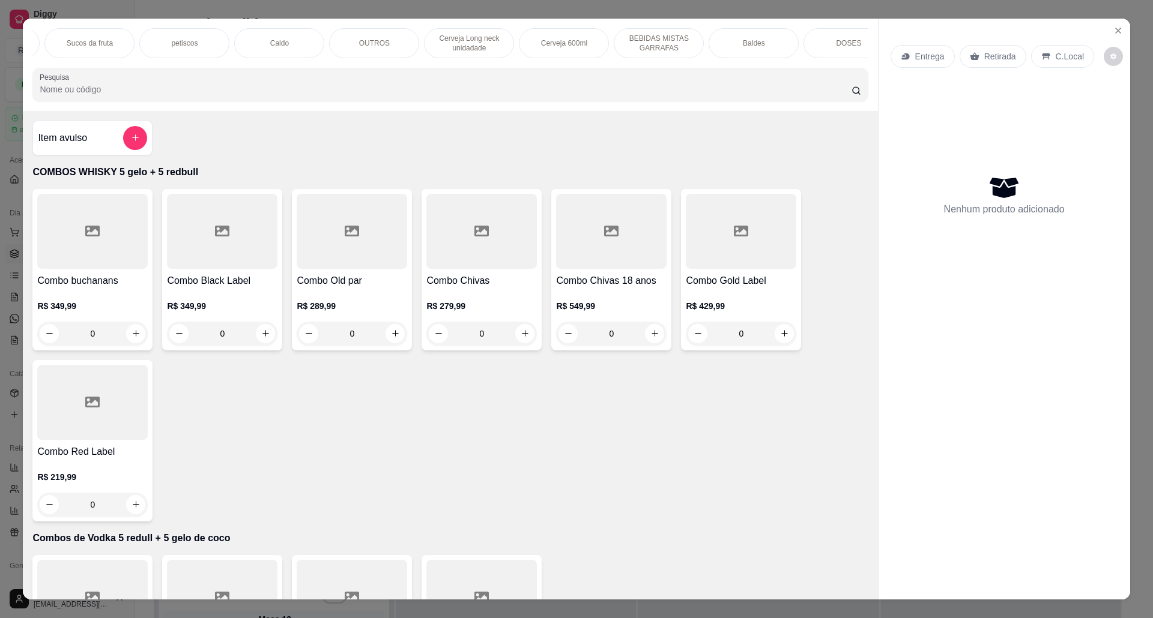
scroll to position [0, 454]
click at [297, 55] on div "OUTROS" at bounding box center [288, 43] width 90 height 30
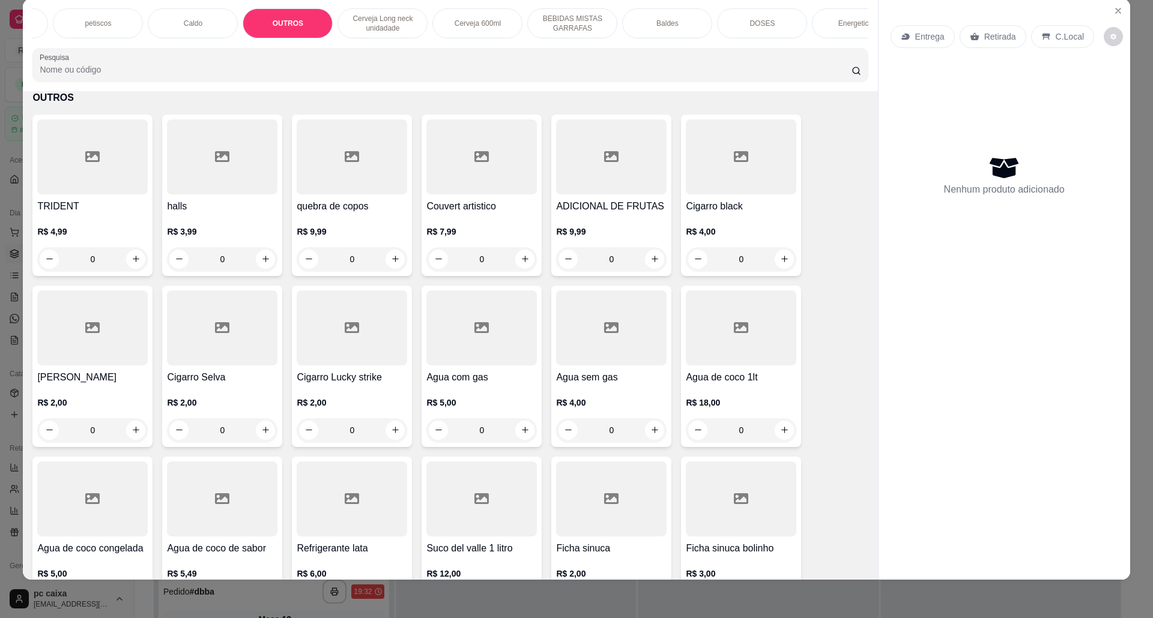
scroll to position [2218, 0]
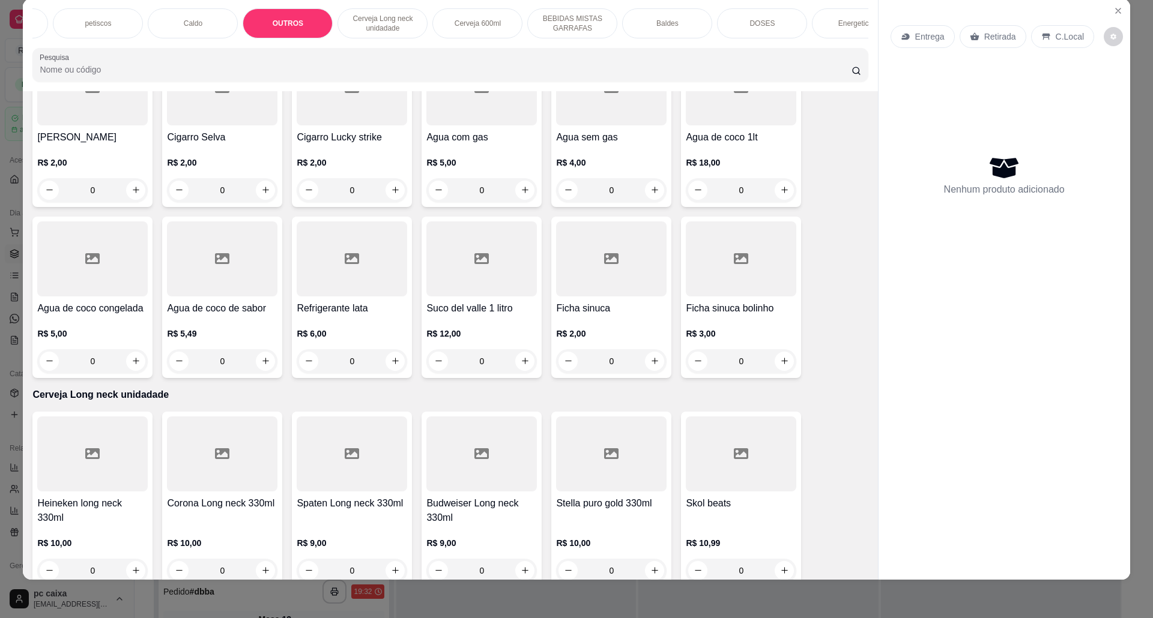
click at [226, 311] on div "Agua de coco de sabor R$ 5,49 0" at bounding box center [222, 298] width 120 height 162
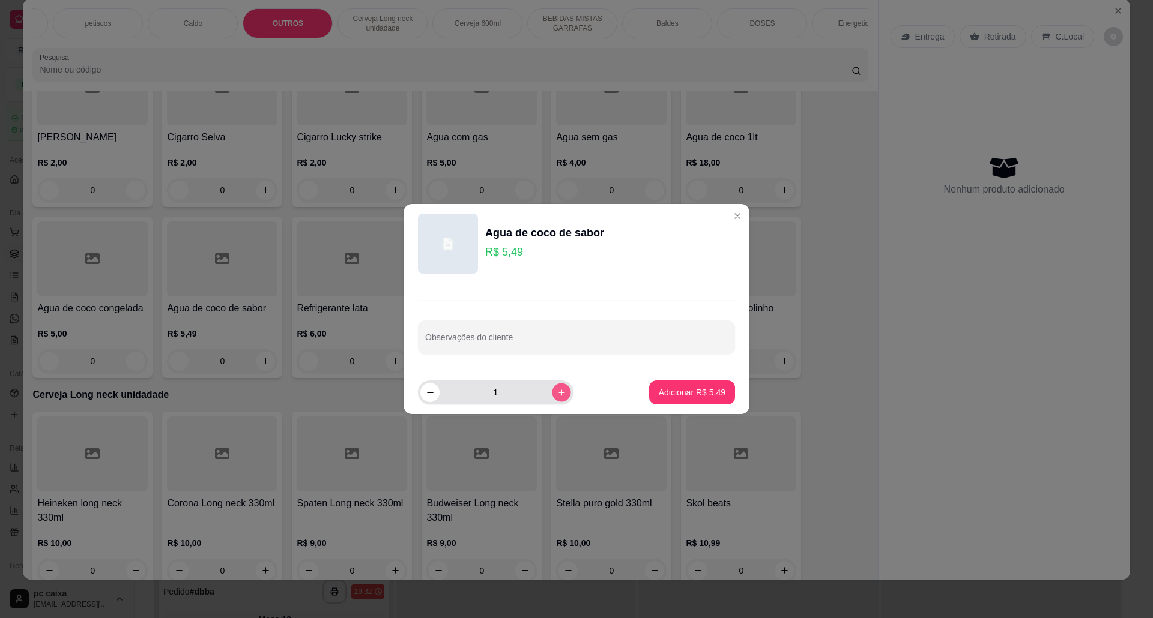
click at [552, 387] on button "increase-product-quantity" at bounding box center [561, 392] width 19 height 19
type input "4"
click at [671, 385] on button "Adicionar R$ 21,96" at bounding box center [689, 393] width 91 height 24
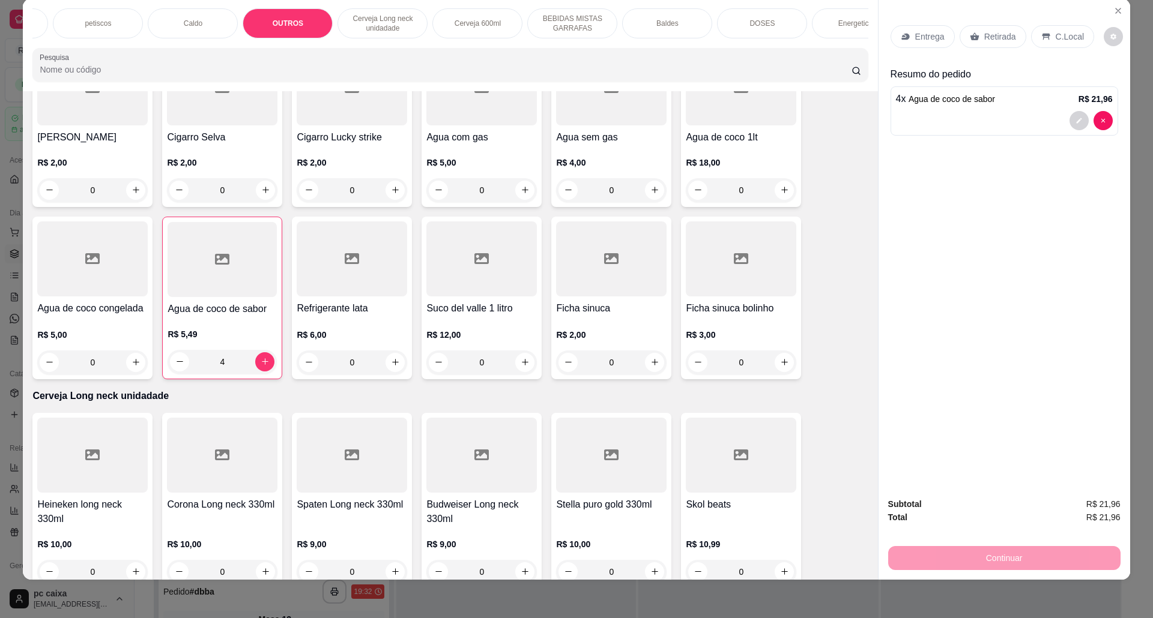
type input "4"
click at [1057, 34] on p "C.Local" at bounding box center [1070, 37] width 28 height 12
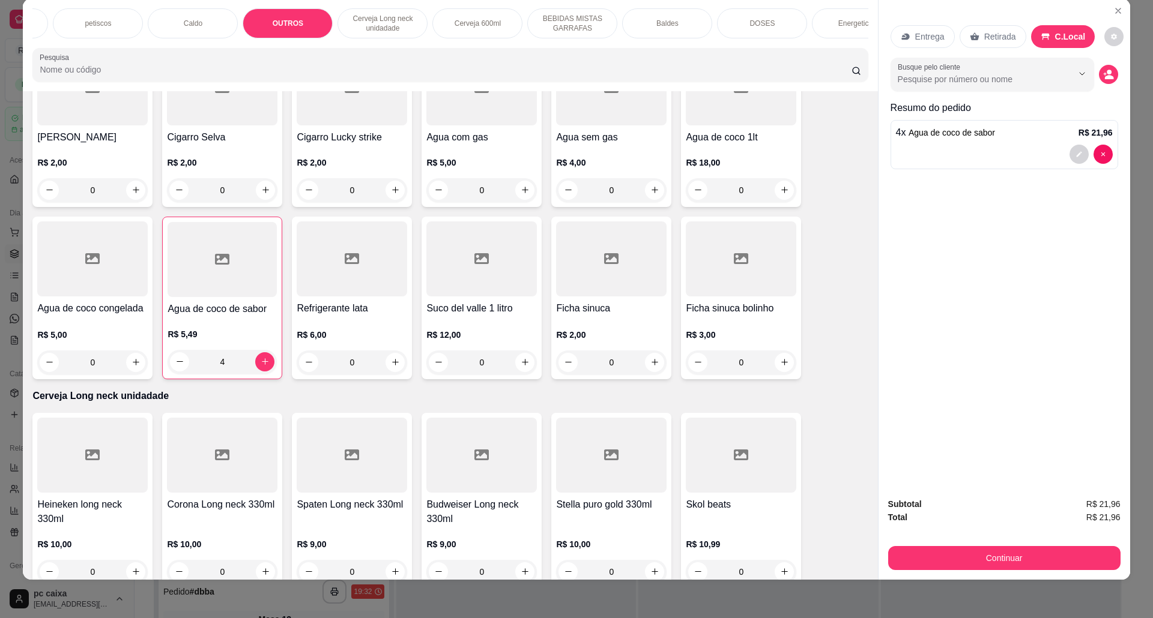
drag, startPoint x: 992, startPoint y: 591, endPoint x: 992, endPoint y: 584, distance: 7.2
click at [992, 587] on div "COMBOS WHISKY 5 gelo + 5 redbull Combos de Vodka 5 redull + 5 gelo de coco Comb…" at bounding box center [576, 309] width 1153 height 618
click at [991, 570] on div "Subtotal R$ 21,96 Total R$ 21,96 Continuar" at bounding box center [1004, 534] width 252 height 92
click at [983, 555] on button "Continuar" at bounding box center [1004, 558] width 232 height 24
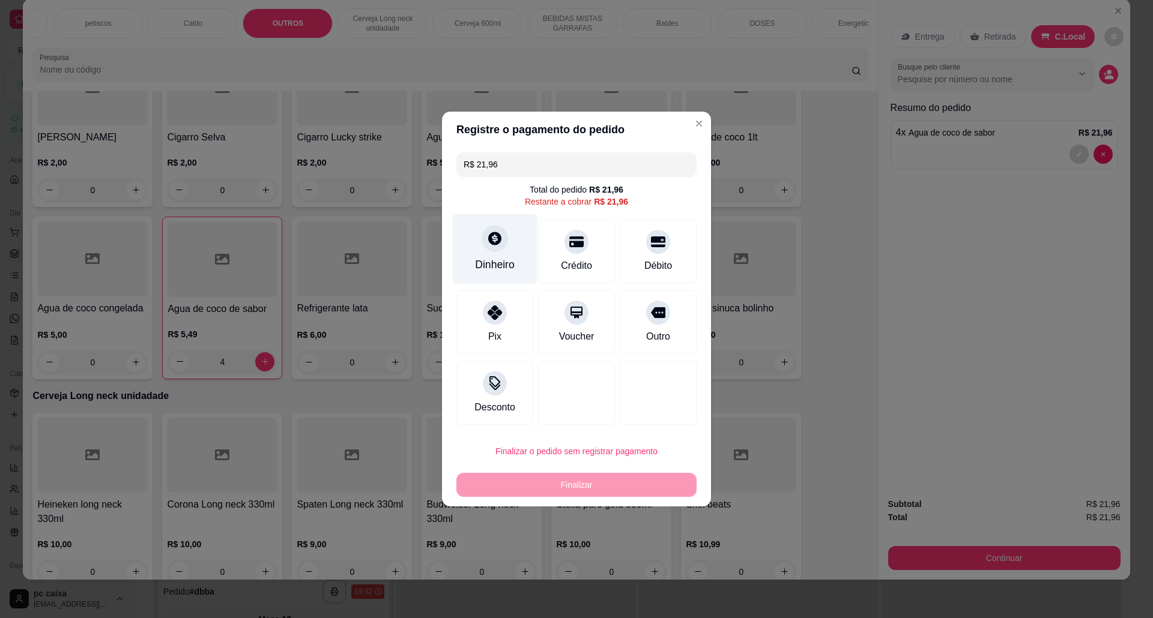
click at [496, 253] on div "Dinheiro" at bounding box center [495, 249] width 85 height 70
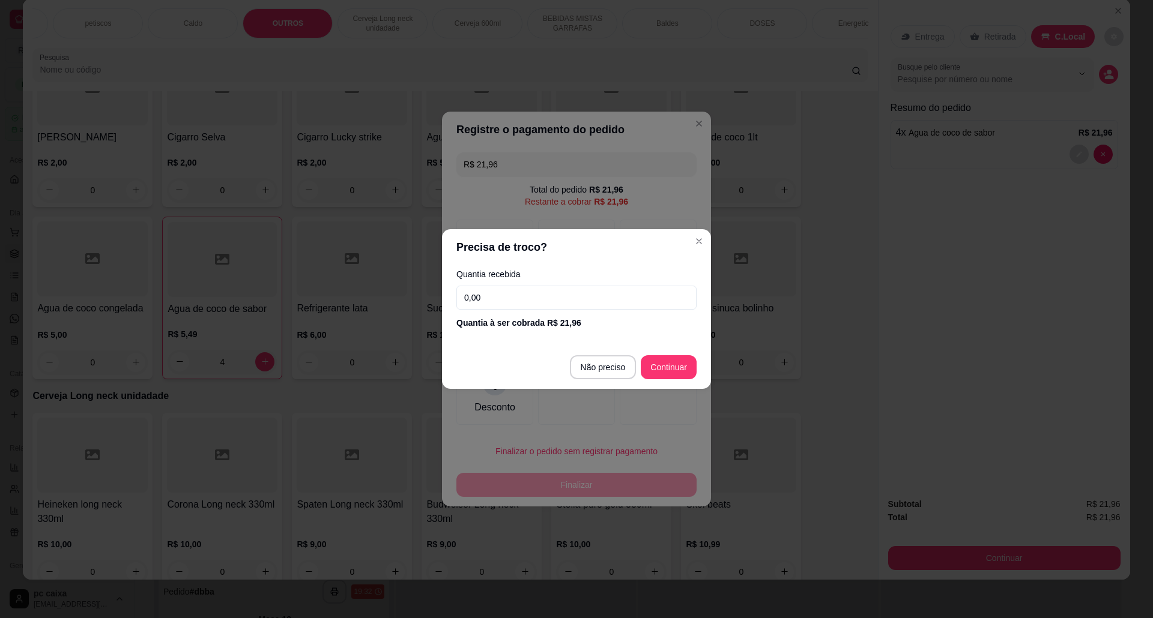
click at [530, 287] on input "0,00" at bounding box center [576, 298] width 240 height 24
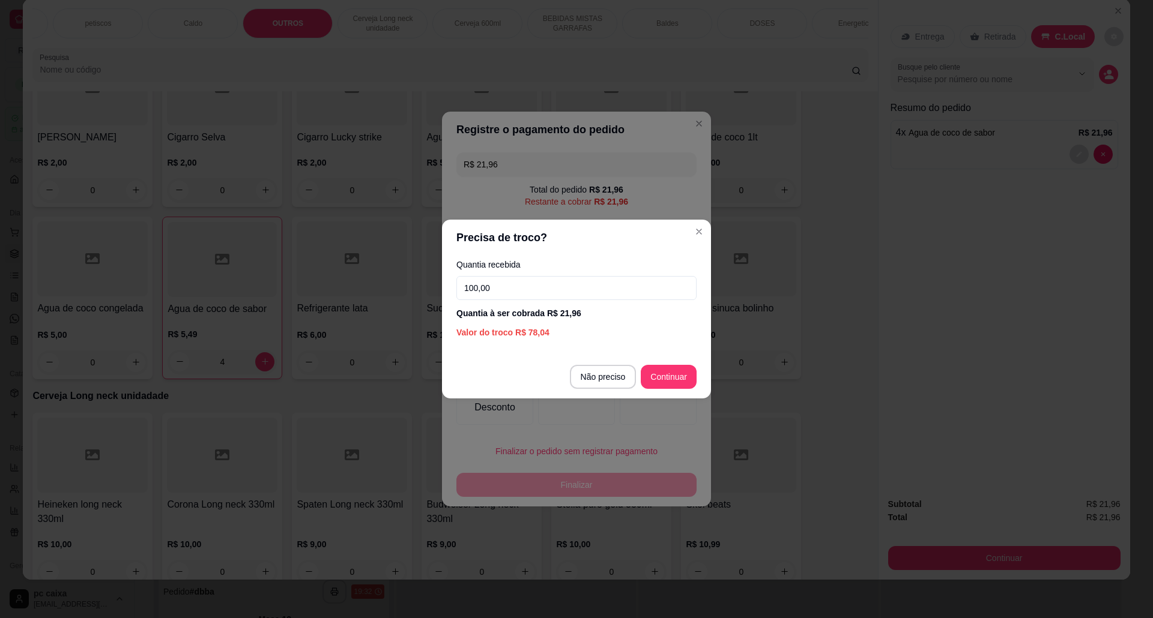
type input "100,00"
type input "R$ 0,00"
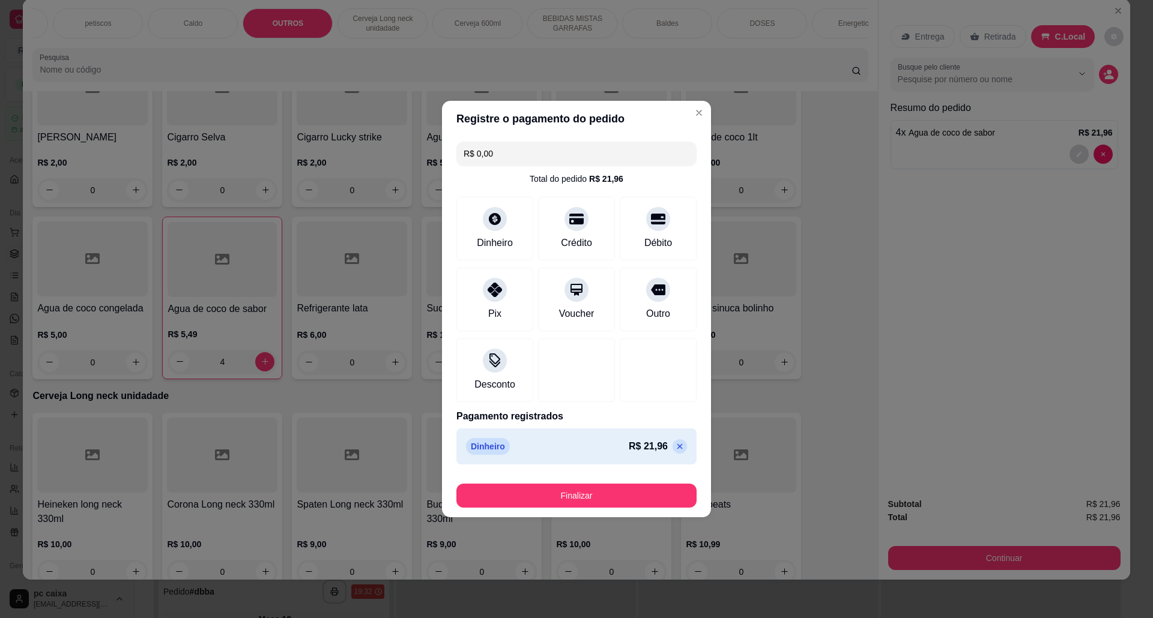
click at [634, 513] on footer "Finalizar" at bounding box center [576, 494] width 269 height 48
click at [635, 504] on button "Finalizar" at bounding box center [576, 496] width 240 height 24
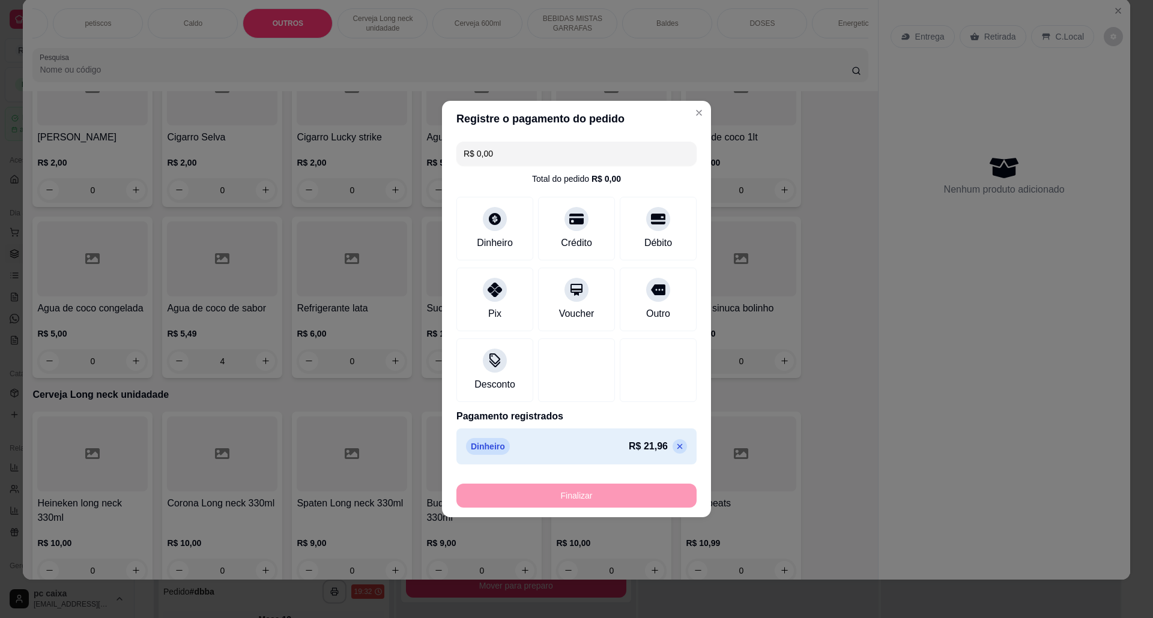
type input "0"
type input "-R$ 21,96"
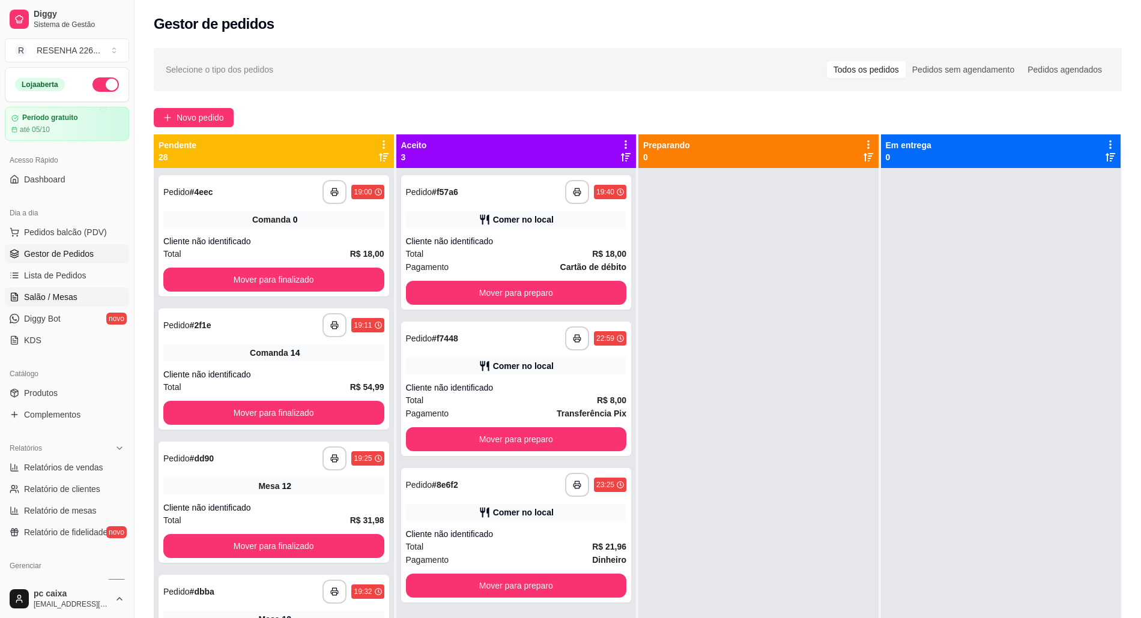
click at [64, 294] on span "Salão / Mesas" at bounding box center [50, 297] width 53 height 12
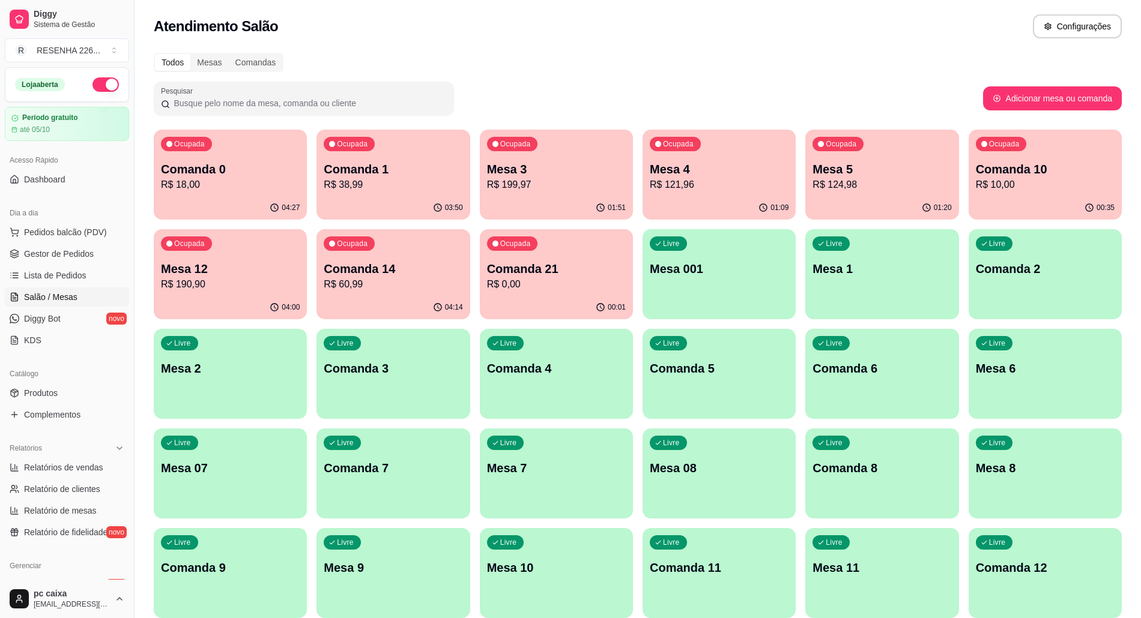
click at [689, 173] on p "Mesa 4" at bounding box center [719, 169] width 139 height 17
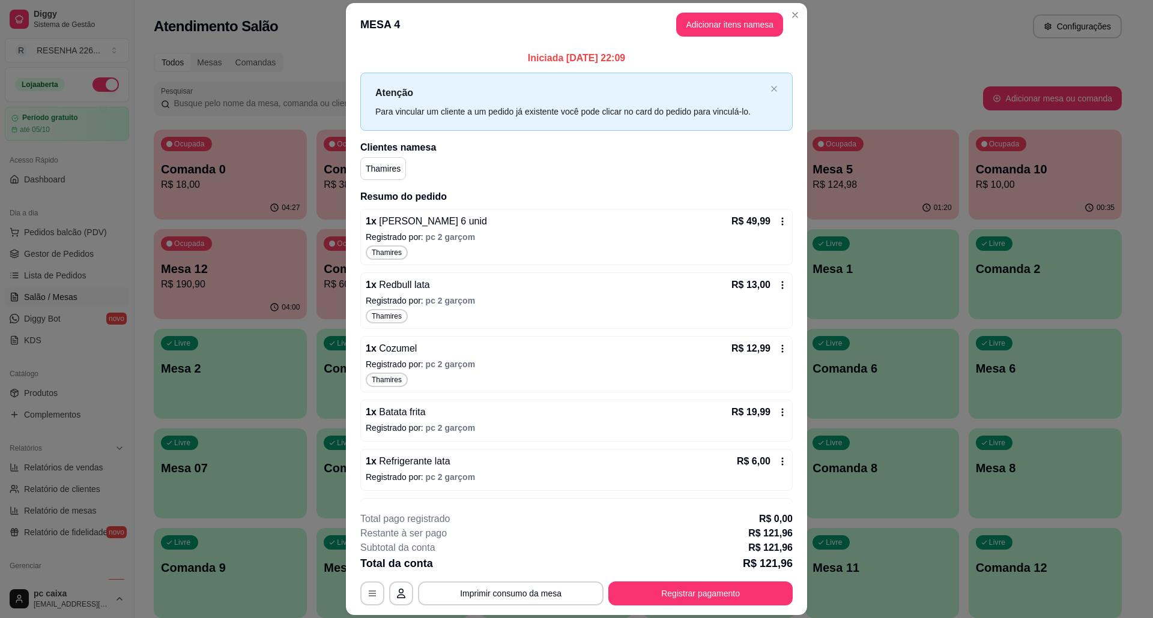
scroll to position [46, 0]
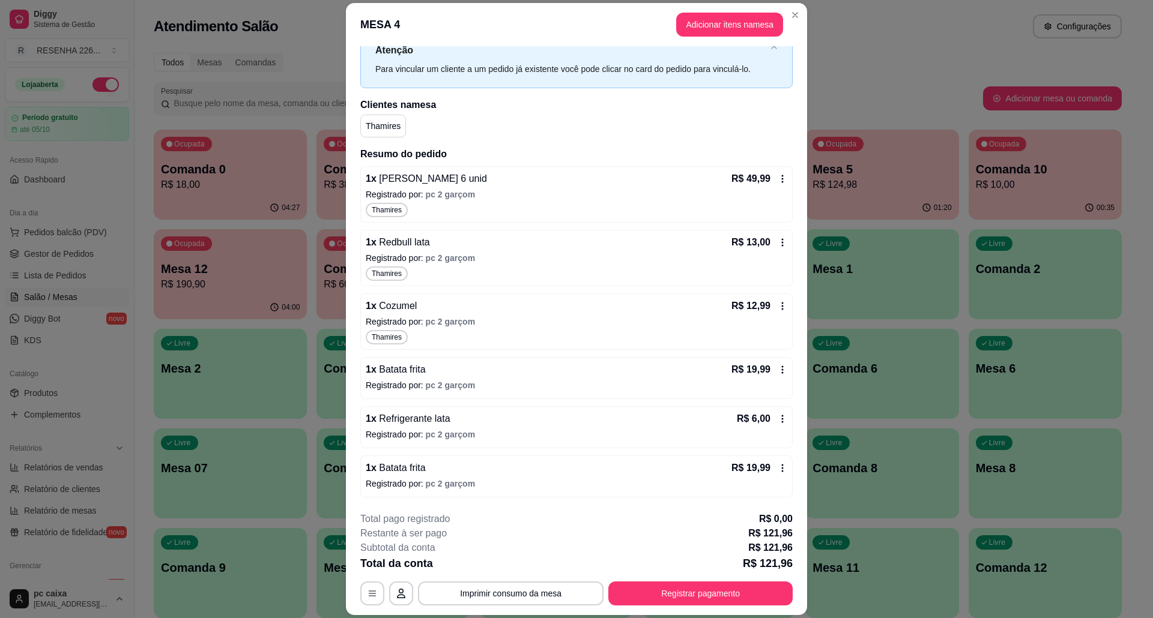
click at [769, 462] on div "R$ 19,99" at bounding box center [759, 468] width 56 height 14
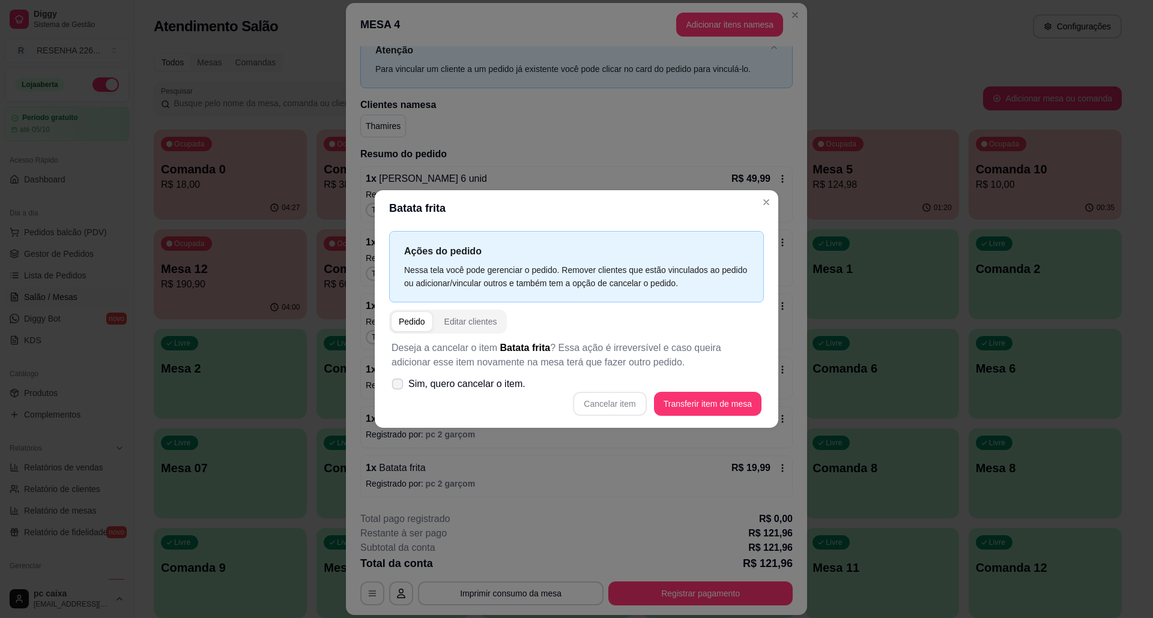
click at [449, 390] on span "Sim, quero cancelar o item." at bounding box center [466, 384] width 117 height 14
click at [399, 390] on input "Sim, quero cancelar o item." at bounding box center [395, 391] width 8 height 8
checkbox input "true"
click at [613, 400] on button "Cancelar item" at bounding box center [609, 404] width 73 height 24
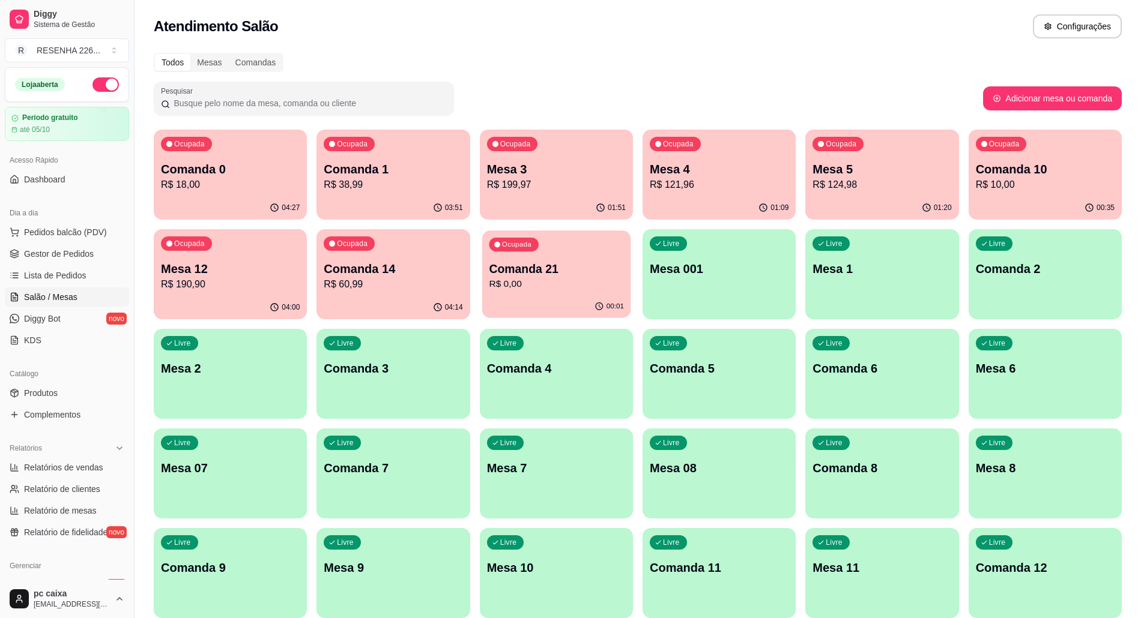
click at [508, 258] on div "Ocupada Comanda 21 R$ 0,00" at bounding box center [556, 263] width 149 height 65
click at [546, 277] on p "Comanda 21" at bounding box center [556, 269] width 135 height 16
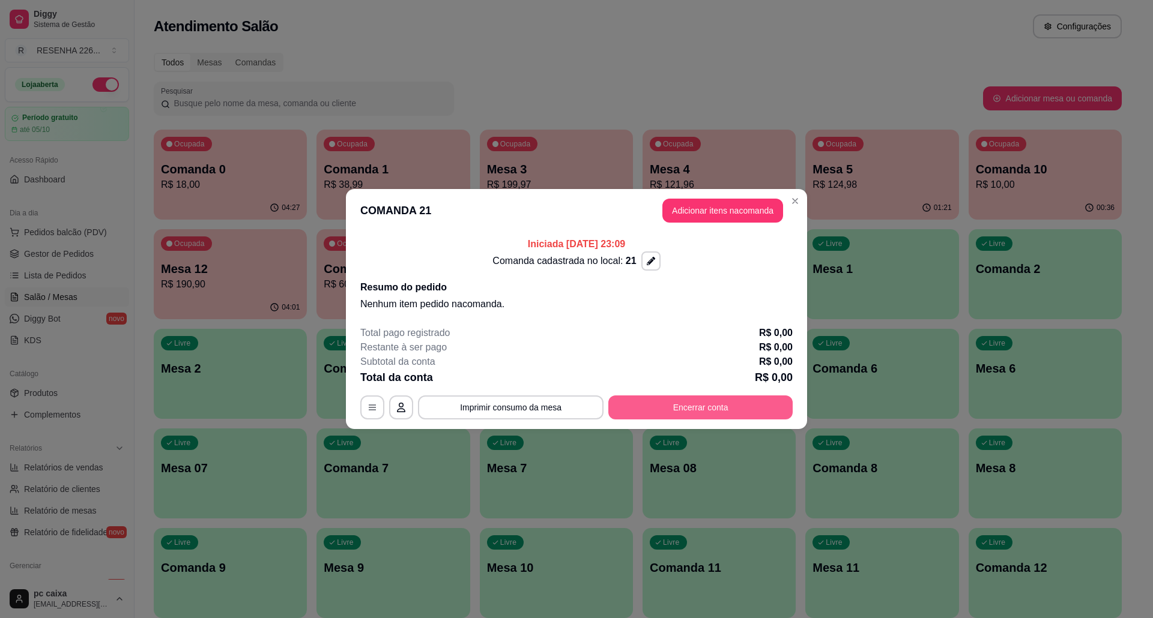
click at [691, 400] on button "Encerrar conta" at bounding box center [700, 408] width 184 height 24
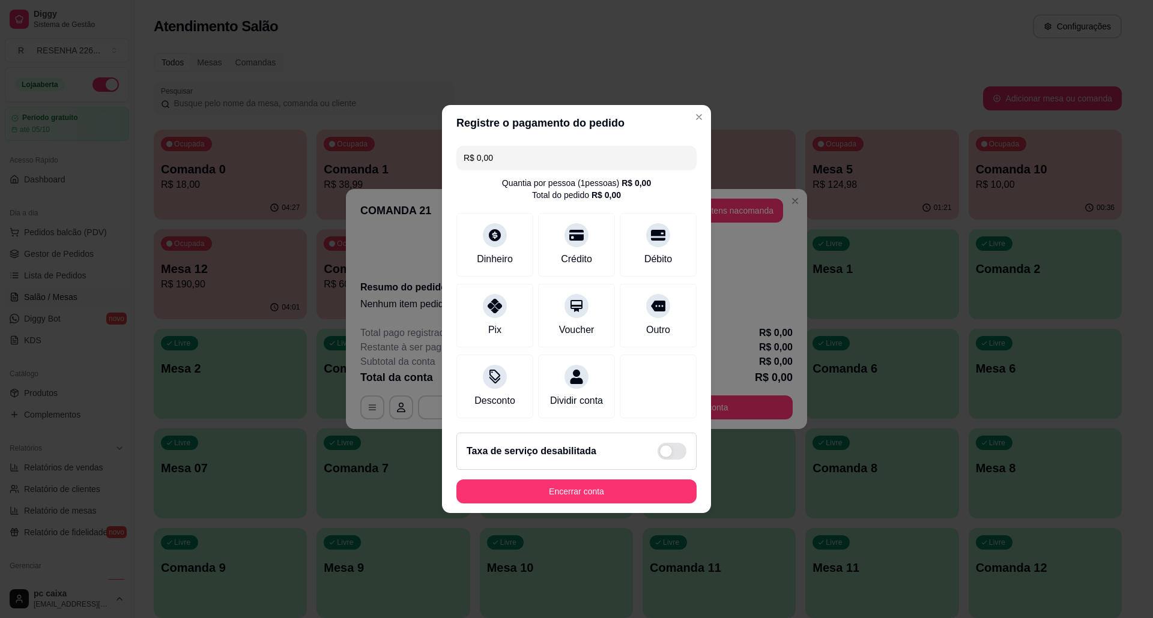
drag, startPoint x: 614, startPoint y: 485, endPoint x: 613, endPoint y: 492, distance: 7.2
click at [614, 486] on footer "Taxa de serviço desabilitada Encerrar conta" at bounding box center [576, 468] width 269 height 90
click at [608, 500] on button "Encerrar conta" at bounding box center [576, 492] width 240 height 24
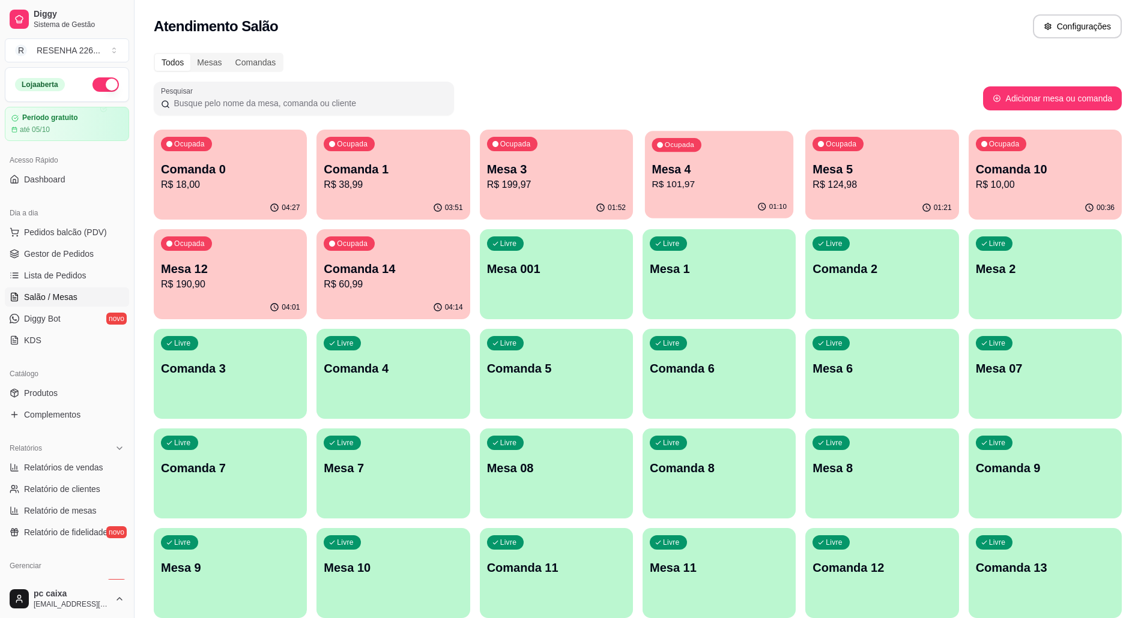
click at [784, 181] on p "R$ 101,97" at bounding box center [719, 185] width 135 height 14
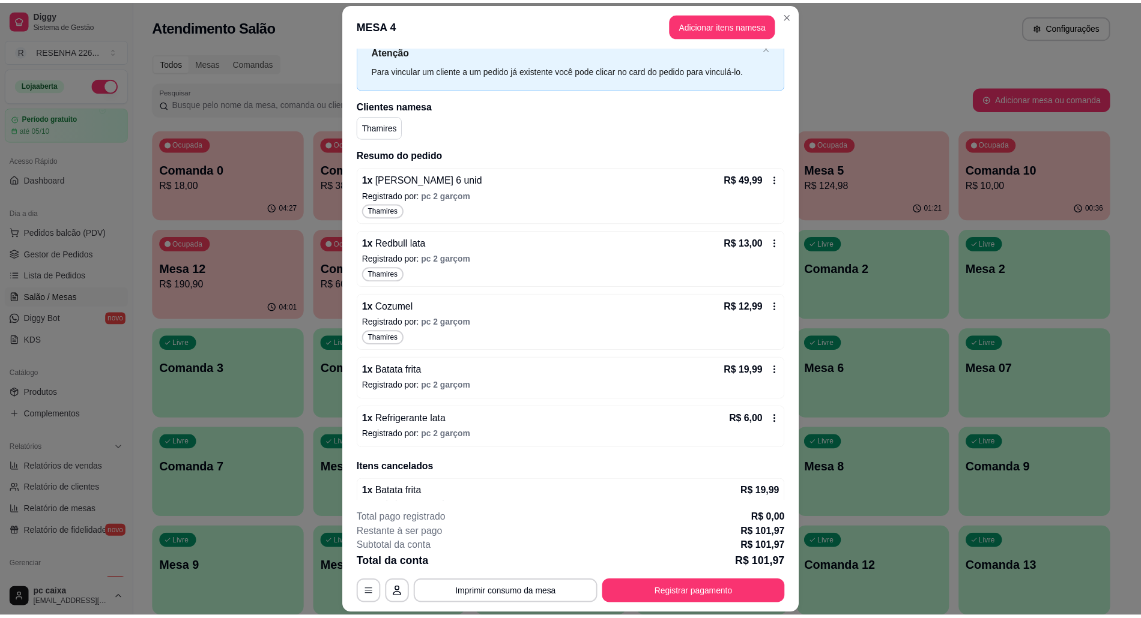
scroll to position [65, 0]
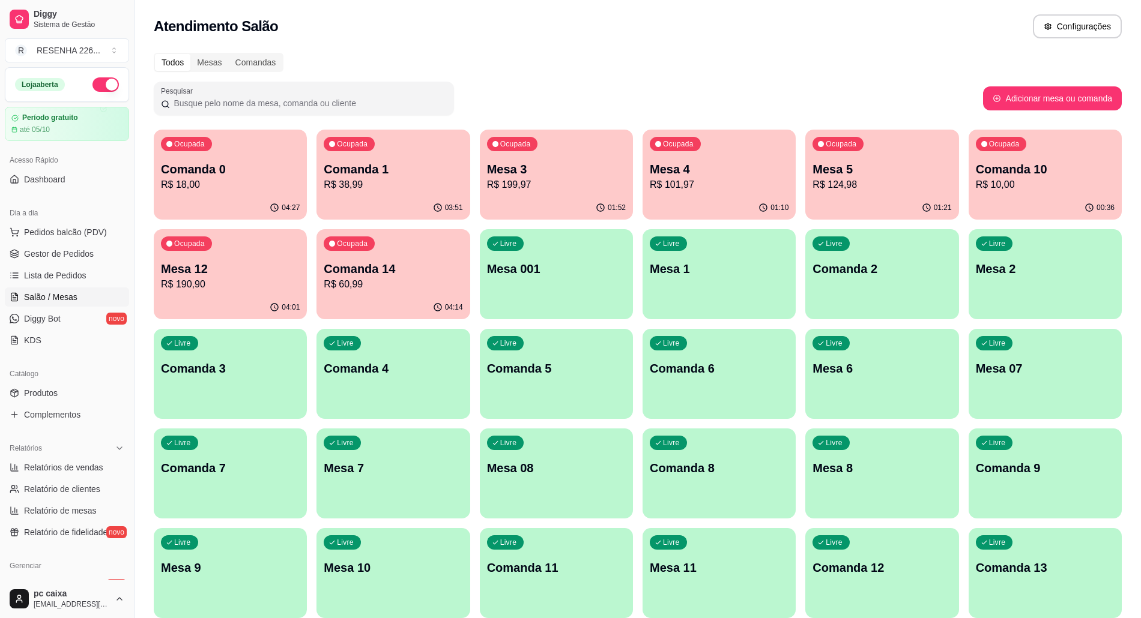
click at [641, 32] on div "Atendimento Salão Configurações" at bounding box center [638, 26] width 968 height 24
click at [618, 54] on div "Todos Mesas Comandas" at bounding box center [638, 62] width 968 height 19
drag, startPoint x: 486, startPoint y: 64, endPoint x: 505, endPoint y: 43, distance: 27.6
click at [506, 44] on div "Atendimento Salão Configurações" at bounding box center [638, 23] width 1006 height 46
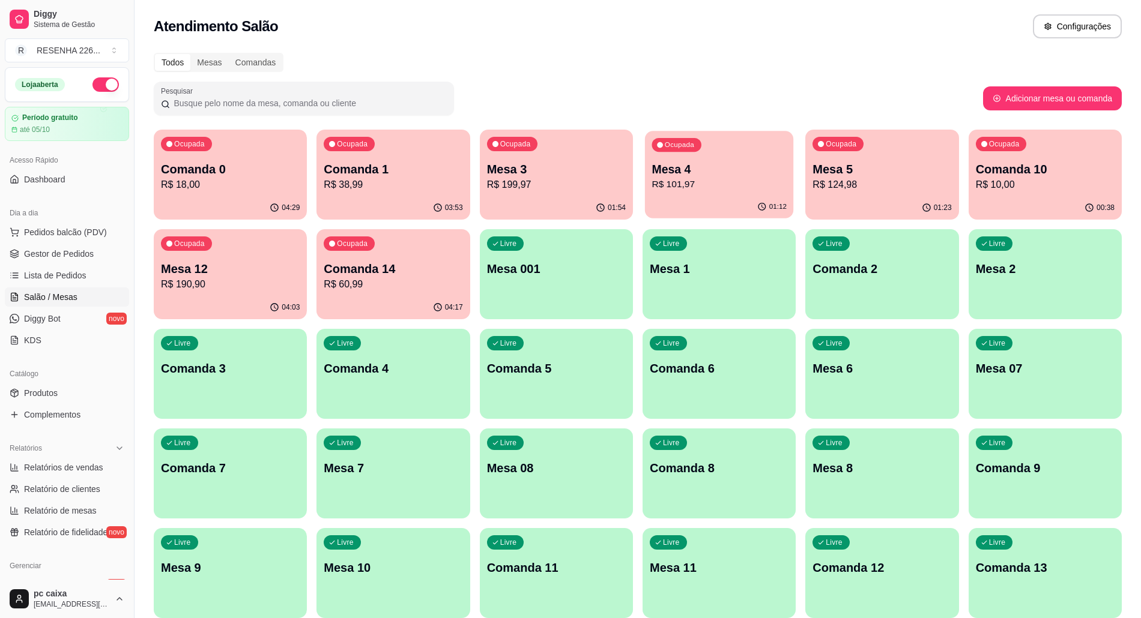
click at [740, 144] on div "Ocupada Mesa 4 R$ 101,97" at bounding box center [719, 163] width 149 height 65
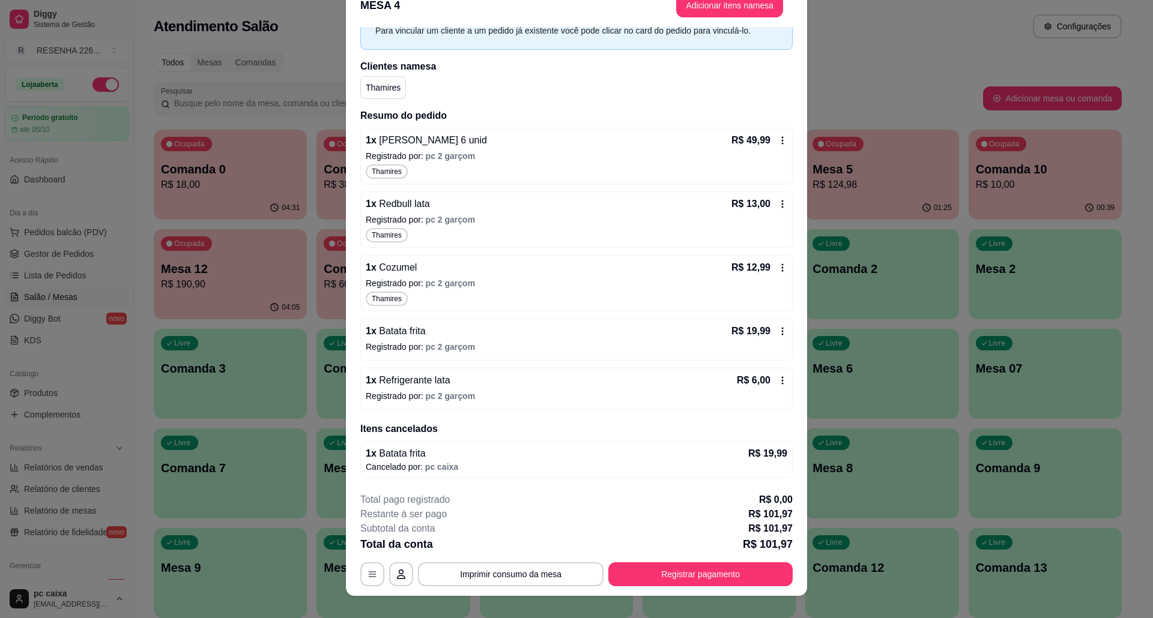
scroll to position [35, 0]
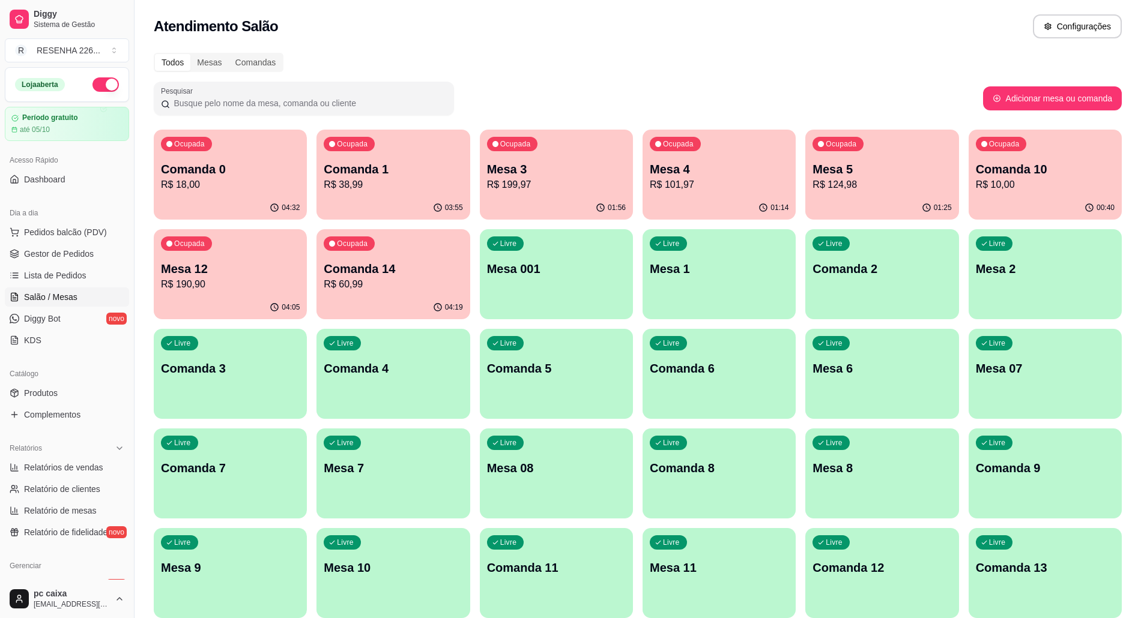
click at [728, 177] on div "Mesa 4 R$ 101,97" at bounding box center [719, 176] width 139 height 31
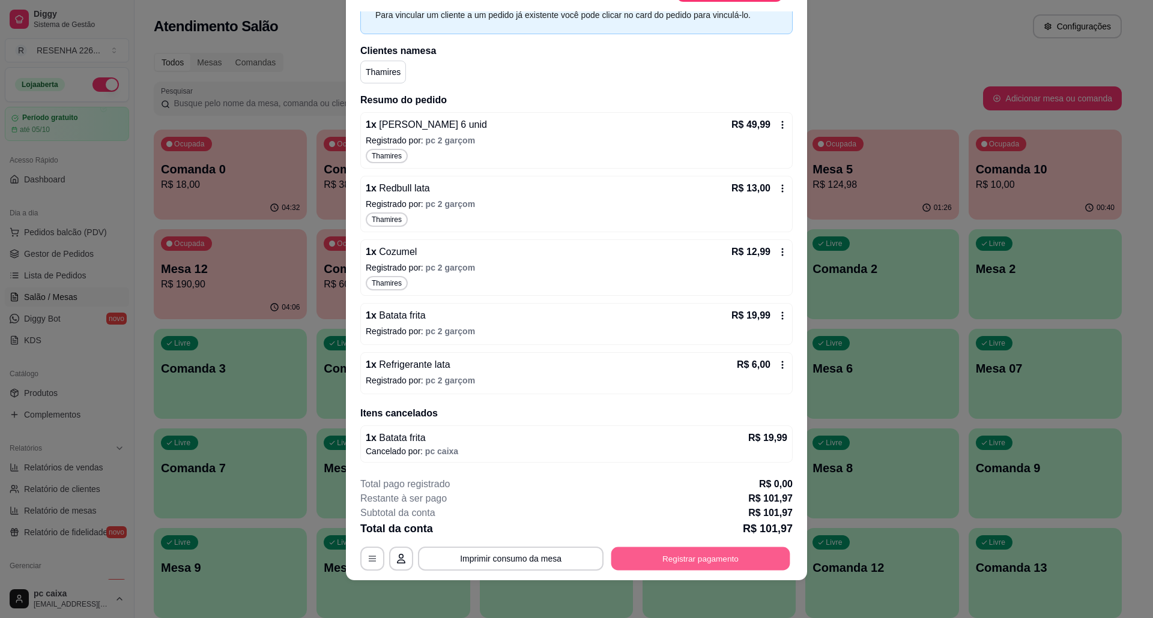
click at [710, 560] on button "Registrar pagamento" at bounding box center [700, 558] width 179 height 23
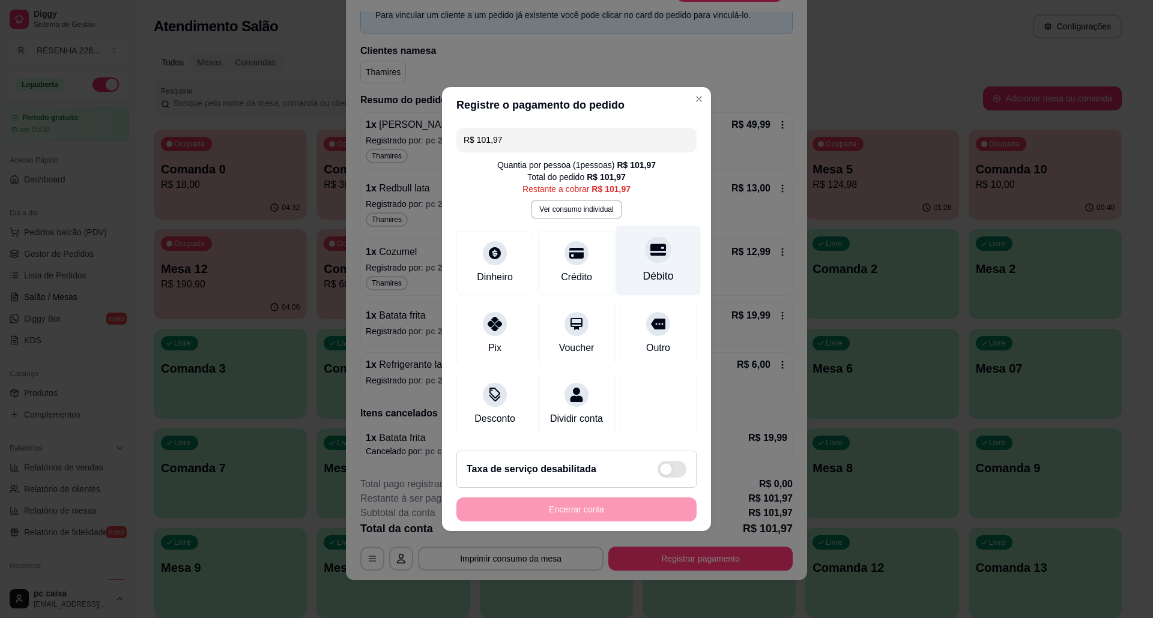
click at [643, 268] on div "Débito" at bounding box center [658, 276] width 31 height 16
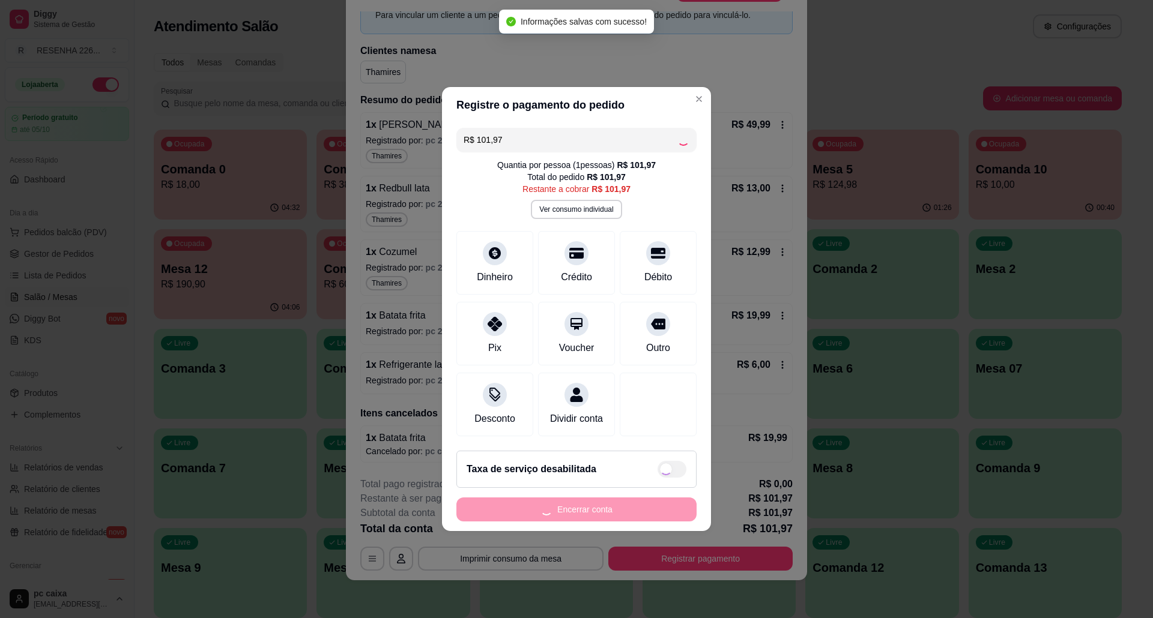
type input "R$ 0,00"
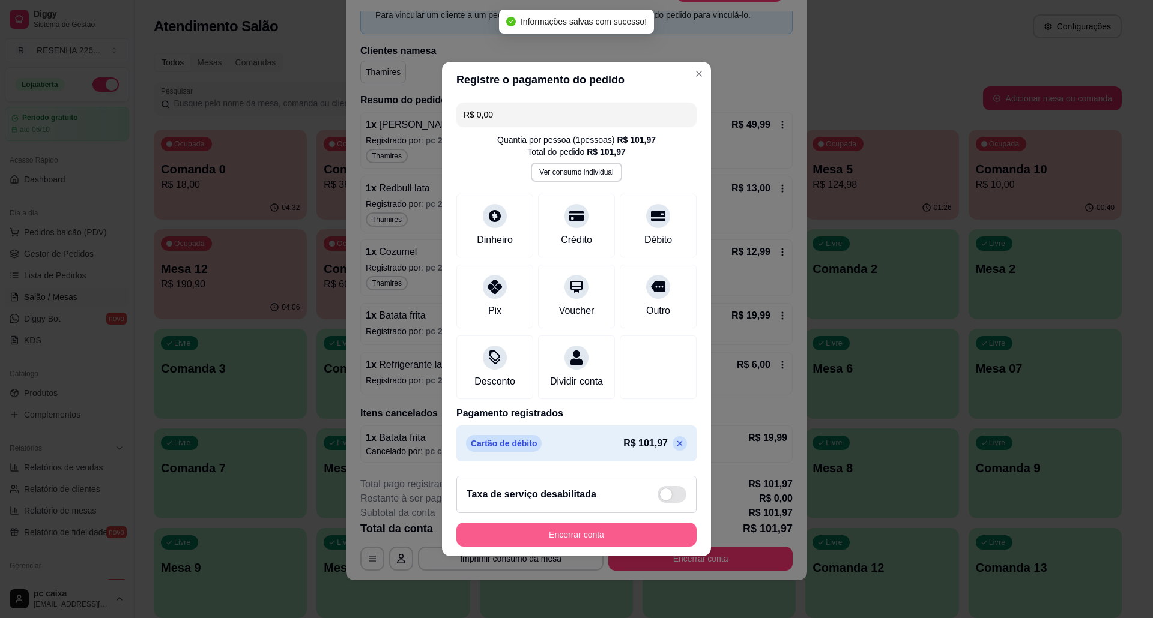
click at [620, 543] on button "Encerrar conta" at bounding box center [576, 535] width 240 height 24
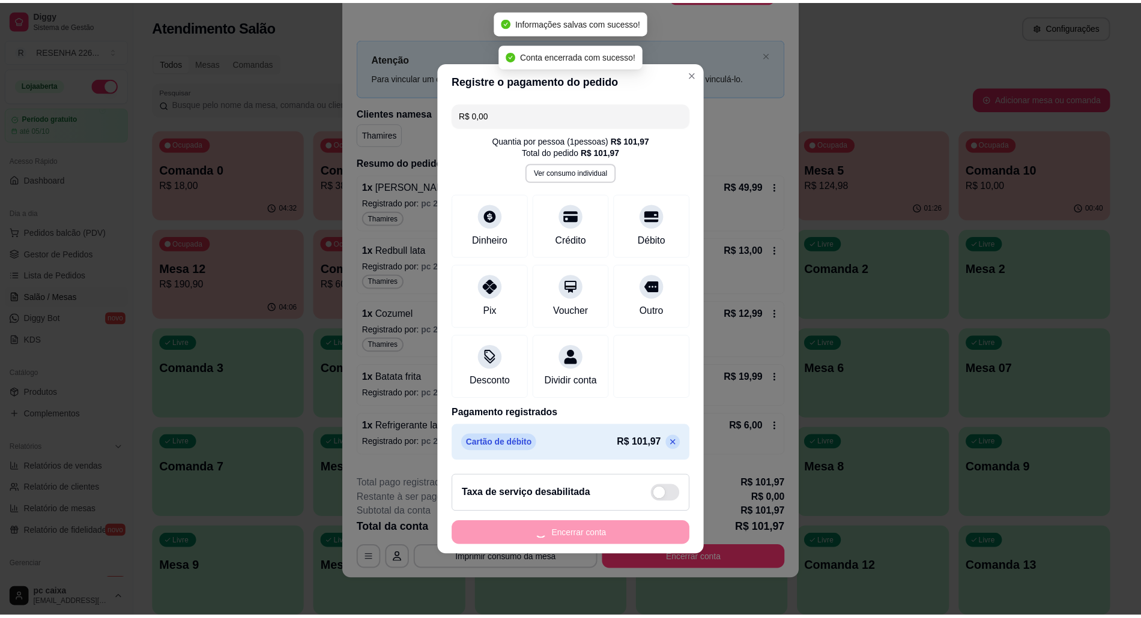
scroll to position [0, 0]
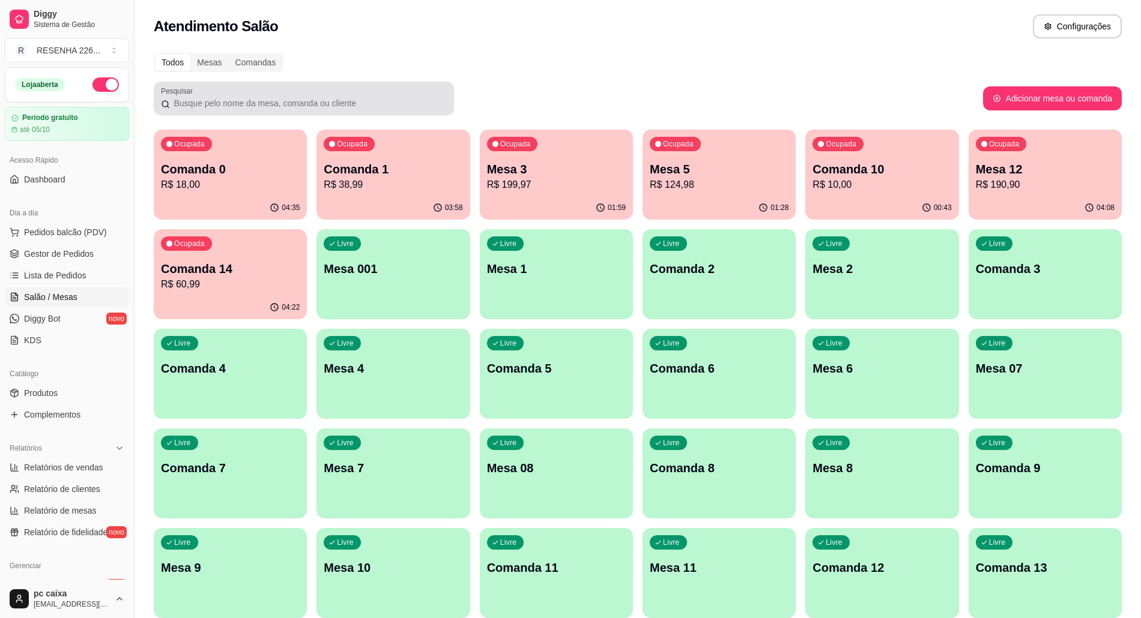
click at [432, 92] on div at bounding box center [304, 98] width 286 height 24
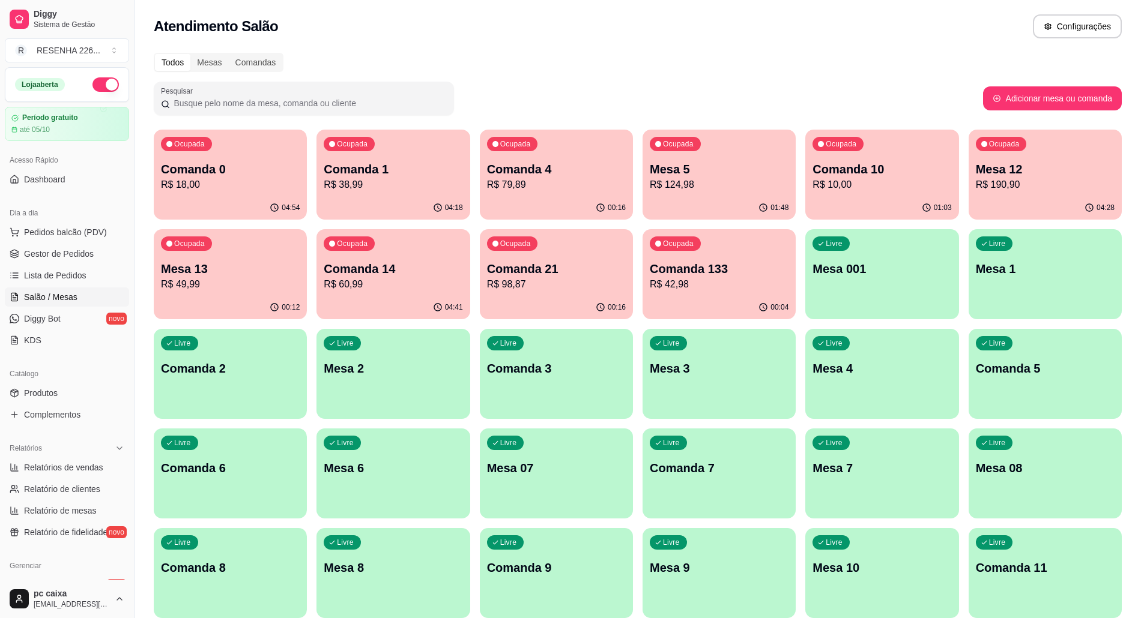
click at [1031, 180] on p "R$ 190,90" at bounding box center [1045, 185] width 139 height 14
click at [1068, 174] on p "Mesa 12" at bounding box center [1045, 169] width 139 height 17
click at [731, 271] on p "Comanda 133" at bounding box center [719, 269] width 139 height 17
click at [534, 273] on p "Comanda 21" at bounding box center [556, 269] width 135 height 16
click at [372, 276] on p "Comanda 14" at bounding box center [393, 269] width 139 height 17
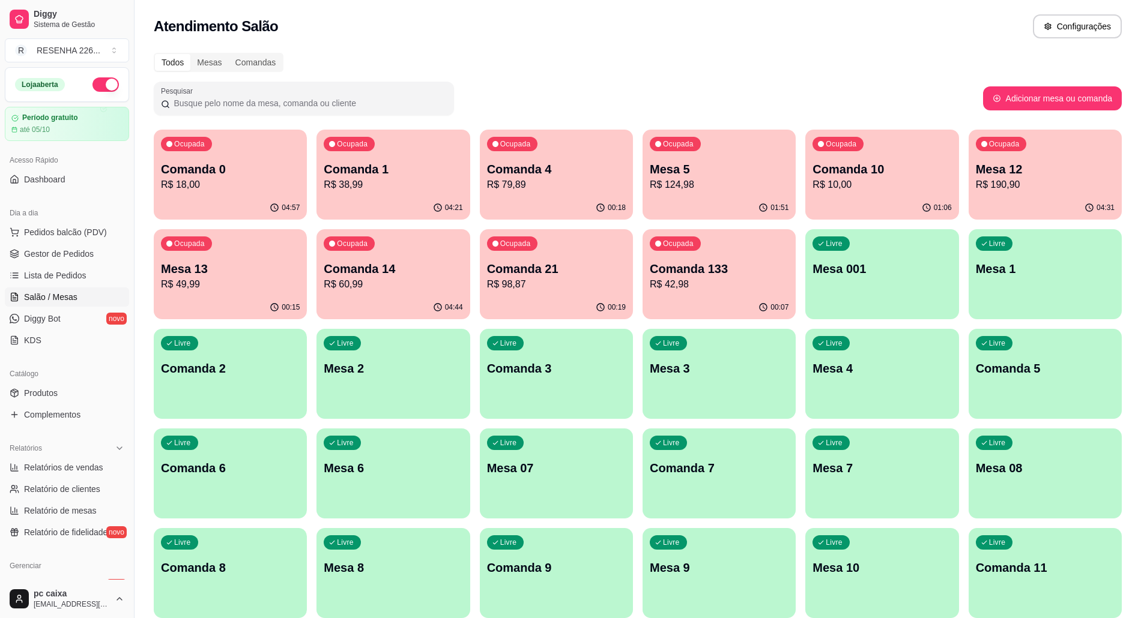
click at [238, 284] on p "R$ 49,99" at bounding box center [230, 284] width 139 height 14
click at [993, 180] on p "R$ 190,90" at bounding box center [1045, 185] width 139 height 14
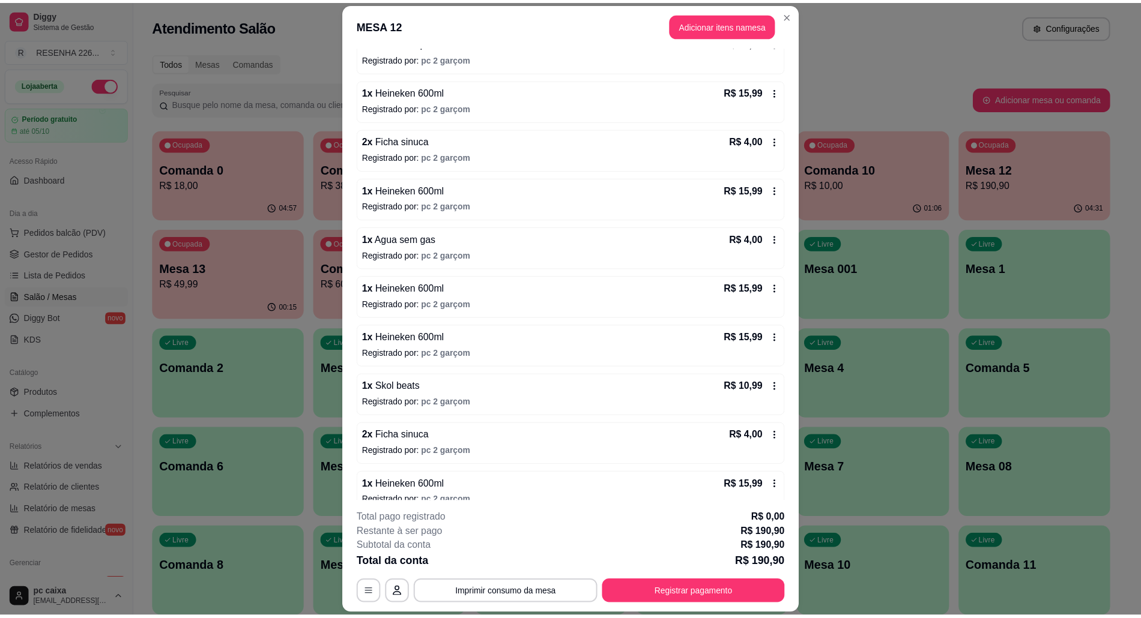
scroll to position [320, 0]
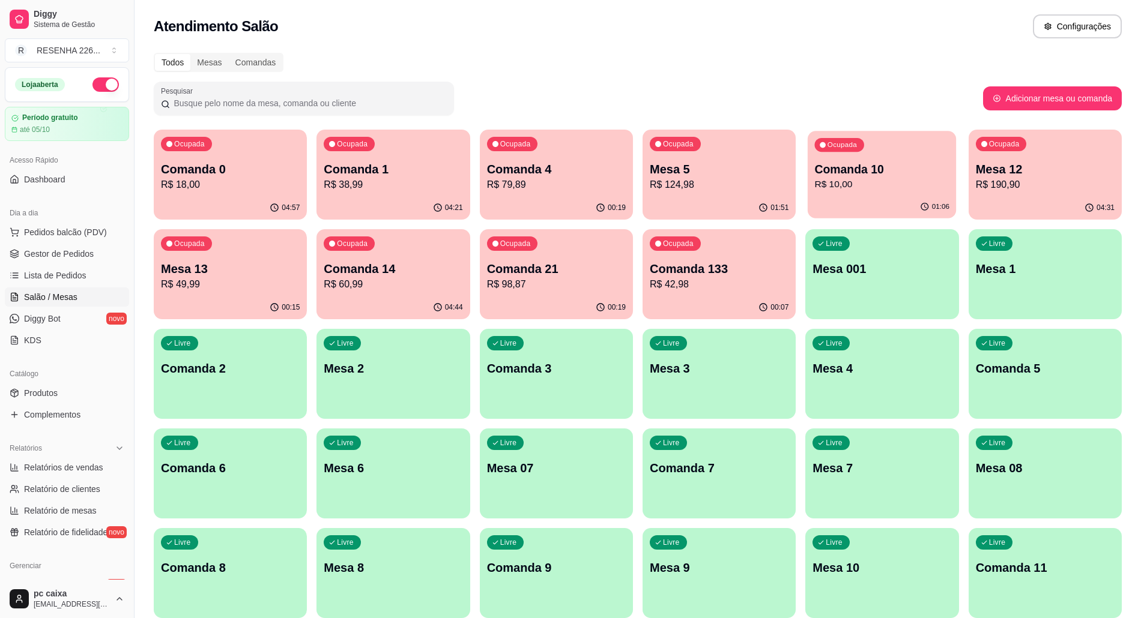
click at [867, 201] on div "01:06" at bounding box center [882, 207] width 149 height 23
click at [685, 209] on div "01:51" at bounding box center [718, 207] width 153 height 23
click at [871, 171] on p "Comanda 10" at bounding box center [881, 169] width 139 height 17
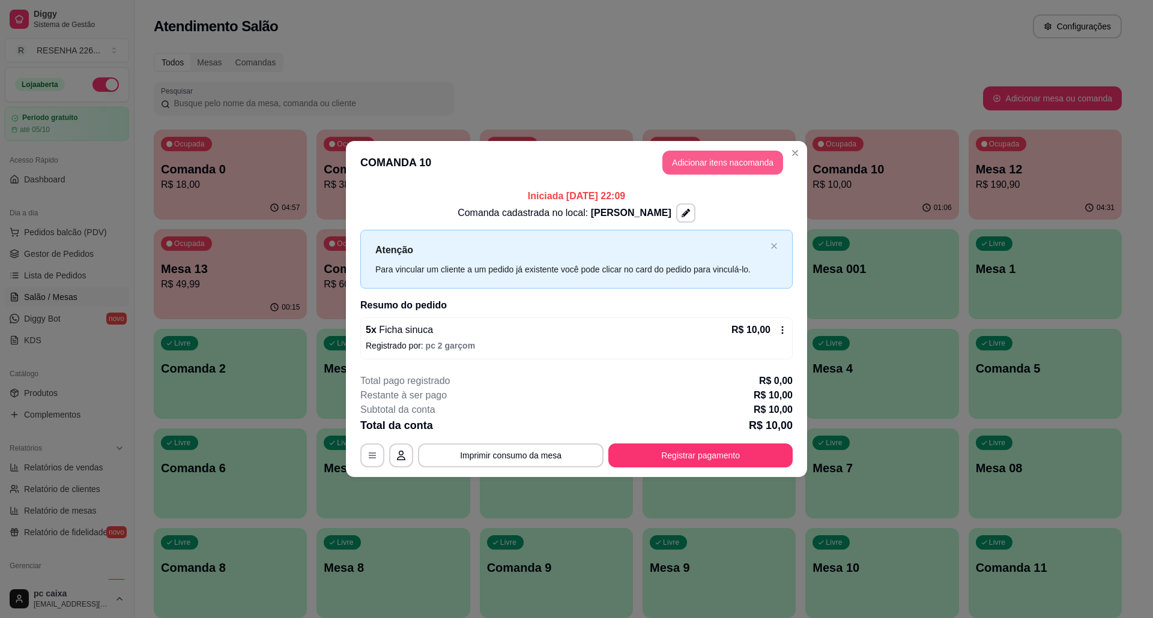
click at [724, 161] on button "Adicionar itens na comanda" at bounding box center [722, 163] width 121 height 24
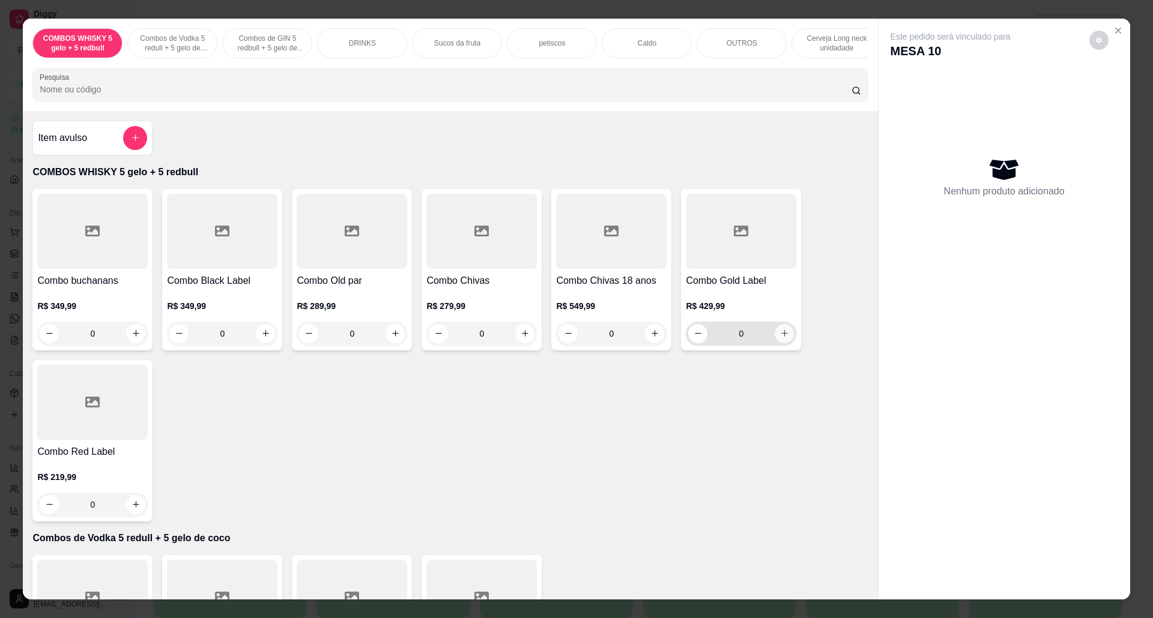
click at [780, 338] on icon "increase-product-quantity" at bounding box center [784, 333] width 9 height 9
type input "1"
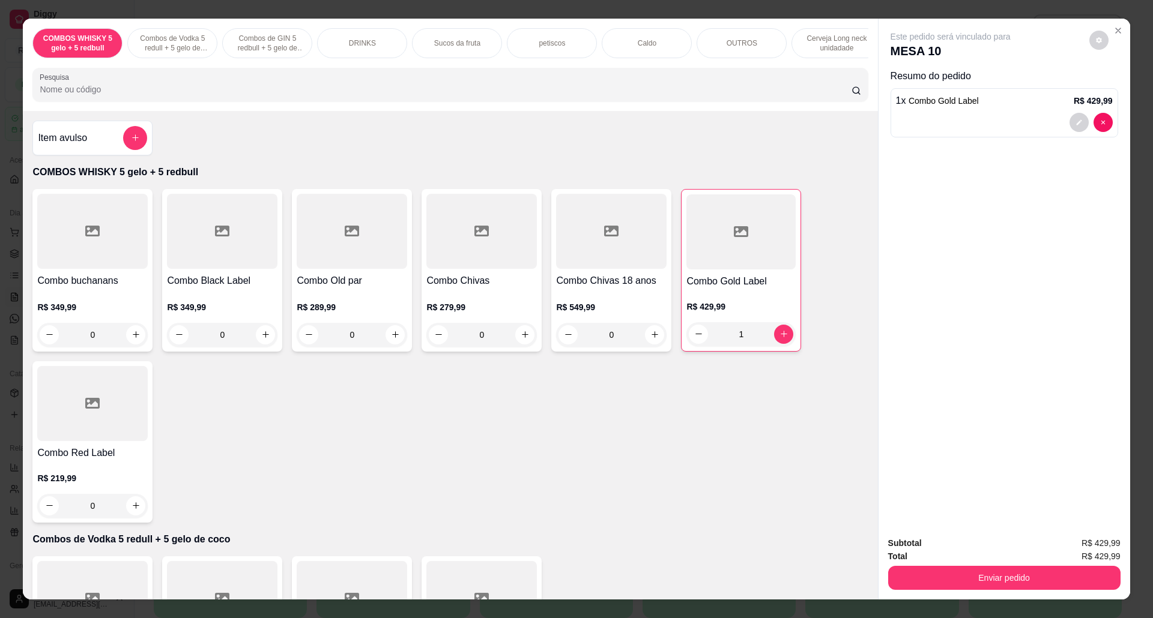
click at [152, 95] on input "Pesquisa" at bounding box center [445, 89] width 811 height 12
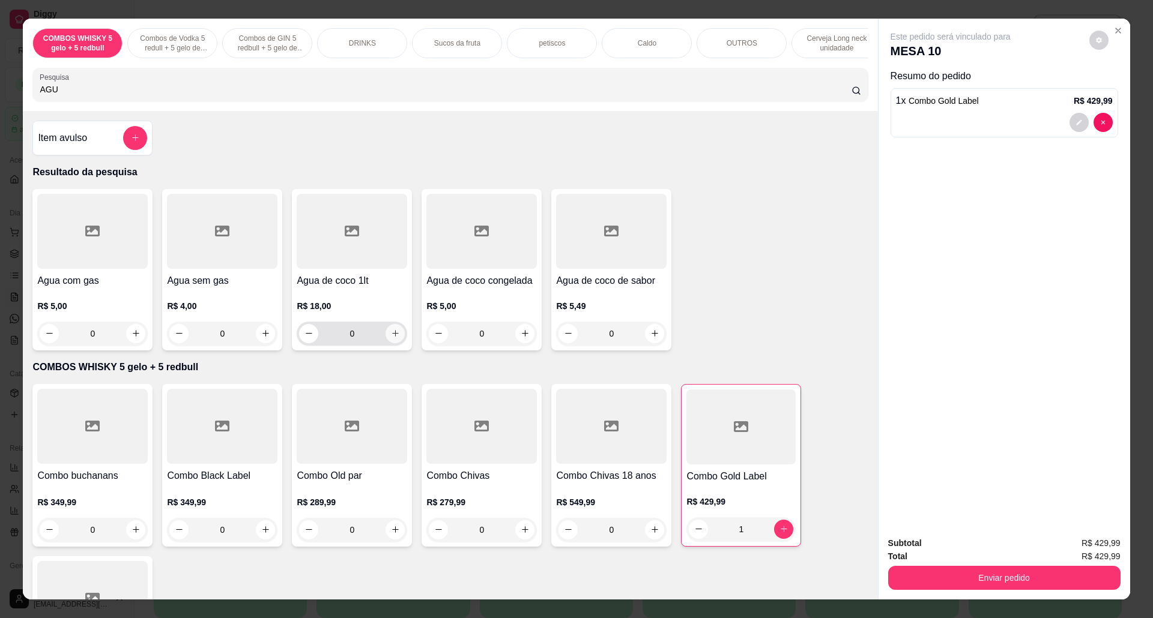
type input "AGU"
click at [392, 338] on icon "increase-product-quantity" at bounding box center [395, 333] width 9 height 9
type input "1"
click at [521, 339] on icon "increase-product-quantity" at bounding box center [525, 334] width 9 height 9
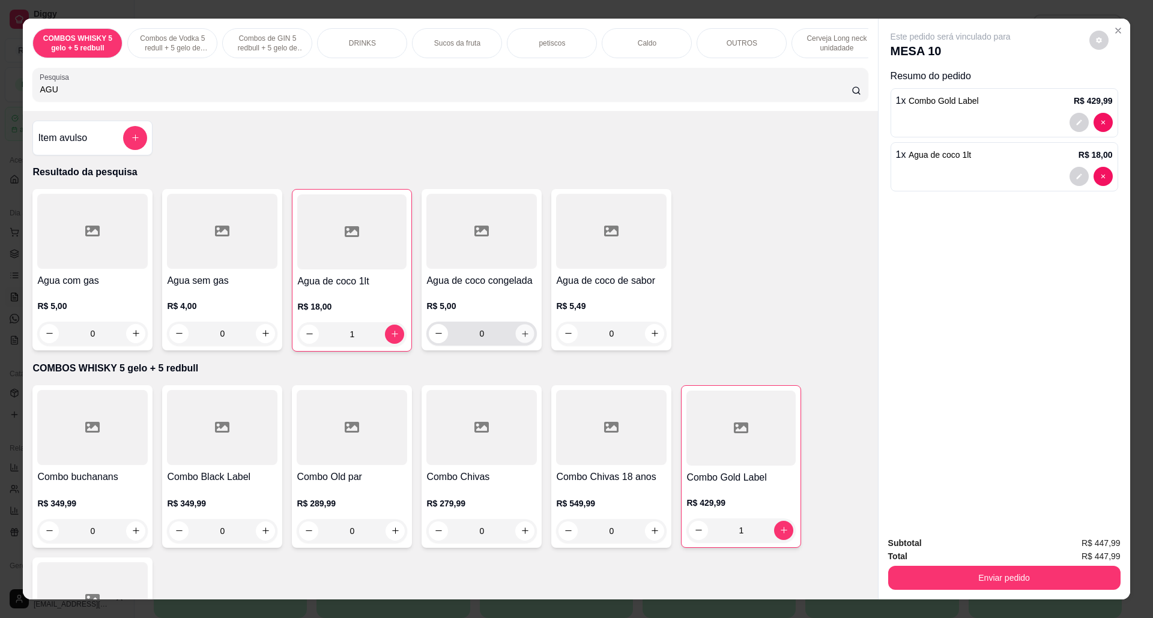
type input "1"
click at [520, 339] on icon "increase-product-quantity" at bounding box center [524, 334] width 9 height 9
type input "2"
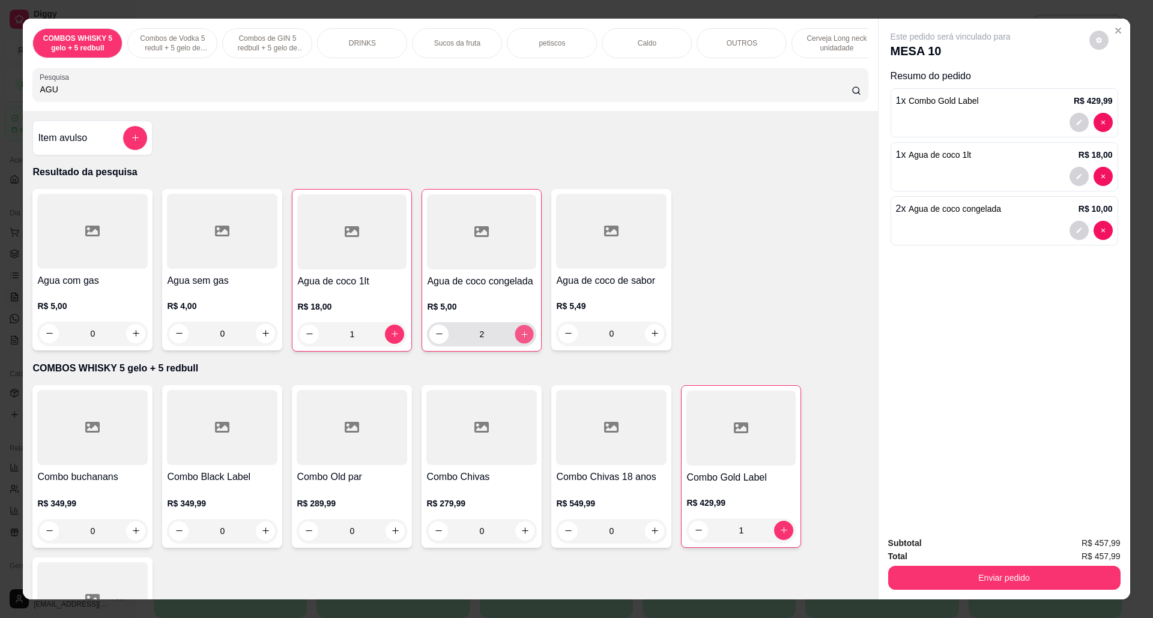
click at [520, 339] on icon "increase-product-quantity" at bounding box center [524, 334] width 9 height 9
type input "3"
click at [1041, 578] on button "Enviar pedido" at bounding box center [1004, 578] width 232 height 24
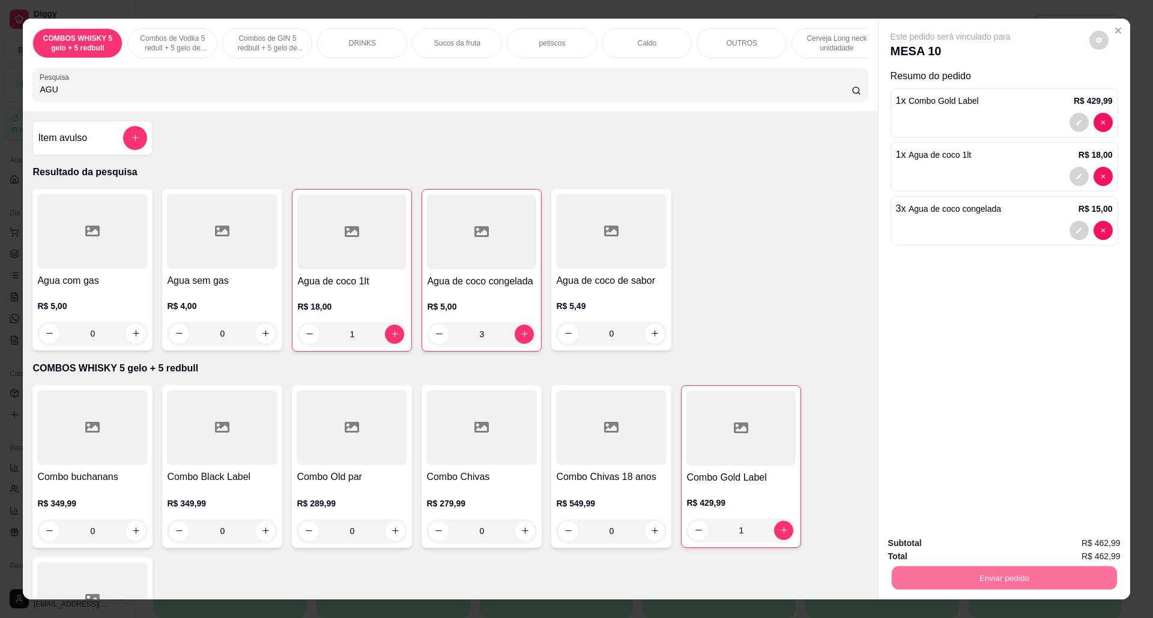
click at [1079, 546] on button "Sim, quero registrar" at bounding box center [1076, 549] width 89 height 23
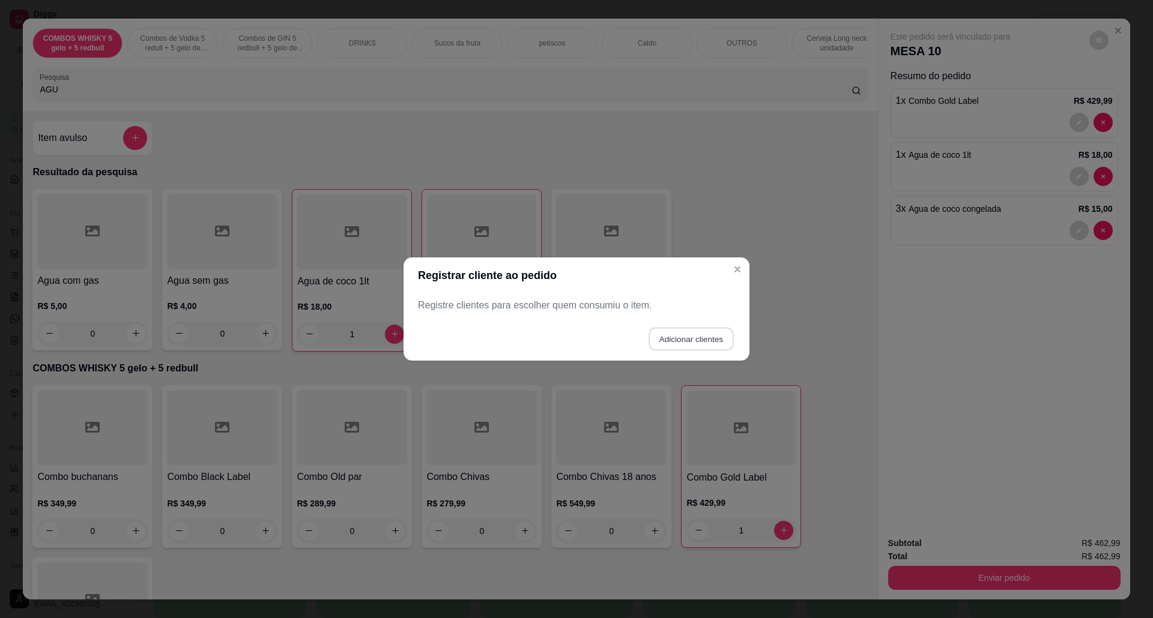
click at [705, 333] on button "Adicionar clientes" at bounding box center [691, 339] width 85 height 23
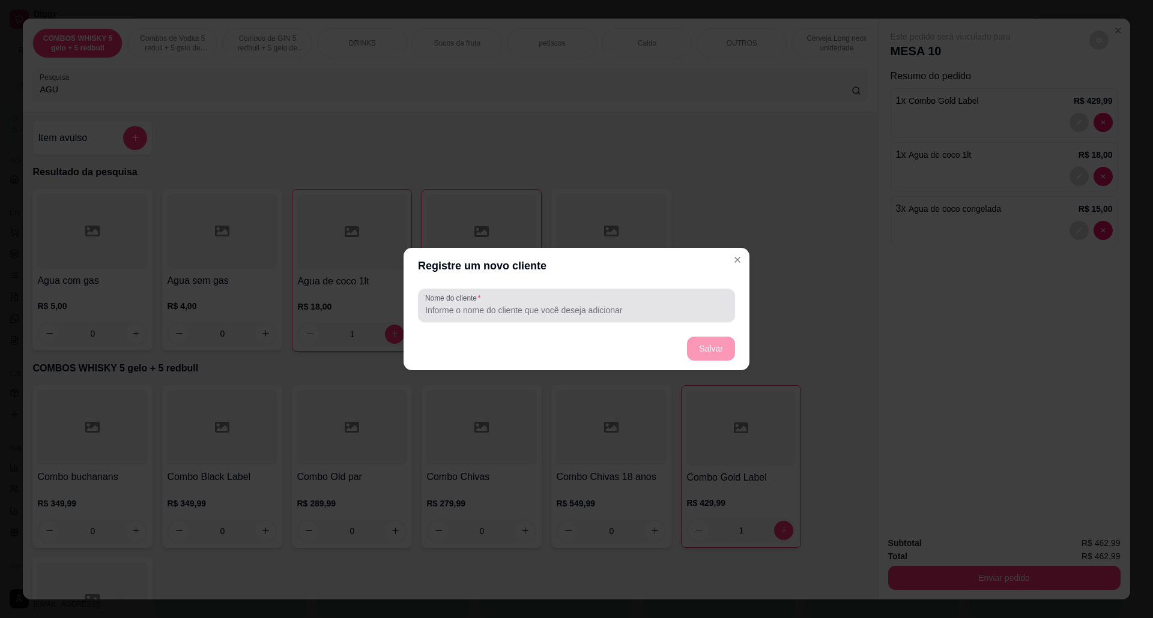
click at [609, 312] on input "Nome do cliente" at bounding box center [576, 310] width 303 height 12
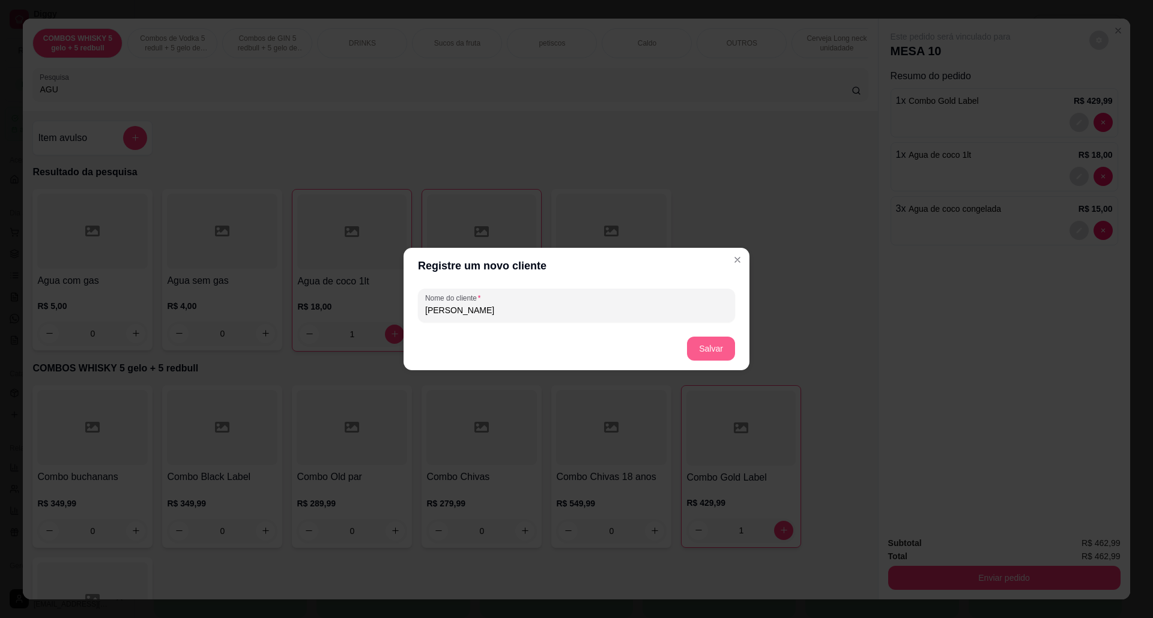
type input "ALEXANDRE"
click at [723, 340] on button "Salvar" at bounding box center [711, 348] width 47 height 23
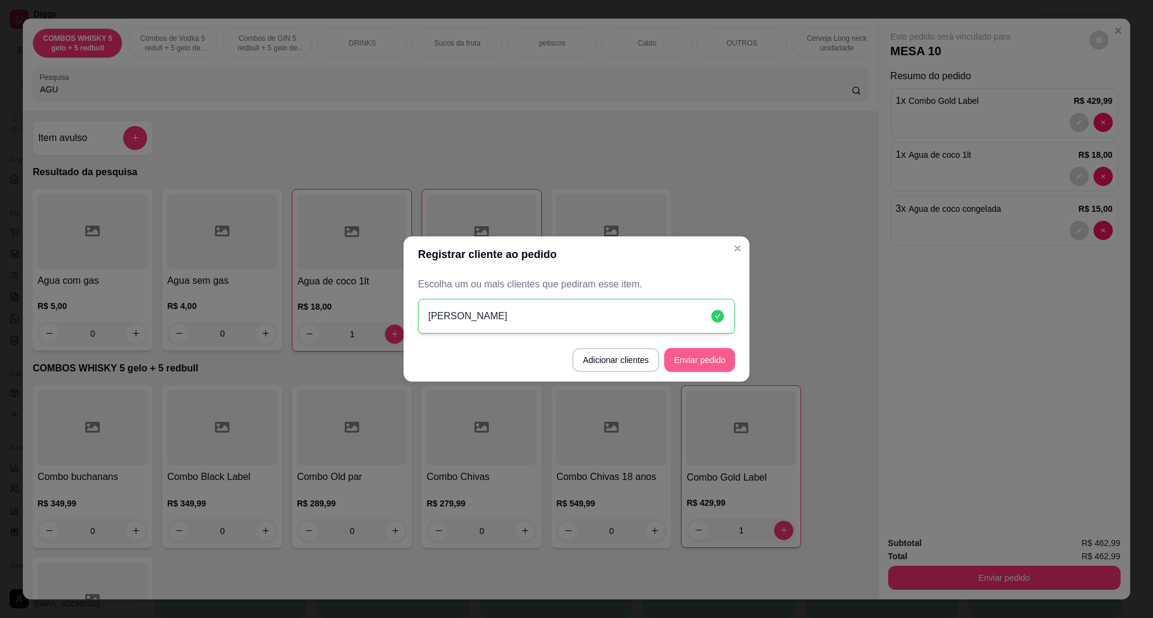
click at [711, 358] on button "Enviar pedido" at bounding box center [699, 360] width 71 height 24
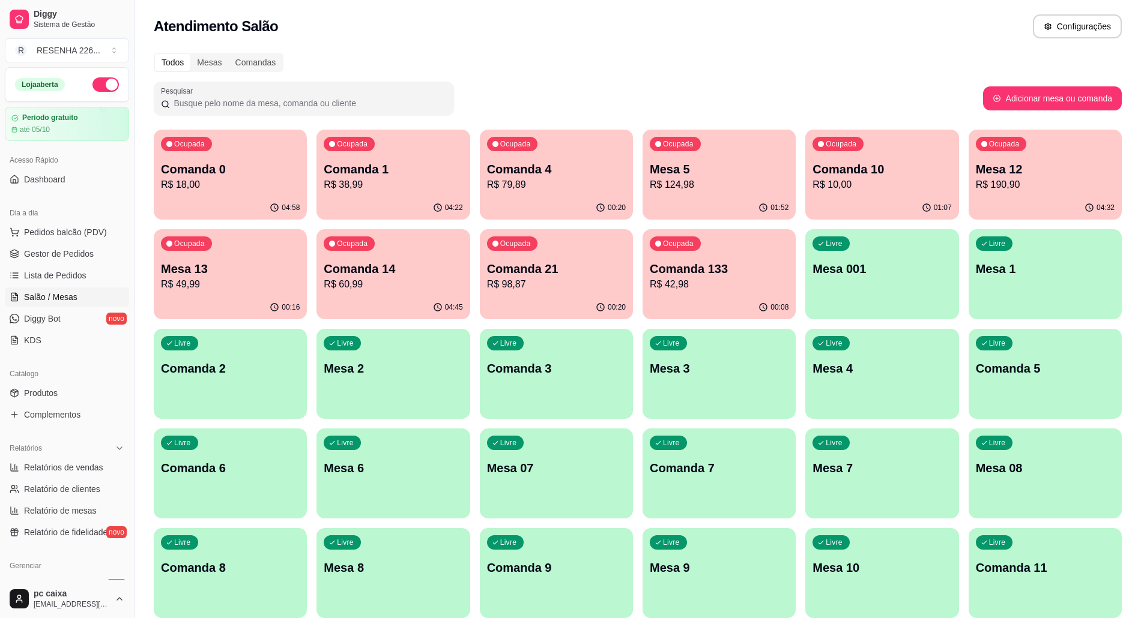
click at [722, 159] on div "Ocupada Mesa 5 R$ 124,98" at bounding box center [718, 163] width 153 height 67
click at [615, 175] on p "Comanda 4" at bounding box center [556, 170] width 135 height 16
click at [878, 180] on p "R$ 10,00" at bounding box center [881, 185] width 139 height 14
